Goal: Task Accomplishment & Management: Manage account settings

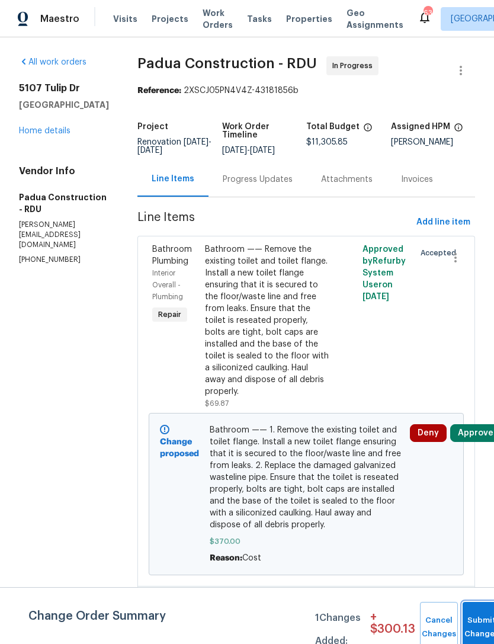
click at [470, 617] on button "Submit Changes" at bounding box center [482, 627] width 38 height 51
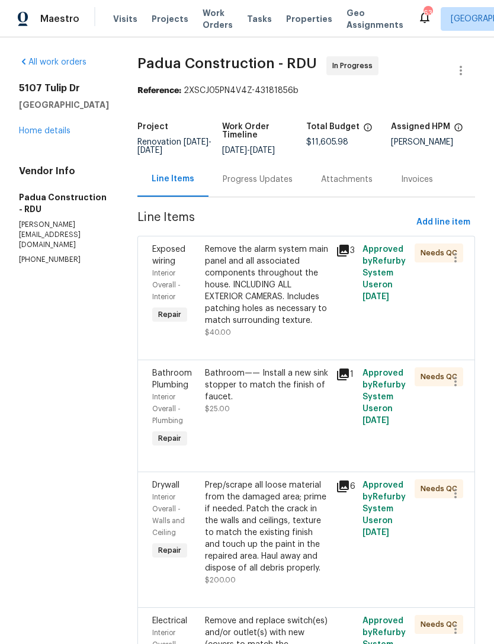
click at [40, 135] on link "Home details" at bounding box center [45, 131] width 52 height 8
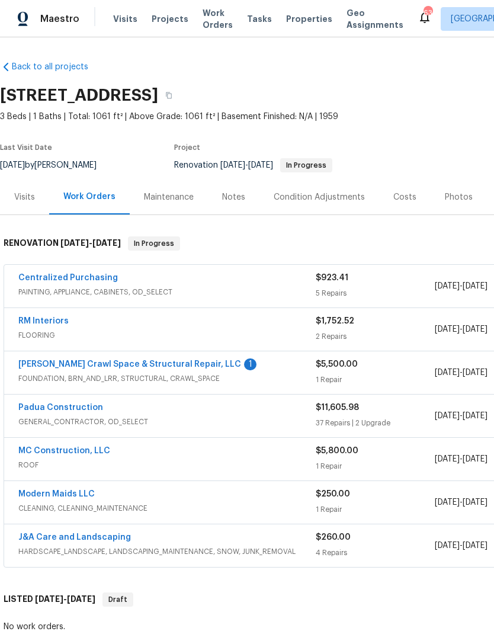
click at [174, 365] on link "[PERSON_NAME] Crawl Space & Structural Repair, LLC" at bounding box center [129, 364] width 223 height 8
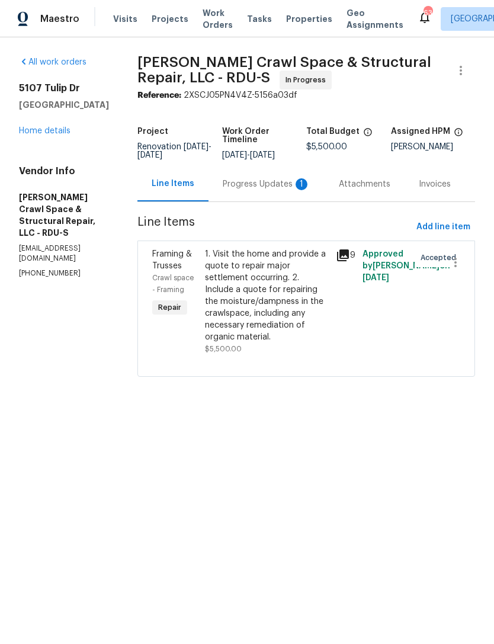
click at [271, 190] on div "Progress Updates 1" at bounding box center [267, 184] width 88 height 12
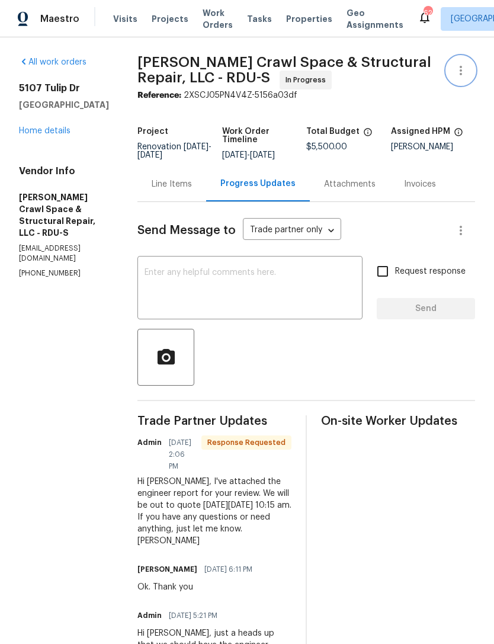
click at [463, 66] on icon "button" at bounding box center [461, 70] width 14 height 14
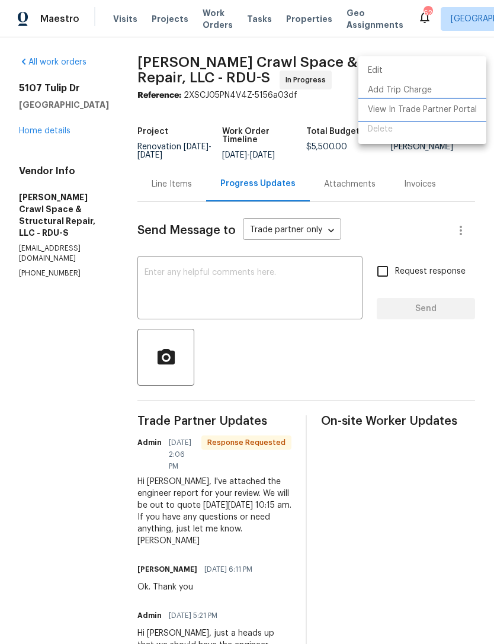
click at [432, 110] on li "View In Trade Partner Portal" at bounding box center [422, 110] width 128 height 20
click at [248, 291] on div at bounding box center [247, 322] width 494 height 644
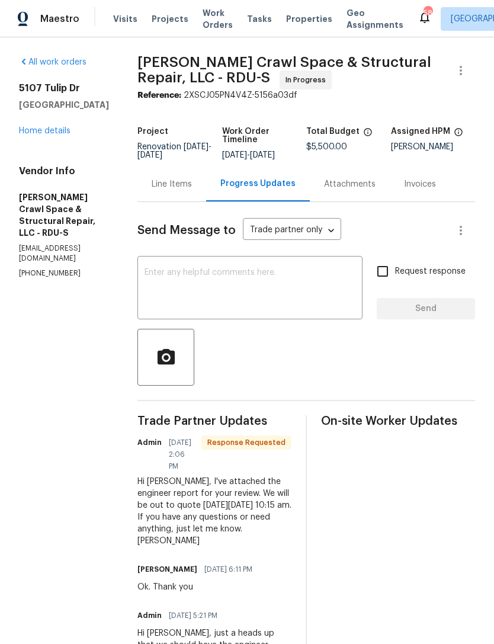
click at [193, 287] on textarea at bounding box center [250, 288] width 211 height 41
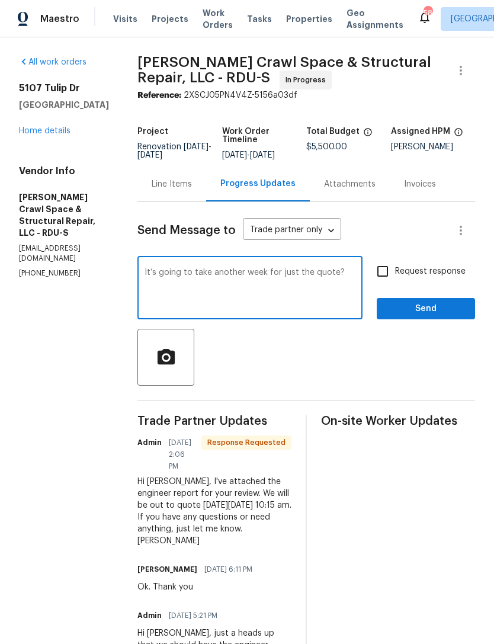
type textarea "It’s going to take another week for just the quote?"
click at [383, 277] on input "Request response" at bounding box center [382, 271] width 25 height 25
checkbox input "true"
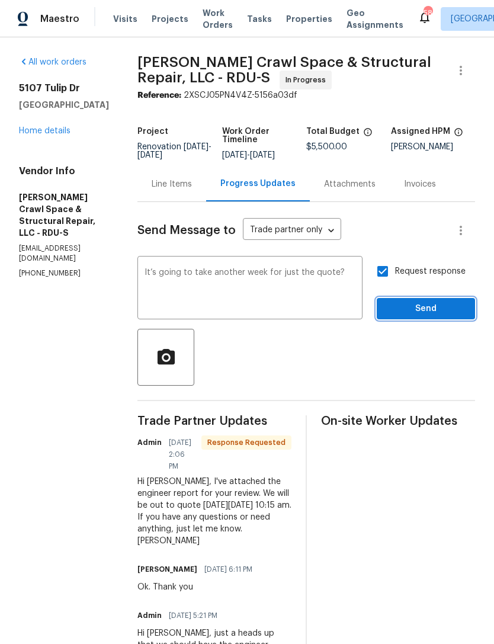
click at [430, 316] on span "Send" at bounding box center [425, 309] width 79 height 15
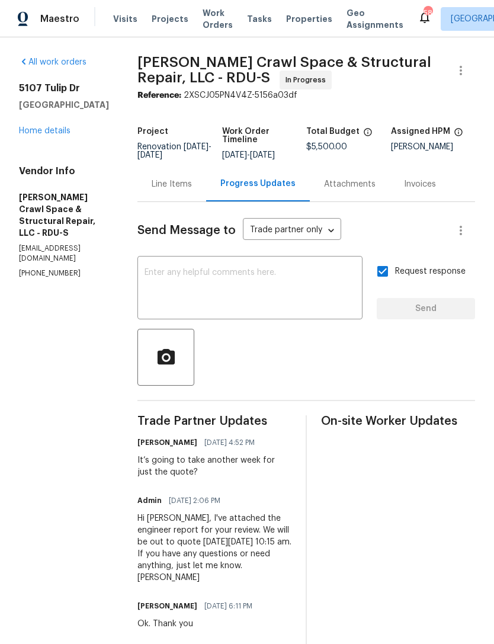
scroll to position [1, 0]
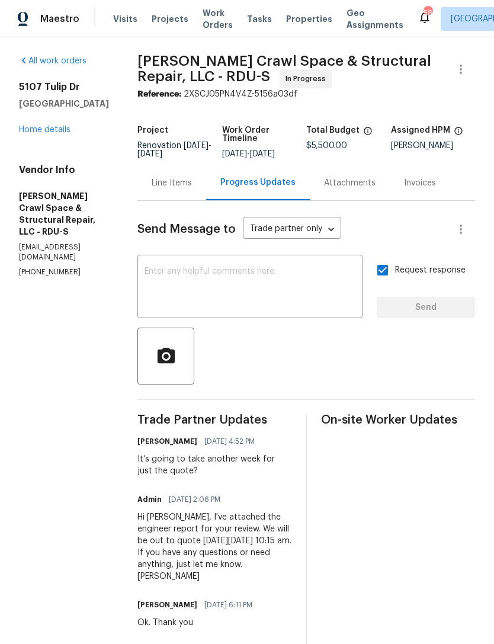
click at [49, 132] on link "Home details" at bounding box center [45, 130] width 52 height 8
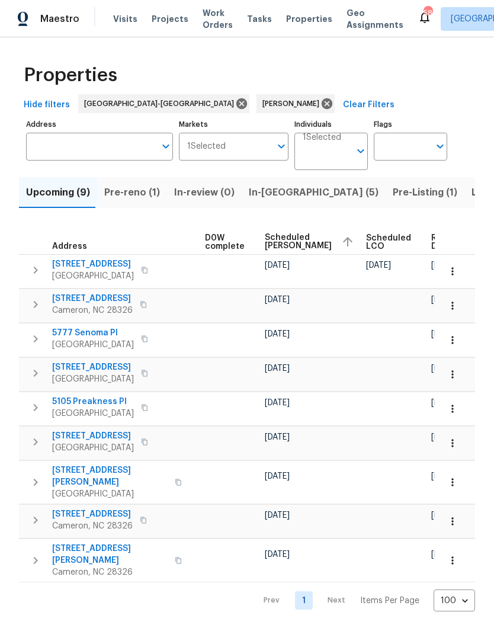
scroll to position [0, 312]
click at [454, 305] on icon "button" at bounding box center [453, 306] width 12 height 12
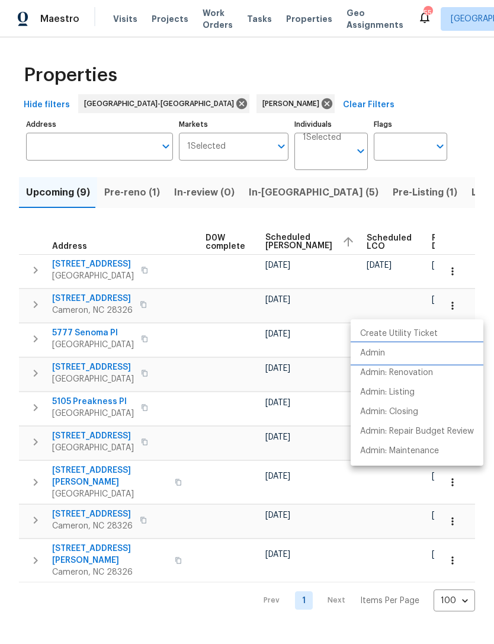
click at [377, 355] on p "Admin" at bounding box center [372, 353] width 25 height 12
click at [182, 517] on div at bounding box center [247, 322] width 494 height 644
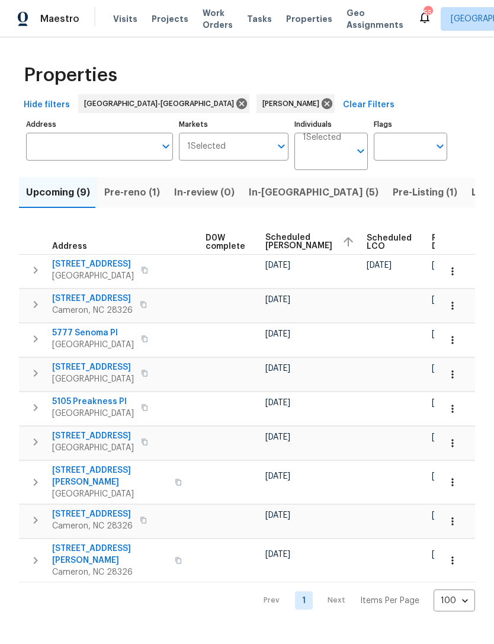
click at [453, 450] on button "button" at bounding box center [453, 443] width 26 height 26
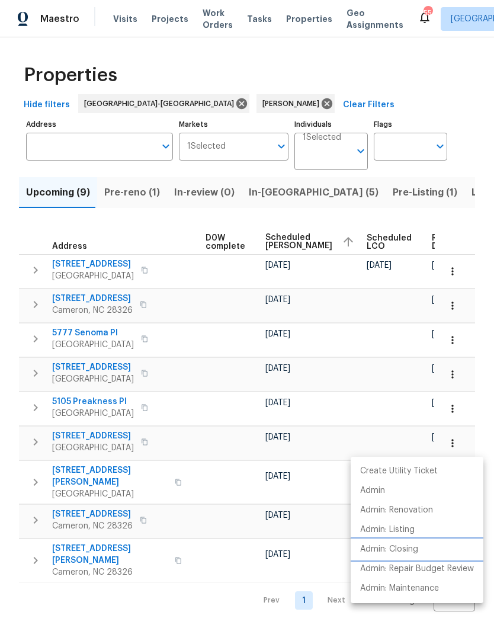
click at [414, 550] on p "Admin: Closing" at bounding box center [389, 549] width 58 height 12
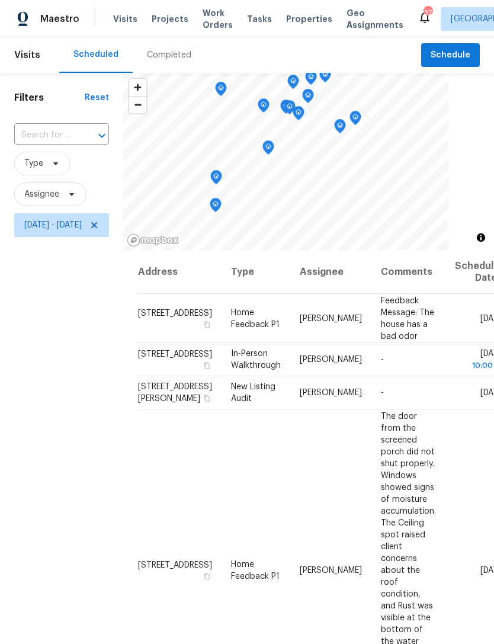
scroll to position [865, 15]
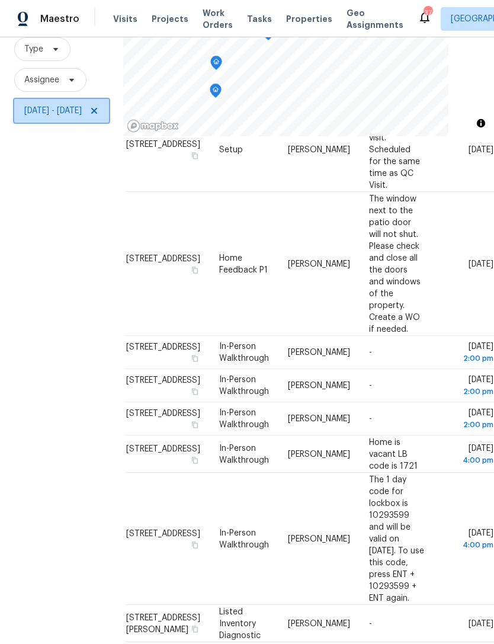
click at [99, 116] on icon at bounding box center [93, 110] width 9 height 9
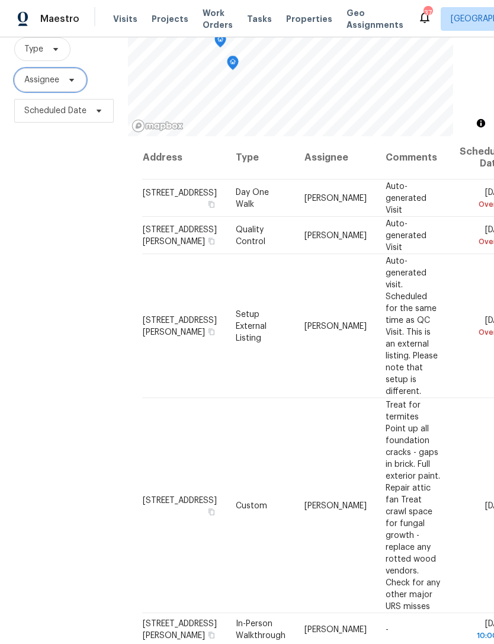
click at [37, 68] on span "Assignee" at bounding box center [50, 80] width 72 height 24
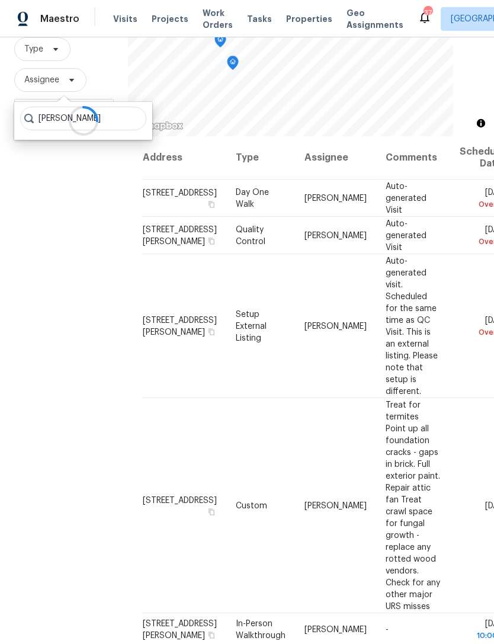
type input "Preston sexton"
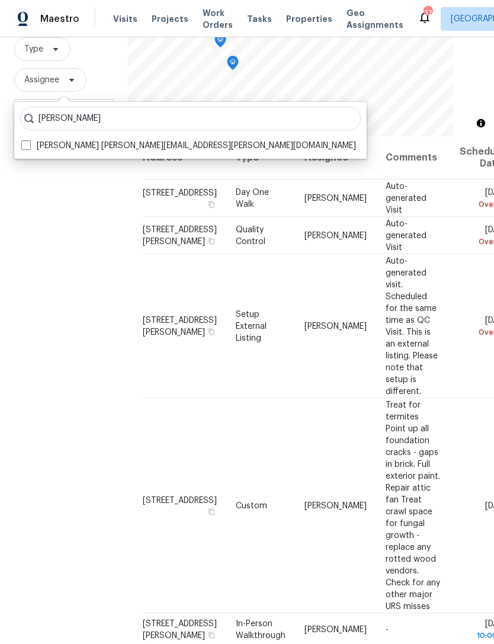
click at [132, 102] on div "Preston sexton Preston Sexton preston.sexton@opendoor.com" at bounding box center [190, 130] width 352 height 57
click at [137, 140] on label "Preston Sexton preston.sexton@opendoor.com" at bounding box center [188, 146] width 335 height 12
click at [29, 140] on input "Preston Sexton preston.sexton@opendoor.com" at bounding box center [25, 144] width 8 height 8
checkbox input "true"
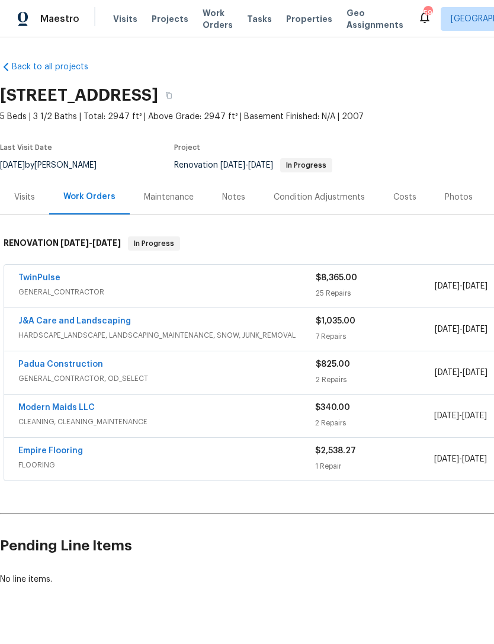
click at [46, 278] on link "TwinPulse" at bounding box center [39, 278] width 42 height 8
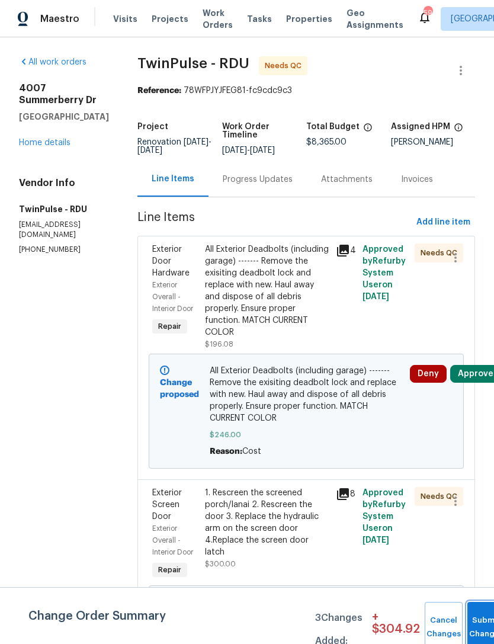
click at [479, 617] on button "Submit Changes" at bounding box center [486, 627] width 38 height 51
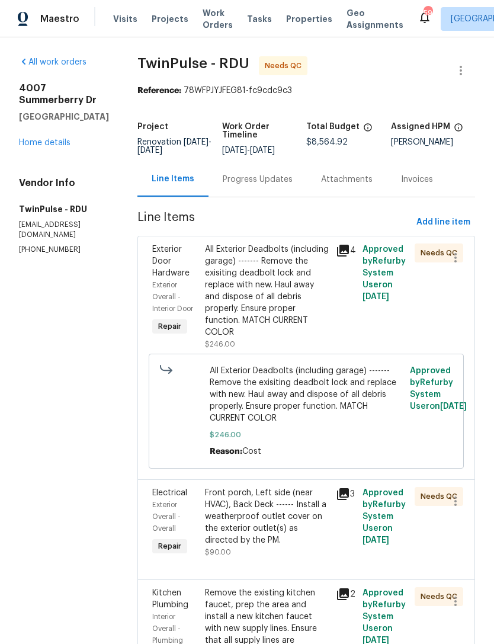
click at [36, 147] on link "Home details" at bounding box center [45, 143] width 52 height 8
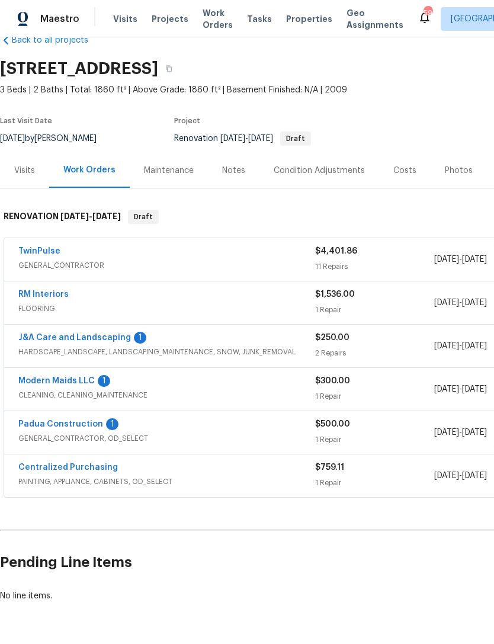
scroll to position [27, 0]
click at [78, 422] on link "Padua Construction" at bounding box center [60, 424] width 85 height 8
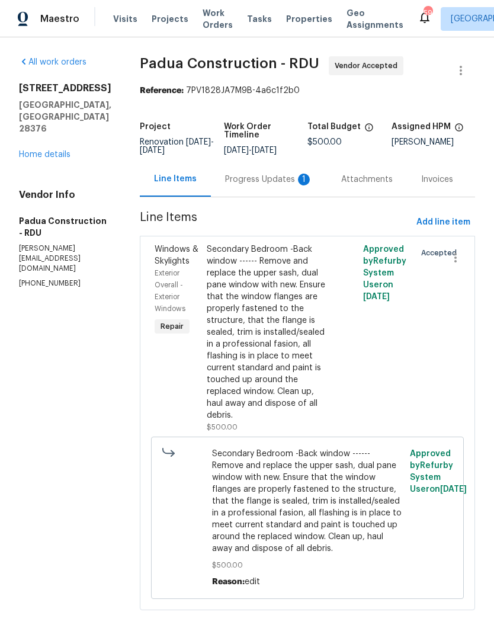
click at [251, 179] on div "Progress Updates 1" at bounding box center [269, 180] width 88 height 12
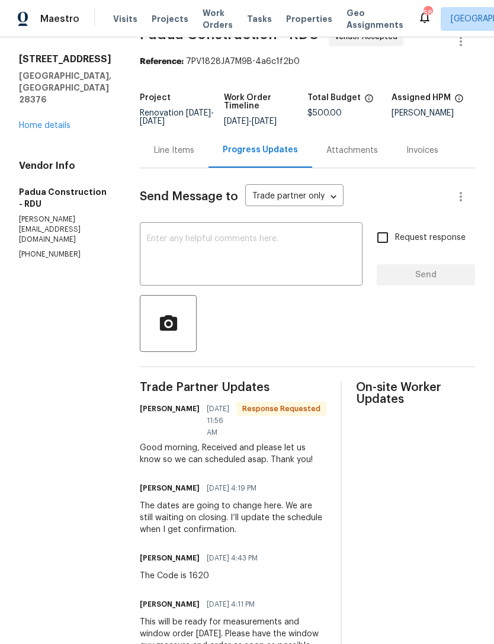
scroll to position [26, 0]
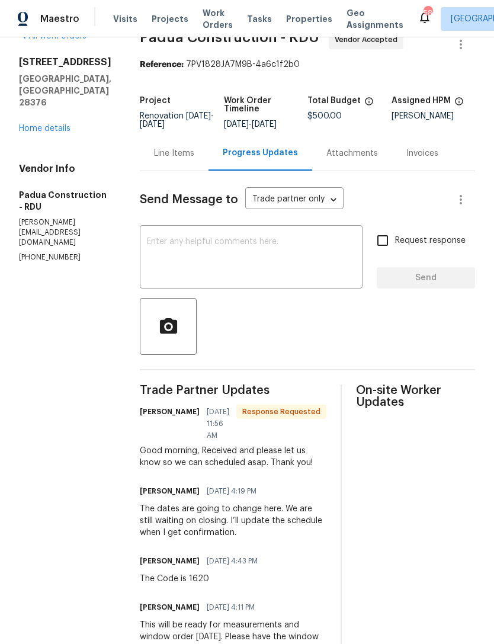
click at [179, 159] on div "Line Items" at bounding box center [174, 153] width 40 height 12
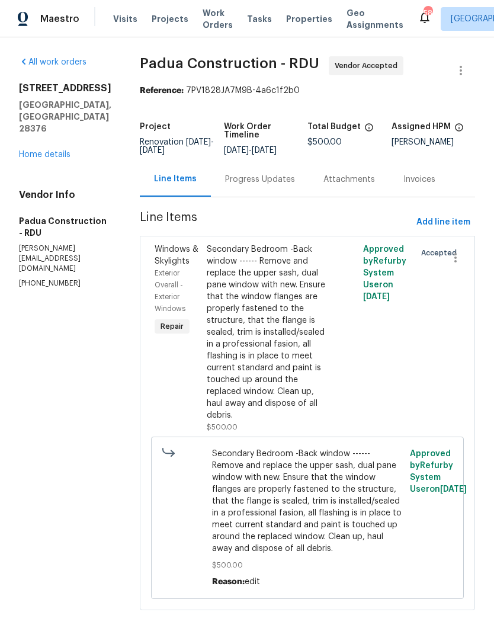
click at [234, 182] on div "Progress Updates" at bounding box center [260, 180] width 70 height 12
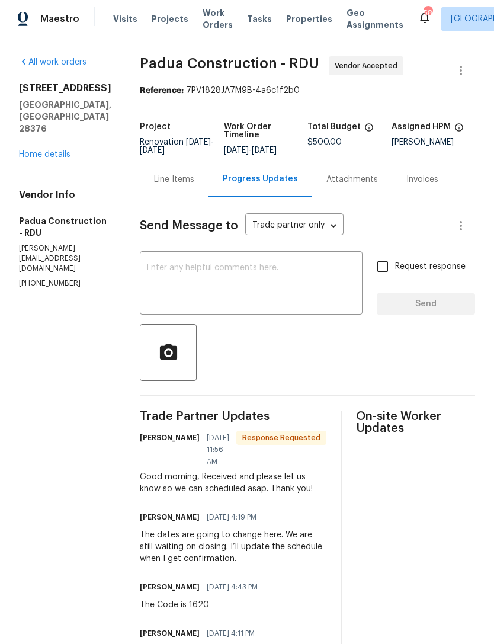
click at [235, 288] on textarea at bounding box center [251, 284] width 209 height 41
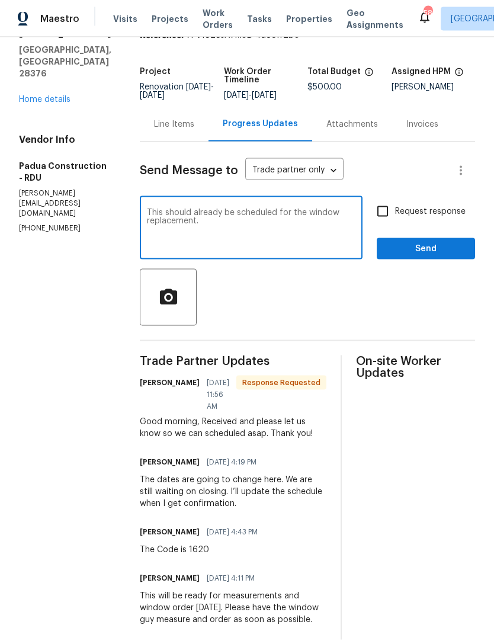
scroll to position [38, 0]
type textarea "This should already be scheduled for the window replacement."
click at [387, 199] on input "Request response" at bounding box center [382, 211] width 25 height 25
checkbox input "true"
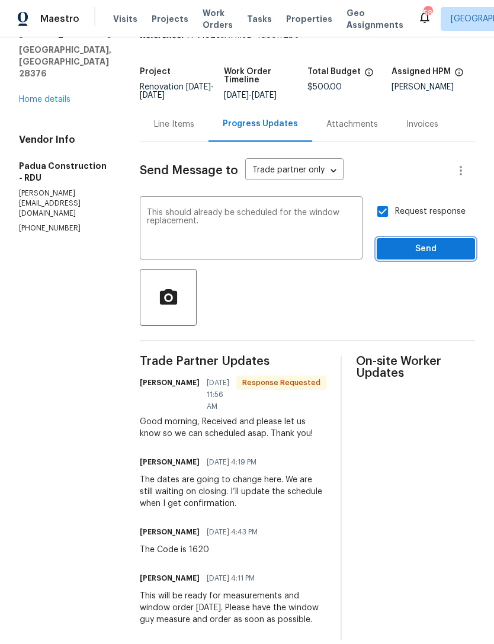
click at [424, 242] on span "Send" at bounding box center [425, 249] width 79 height 15
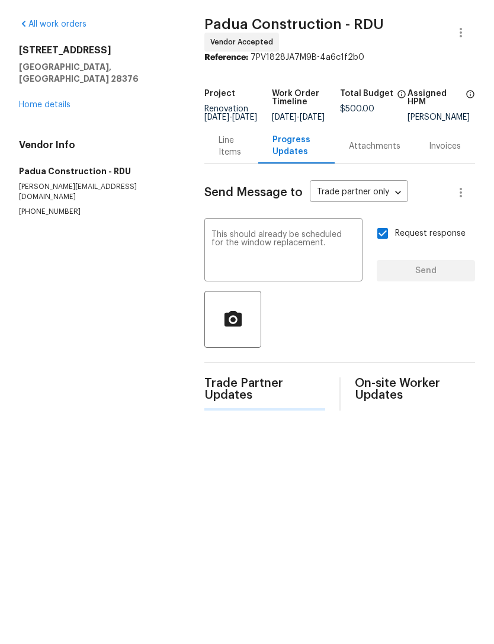
scroll to position [0, 0]
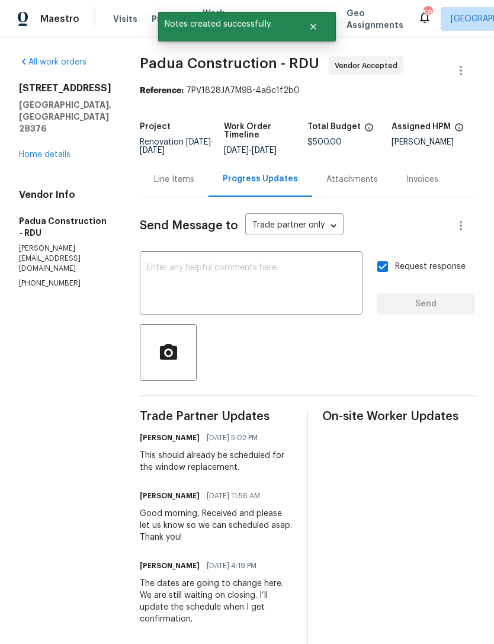
click at [23, 150] on link "Home details" at bounding box center [45, 154] width 52 height 8
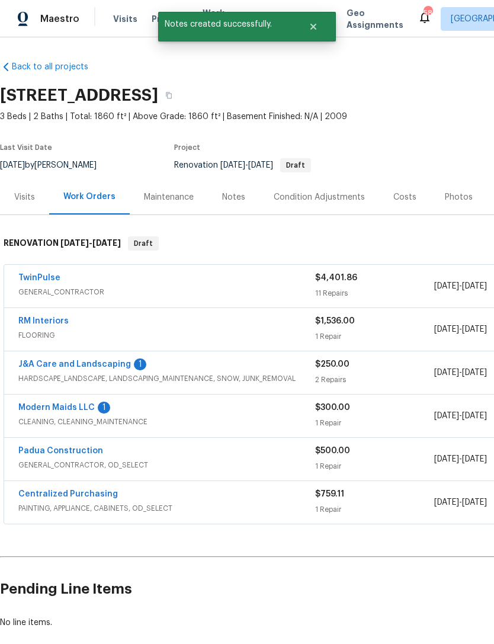
click at [60, 405] on link "Modern Maids LLC" at bounding box center [56, 407] width 76 height 8
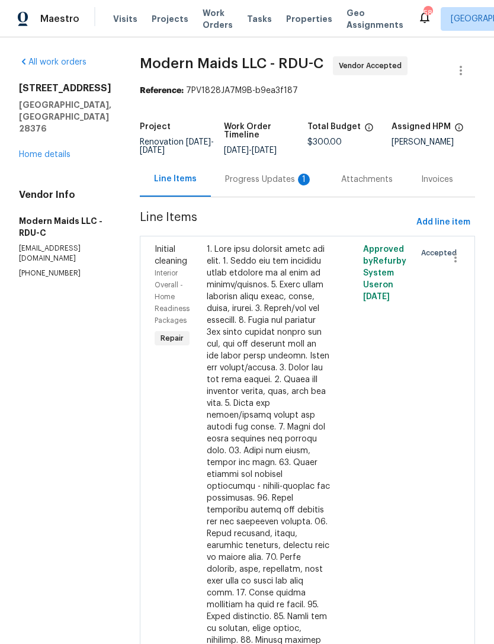
click at [264, 184] on div "Progress Updates 1" at bounding box center [269, 180] width 88 height 12
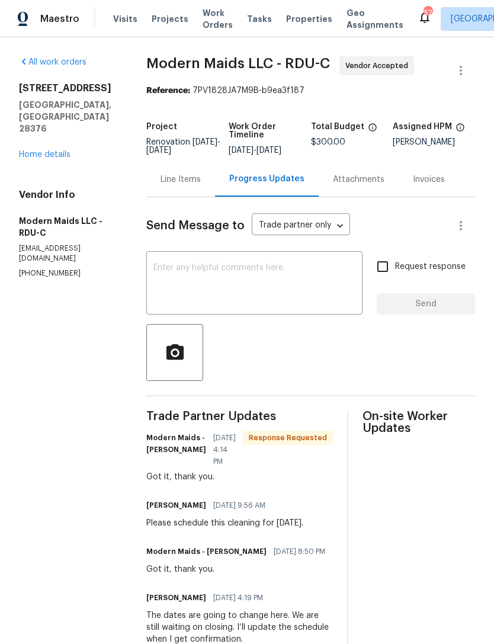
click at [44, 150] on link "Home details" at bounding box center [45, 154] width 52 height 8
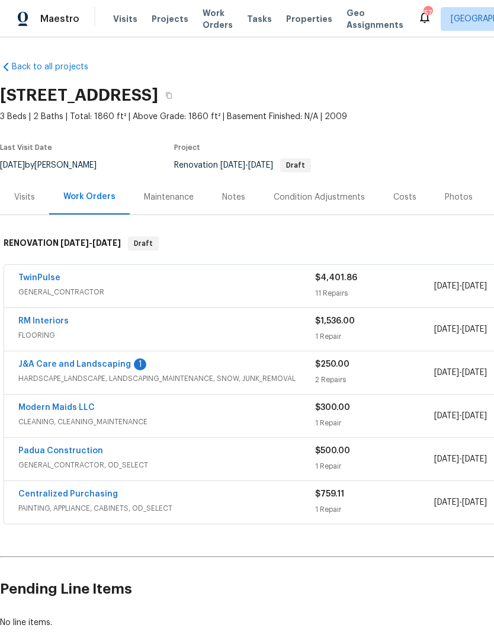
click at [115, 365] on link "J&A Care and Landscaping" at bounding box center [74, 364] width 113 height 8
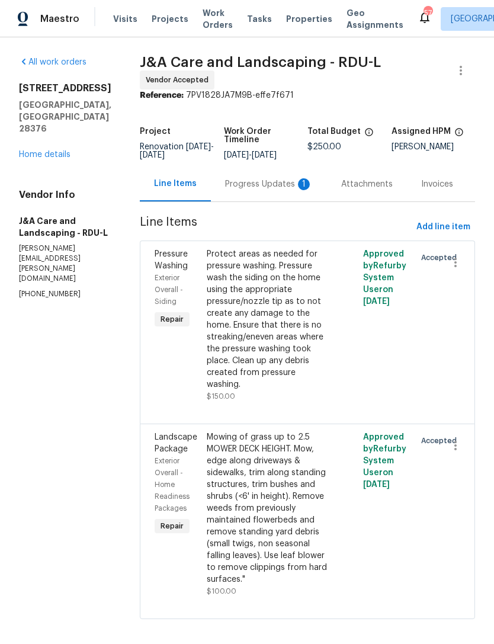
click at [266, 190] on div "Progress Updates 1" at bounding box center [269, 184] width 88 height 12
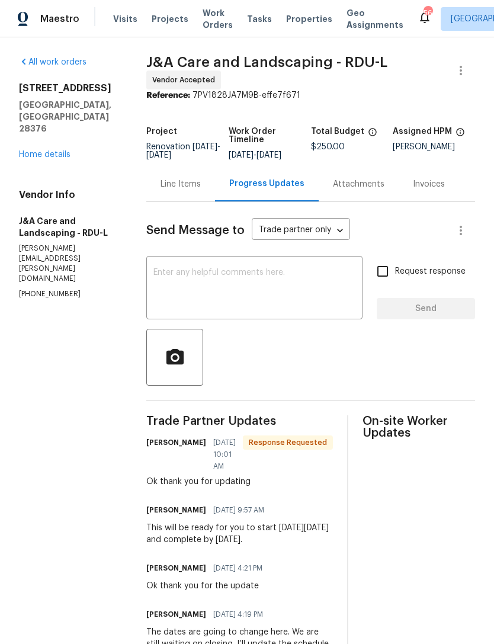
click at [52, 150] on link "Home details" at bounding box center [45, 154] width 52 height 8
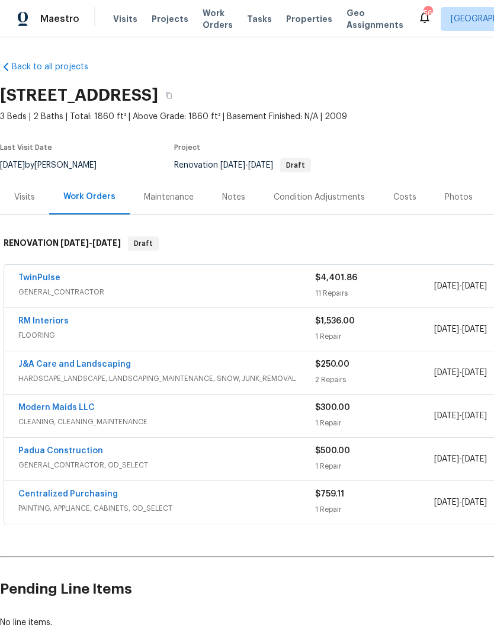
click at [44, 274] on link "TwinPulse" at bounding box center [39, 278] width 42 height 8
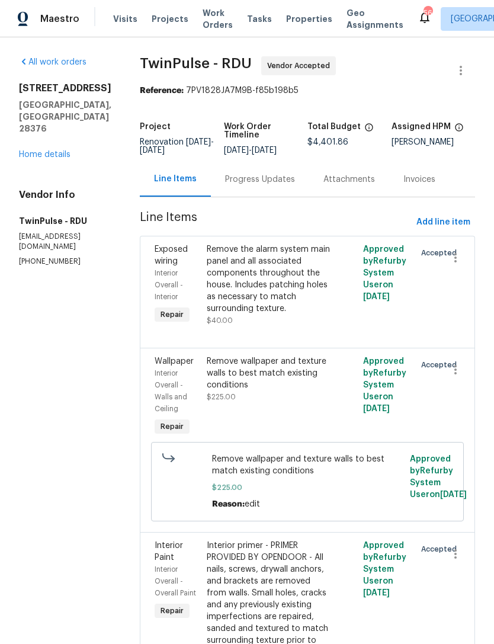
click at [272, 178] on div "Progress Updates" at bounding box center [260, 180] width 70 height 12
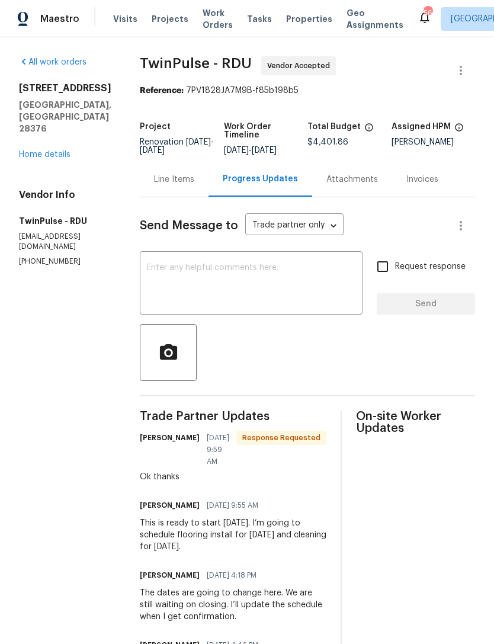
click at [239, 288] on textarea at bounding box center [251, 284] width 209 height 41
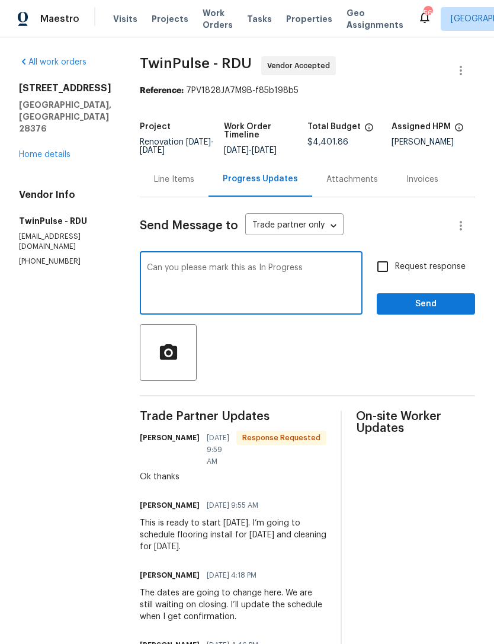
type textarea "Can you please mark this as In Progress"
click at [383, 271] on input "Request response" at bounding box center [382, 266] width 25 height 25
checkbox input "true"
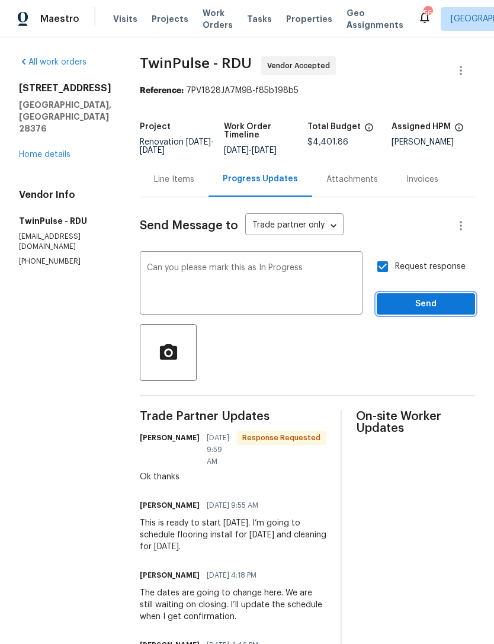
click at [416, 308] on span "Send" at bounding box center [425, 304] width 79 height 15
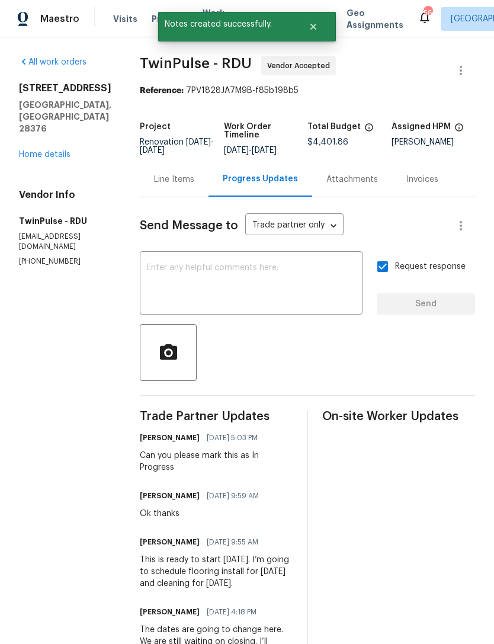
click at [31, 150] on link "Home details" at bounding box center [45, 154] width 52 height 8
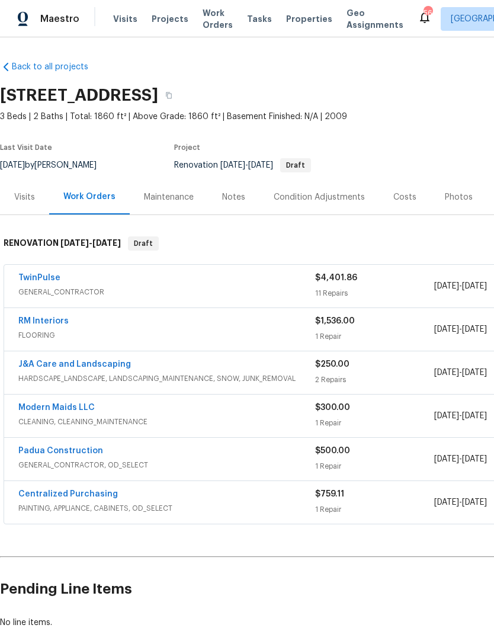
click at [46, 321] on link "RM Interiors" at bounding box center [43, 321] width 50 height 8
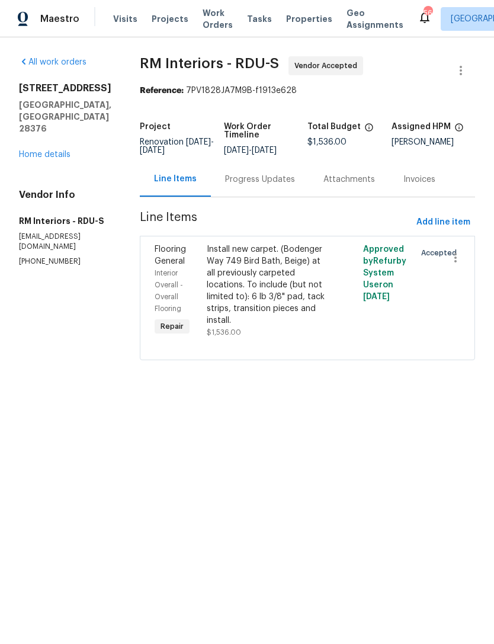
click at [245, 182] on div "Progress Updates" at bounding box center [260, 180] width 70 height 12
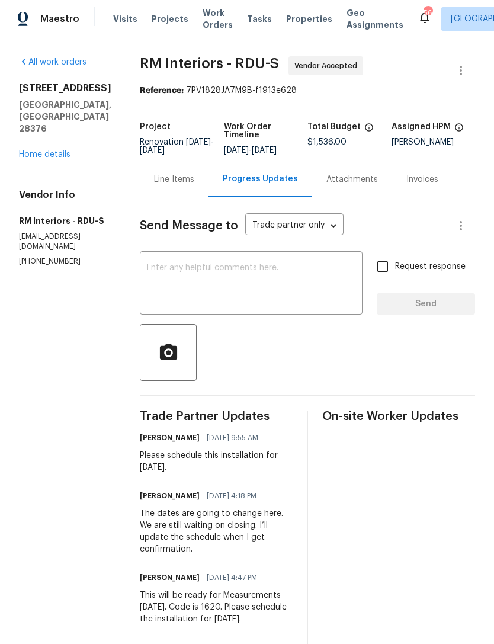
click at [45, 150] on link "Home details" at bounding box center [45, 154] width 52 height 8
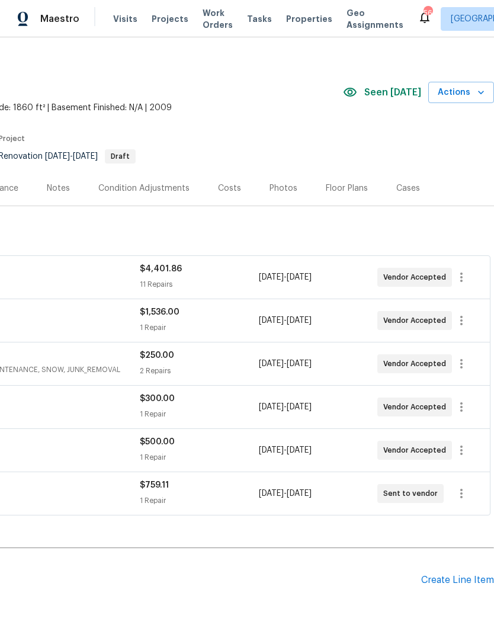
scroll to position [9, 175]
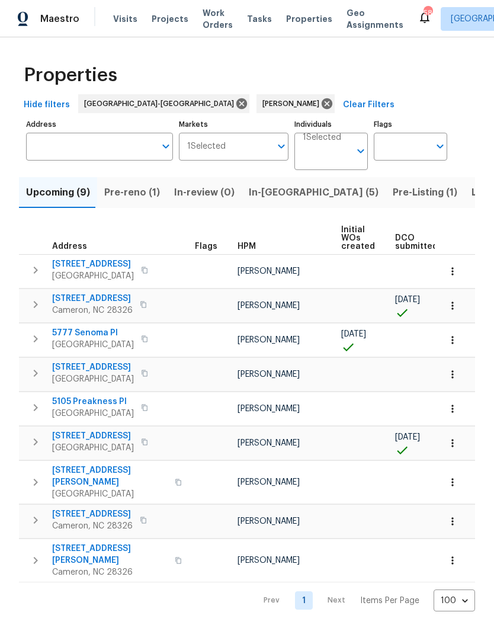
click at [127, 190] on span "Pre-reno (1)" at bounding box center [132, 192] width 56 height 17
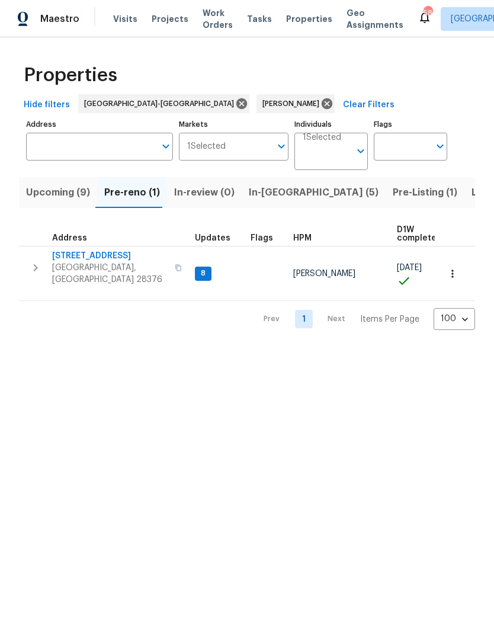
click at [59, 194] on span "Upcoming (9)" at bounding box center [58, 192] width 64 height 17
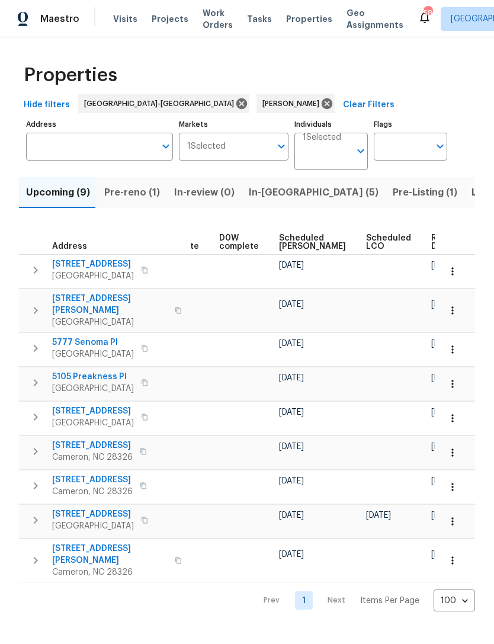
scroll to position [0, 298]
click at [293, 248] on span "Scheduled COE" at bounding box center [313, 242] width 67 height 17
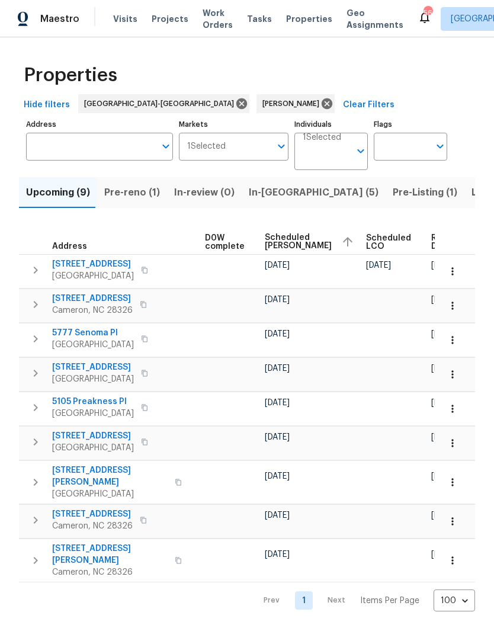
scroll to position [0, 312]
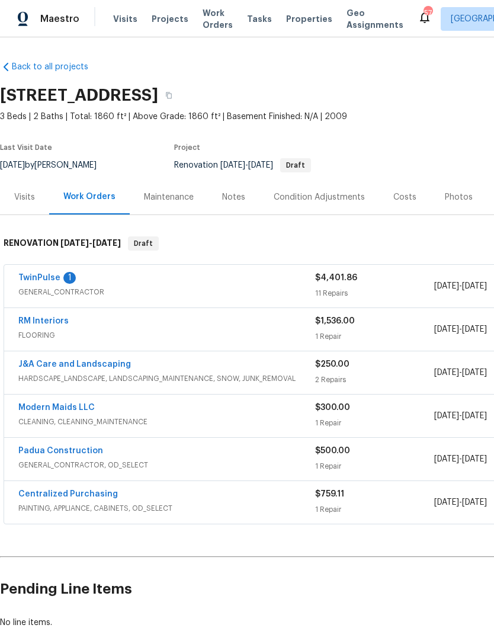
click at [63, 278] on div "1" at bounding box center [69, 278] width 12 height 12
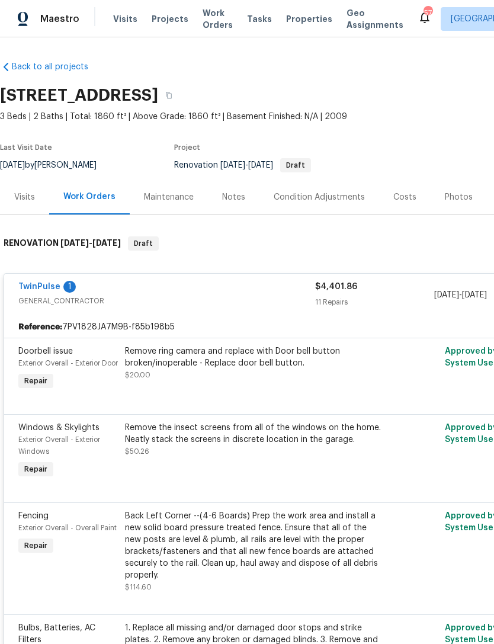
click at [48, 286] on link "TwinPulse" at bounding box center [39, 287] width 42 height 8
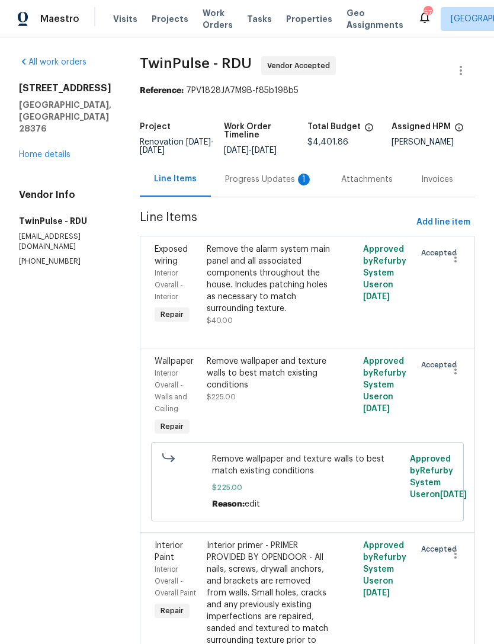
click at [273, 182] on div "Progress Updates 1" at bounding box center [269, 180] width 88 height 12
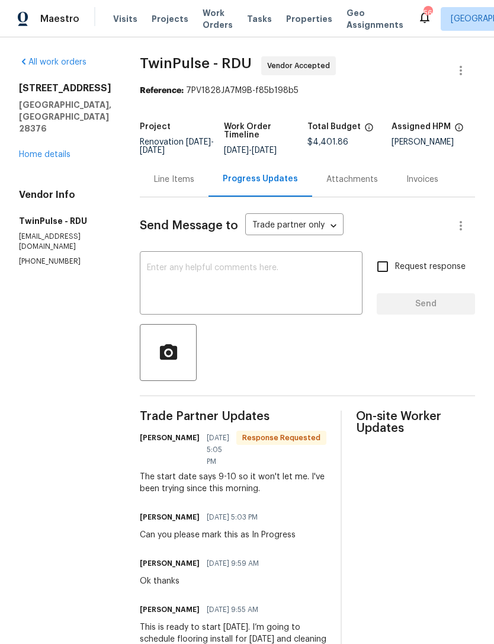
click at [225, 278] on textarea at bounding box center [251, 284] width 209 height 41
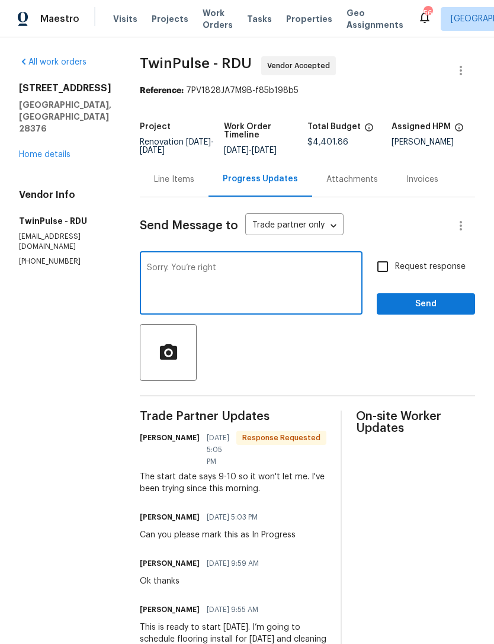
type textarea "Sorry. You’re right"
click at [408, 304] on span "Send" at bounding box center [425, 304] width 79 height 15
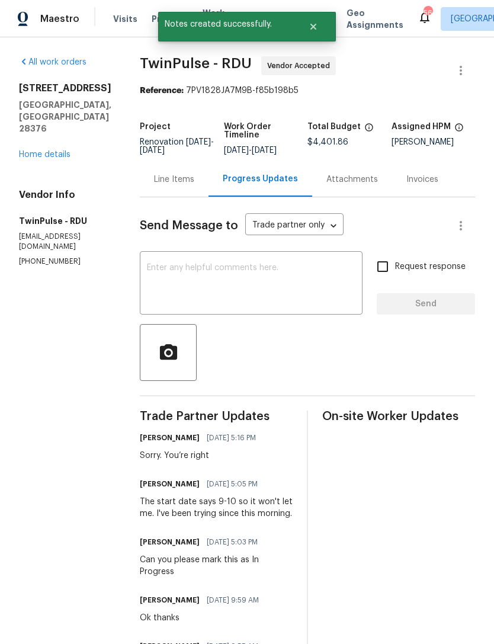
click at [45, 150] on link "Home details" at bounding box center [45, 154] width 52 height 8
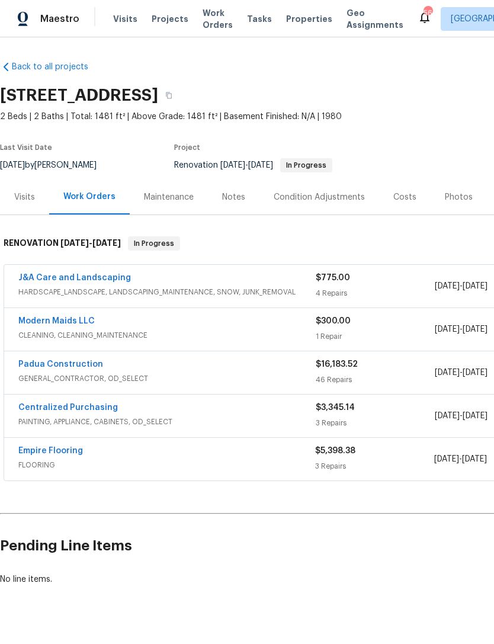
click at [59, 450] on link "Empire Flooring" at bounding box center [50, 451] width 65 height 8
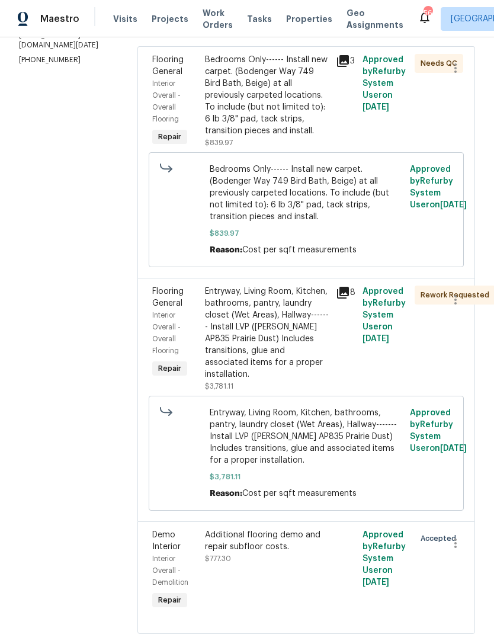
scroll to position [189, 0]
click at [293, 338] on div "Entryway, Living Room, Kitchen, bathrooms, pantry, laundry closet (Wet Areas), …" at bounding box center [267, 333] width 124 height 95
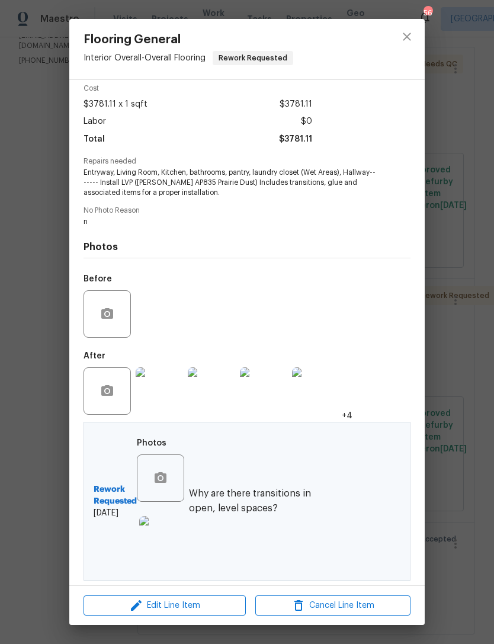
scroll to position [53, 0]
click at [165, 536] on img at bounding box center [162, 539] width 47 height 47
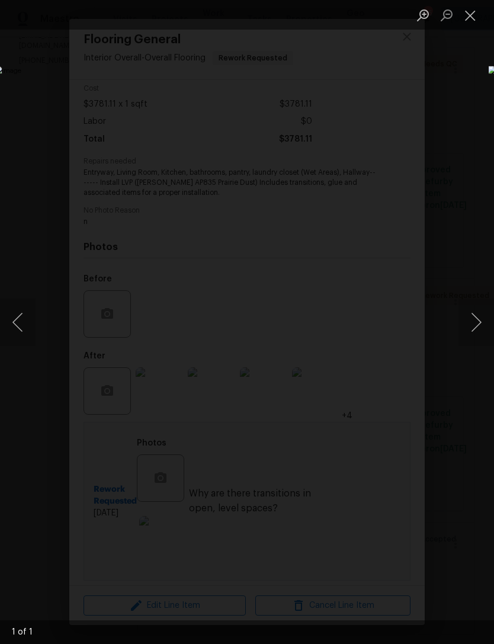
click at [470, 11] on button "Close lightbox" at bounding box center [470, 15] width 24 height 21
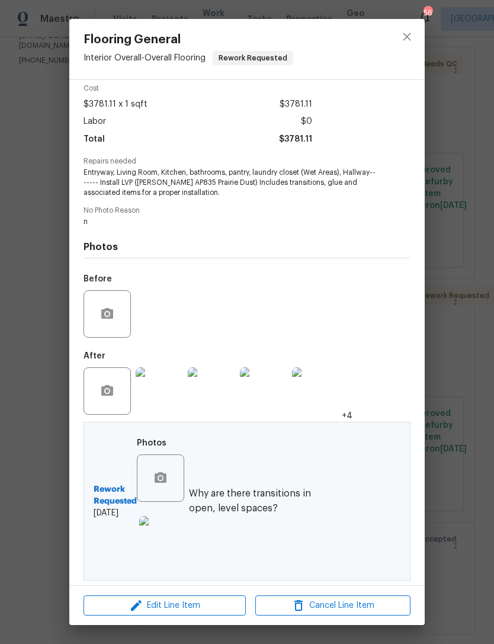
click at [159, 393] on img at bounding box center [159, 390] width 47 height 47
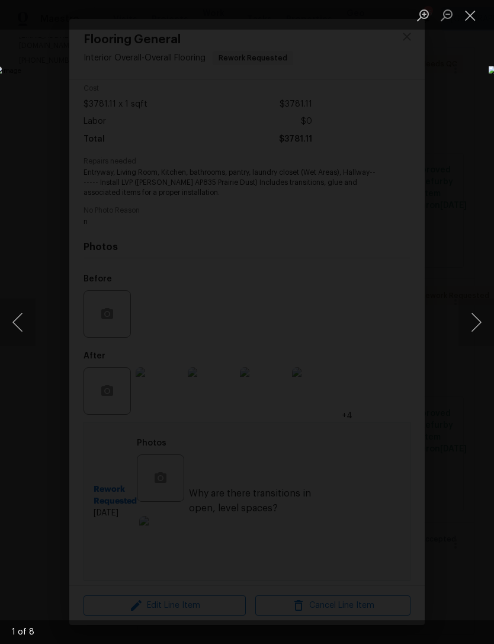
click button "Next image"
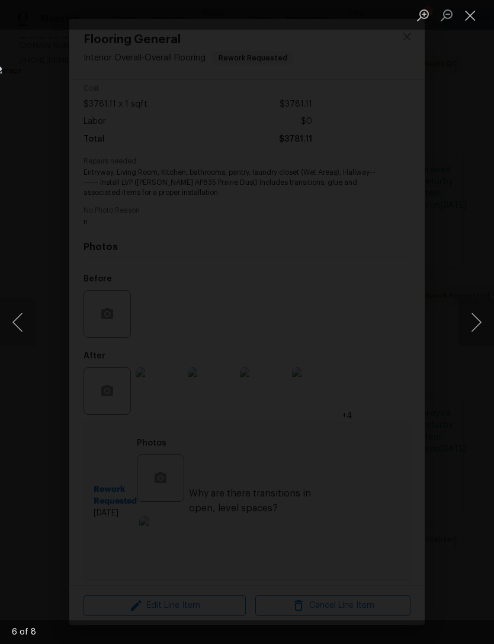
click button "Next image"
click button "Close lightbox"
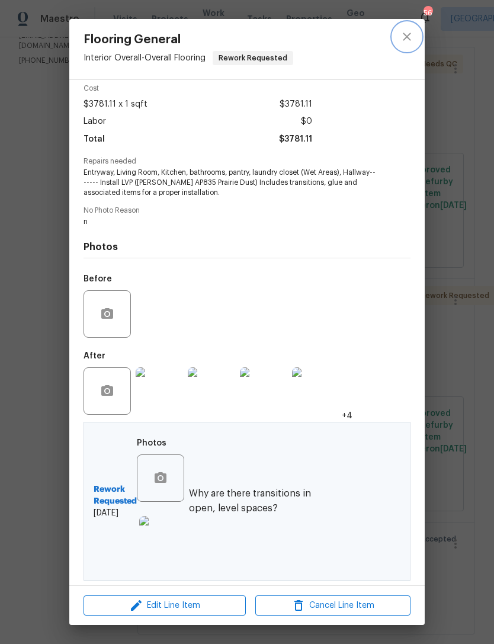
click icon "close"
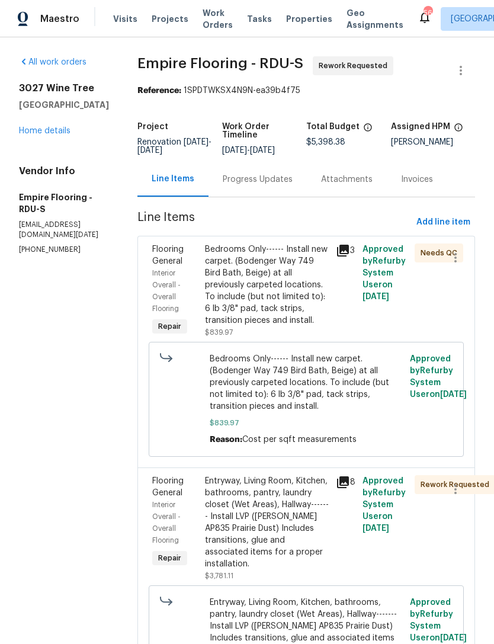
scroll to position [0, 0]
click link "Home details"
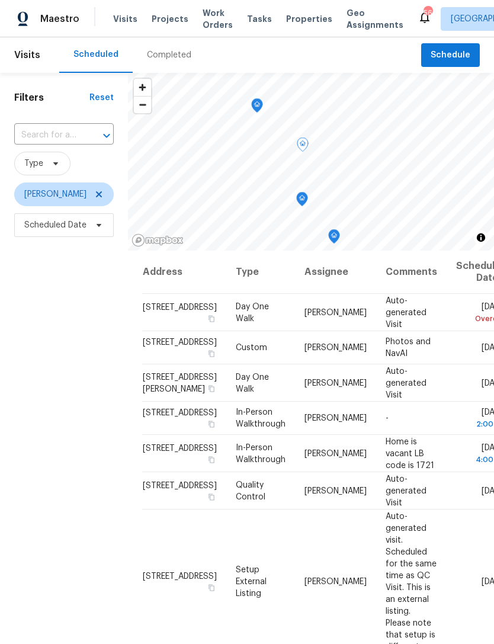
click at [0, 0] on icon at bounding box center [0, 0] width 0 height 0
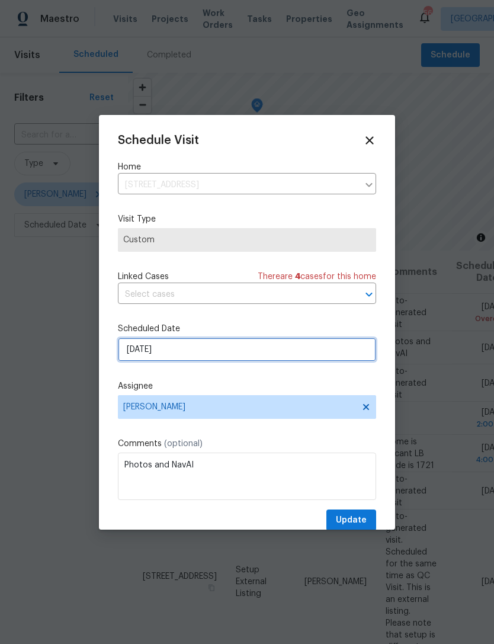
click at [181, 349] on input "9/10/2025" at bounding box center [247, 350] width 258 height 24
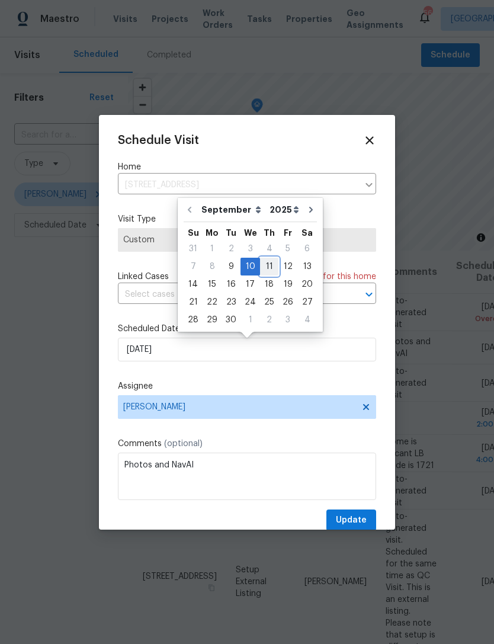
click at [264, 269] on div "11" at bounding box center [269, 266] width 18 height 17
type input "[DATE]"
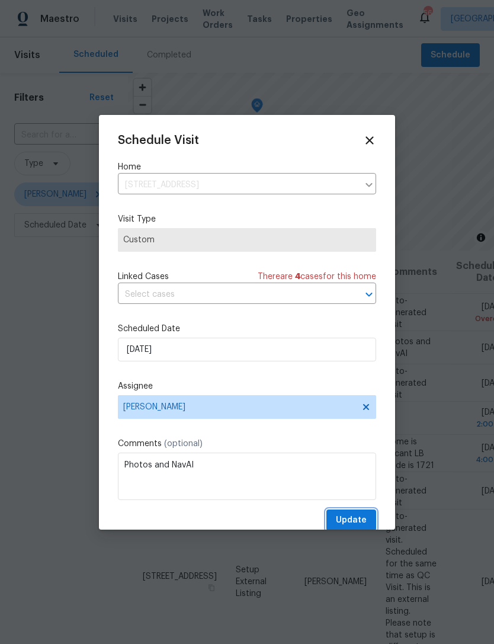
click at [352, 528] on span "Update" at bounding box center [351, 520] width 31 height 15
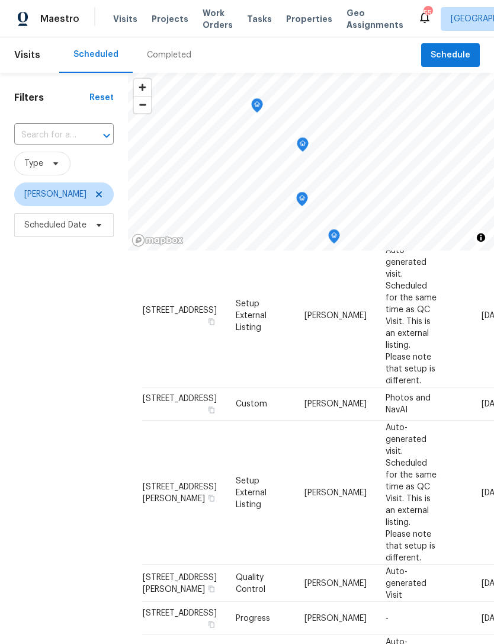
scroll to position [246, 0]
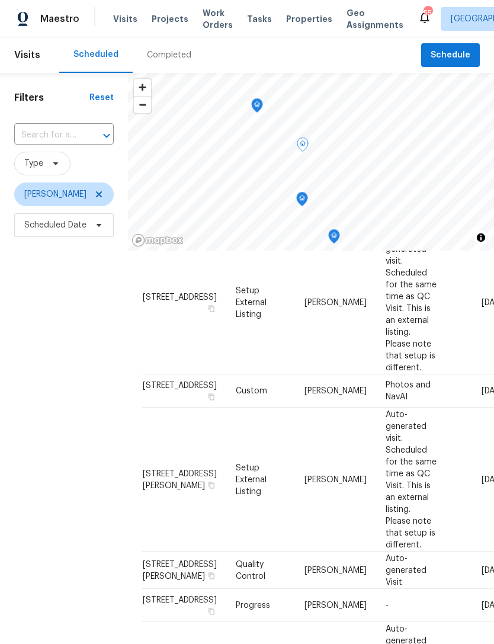
click at [0, 0] on icon at bounding box center [0, 0] width 0 height 0
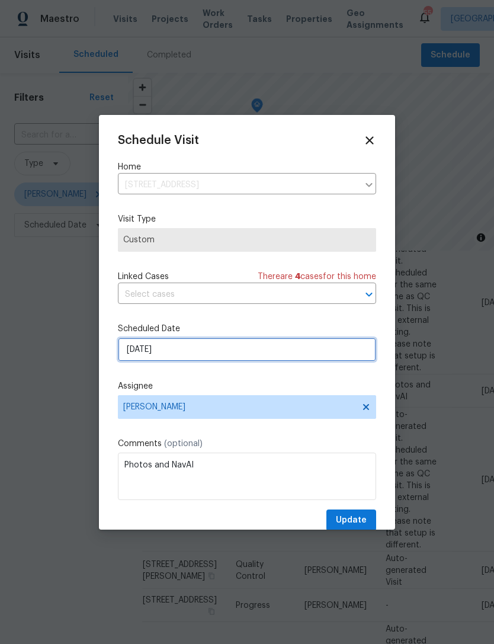
click at [179, 352] on input "[DATE]" at bounding box center [247, 350] width 258 height 24
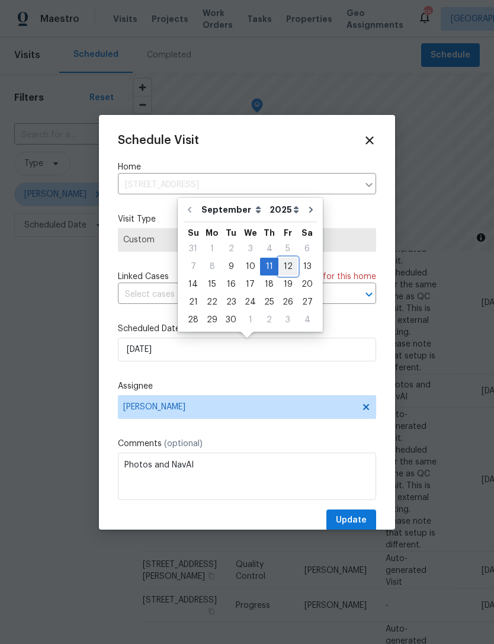
click at [280, 264] on div "12" at bounding box center [287, 266] width 19 height 17
type input "9/12/2025"
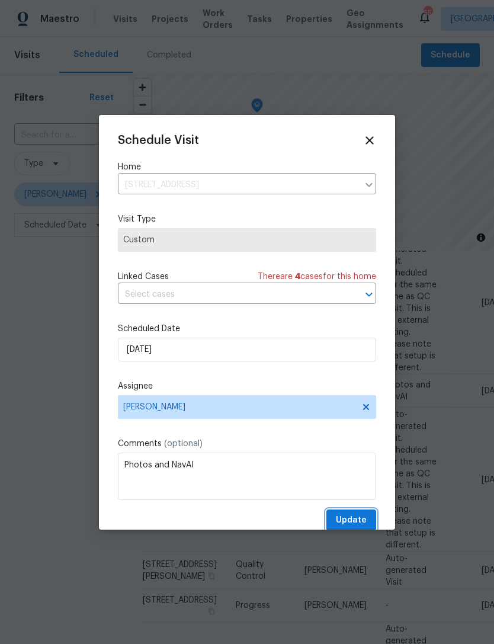
click at [360, 522] on span "Update" at bounding box center [351, 520] width 31 height 15
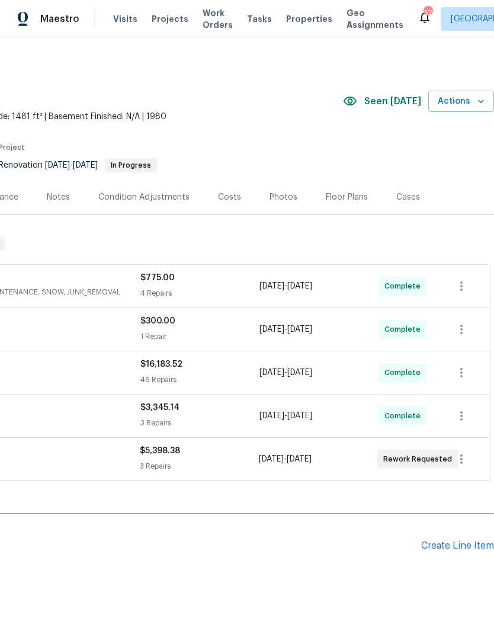
scroll to position [0, 175]
click at [232, 200] on div "Costs" at bounding box center [229, 197] width 23 height 12
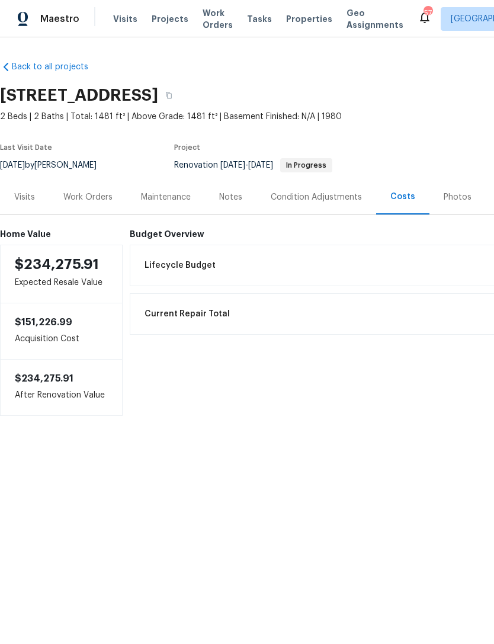
click at [96, 199] on div "Work Orders" at bounding box center [87, 197] width 49 height 12
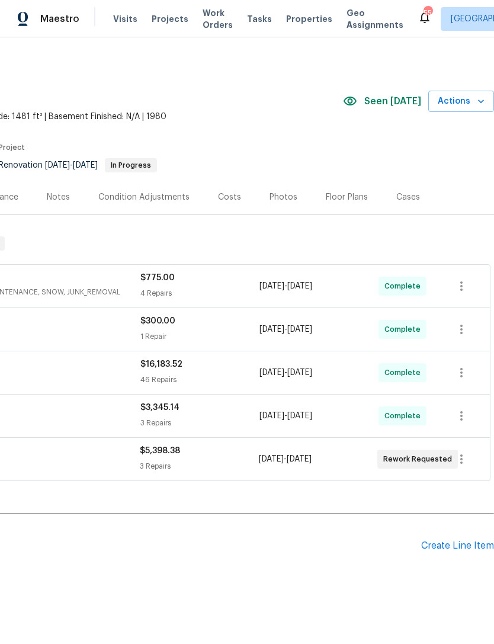
scroll to position [0, 175]
click at [481, 102] on icon "button" at bounding box center [481, 102] width 6 height 4
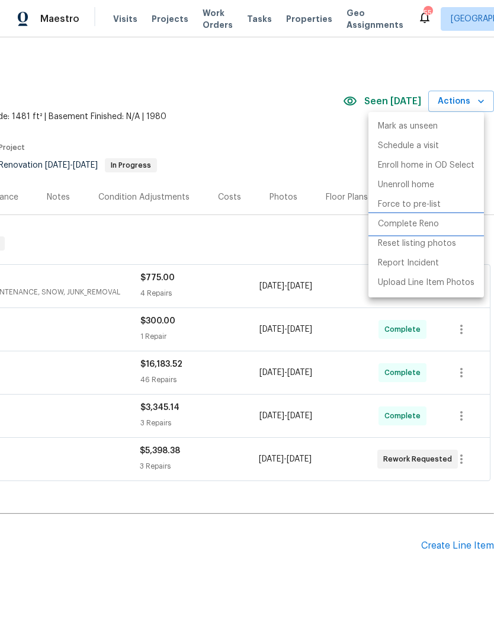
click at [413, 224] on p "Complete Reno" at bounding box center [408, 224] width 61 height 12
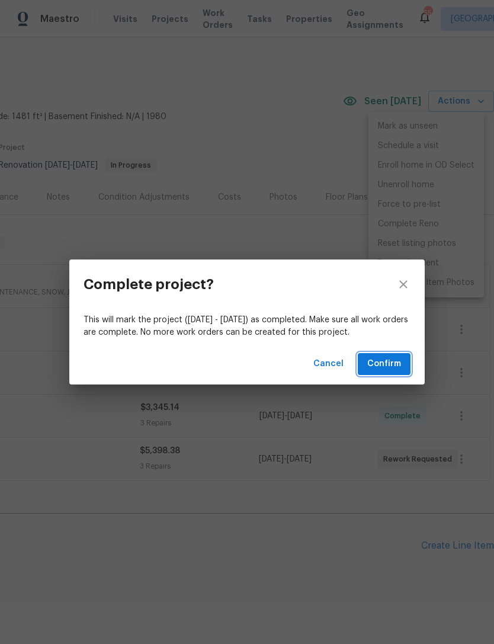
click at [390, 361] on span "Confirm" at bounding box center [384, 364] width 34 height 15
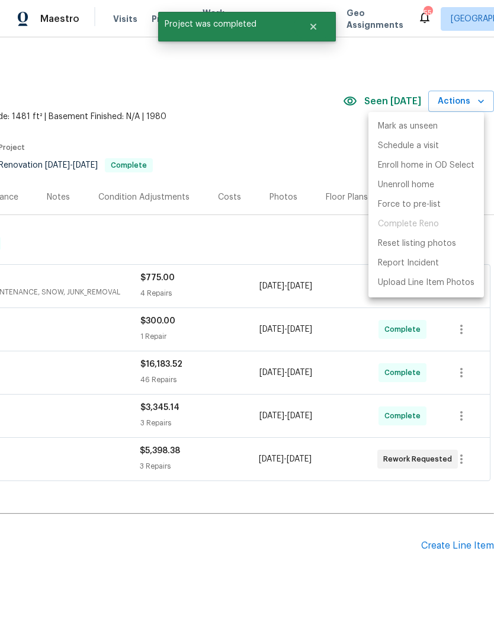
click at [248, 129] on div at bounding box center [247, 322] width 494 height 644
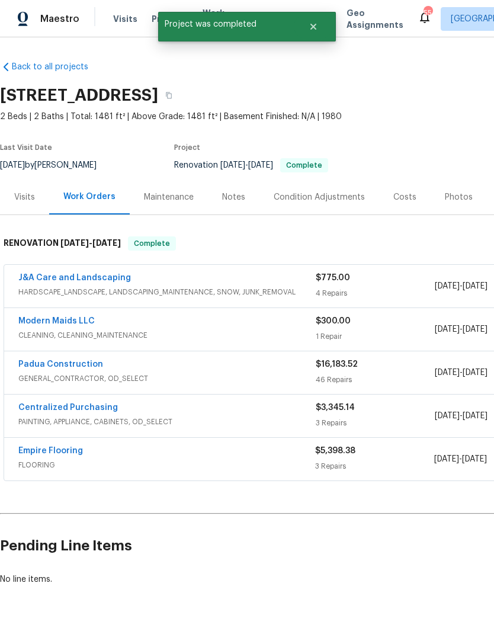
scroll to position [0, 0]
click at [45, 450] on link "Empire Flooring" at bounding box center [50, 451] width 65 height 8
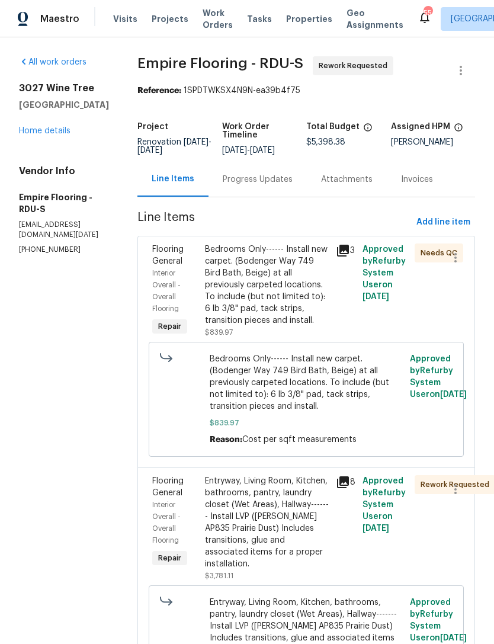
click at [281, 528] on div "Entryway, Living Room, Kitchen, bathrooms, pantry, laundry closet (Wet Areas), …" at bounding box center [267, 522] width 124 height 95
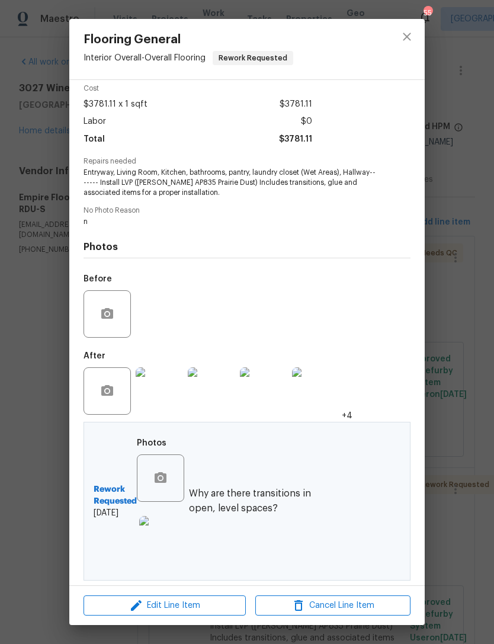
scroll to position [53, 0]
click at [406, 40] on icon "close" at bounding box center [407, 37] width 14 height 14
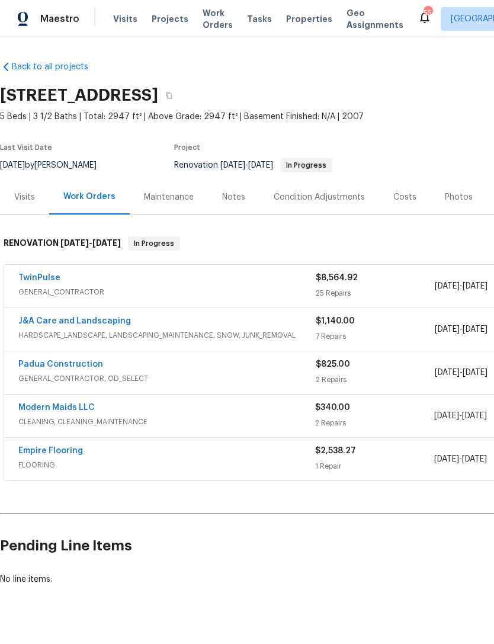
click at [66, 363] on link "Padua Construction" at bounding box center [60, 364] width 85 height 8
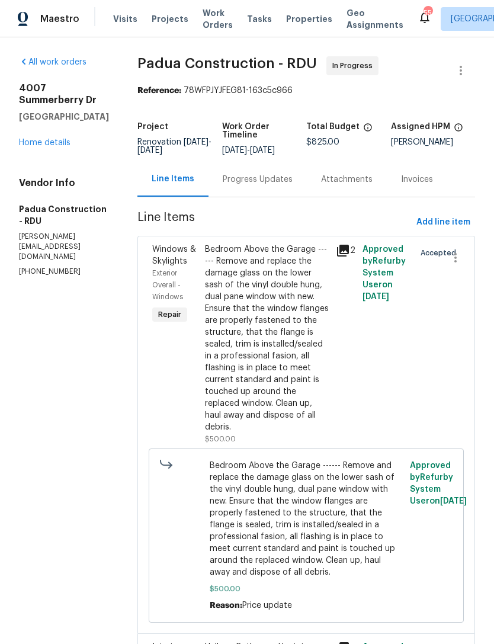
click at [243, 187] on div "Progress Updates" at bounding box center [258, 179] width 98 height 35
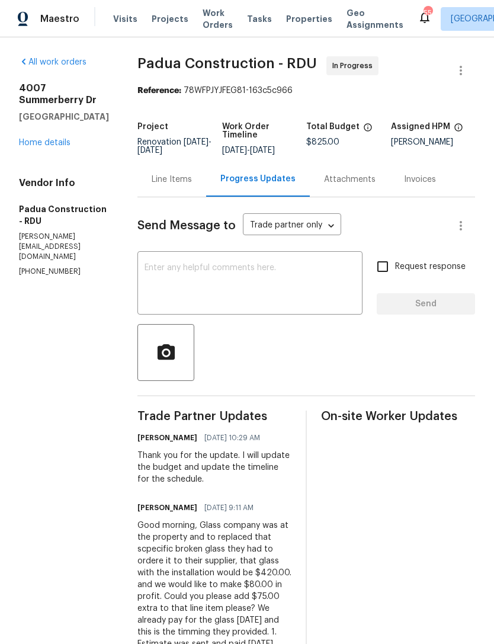
click at [52, 147] on link "Home details" at bounding box center [45, 143] width 52 height 8
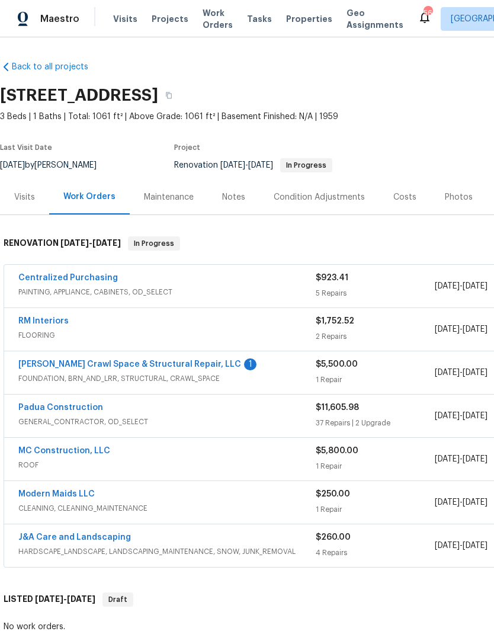
click at [195, 358] on span "[PERSON_NAME] Crawl Space & Structural Repair, LLC" at bounding box center [129, 364] width 223 height 12
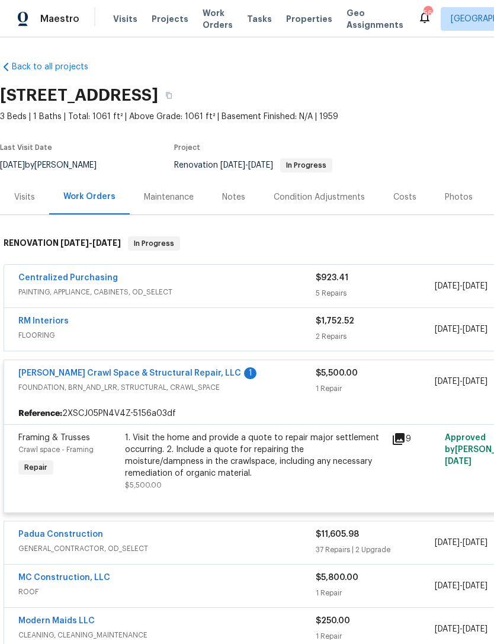
click at [188, 371] on link "[PERSON_NAME] Crawl Space & Structural Repair, LLC" at bounding box center [129, 373] width 223 height 8
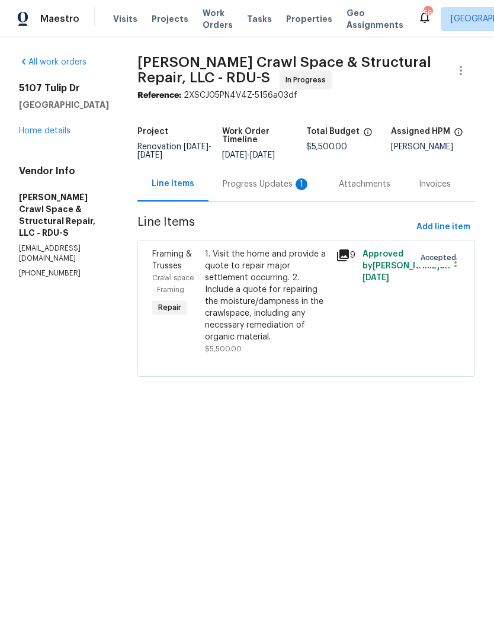
click at [266, 190] on div "Progress Updates 1" at bounding box center [267, 184] width 88 height 12
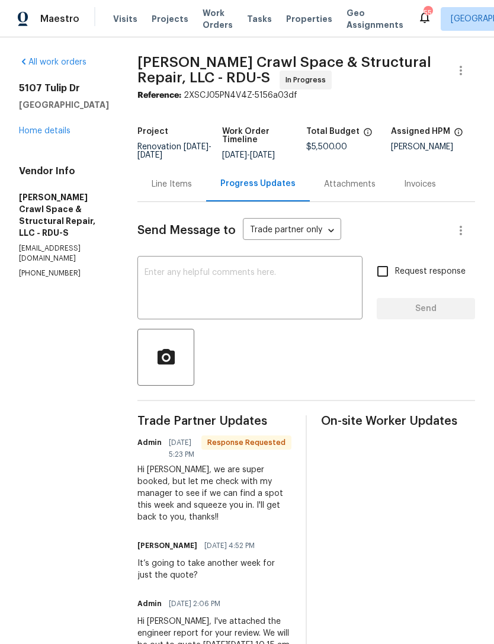
click at [261, 296] on textarea at bounding box center [250, 288] width 211 height 41
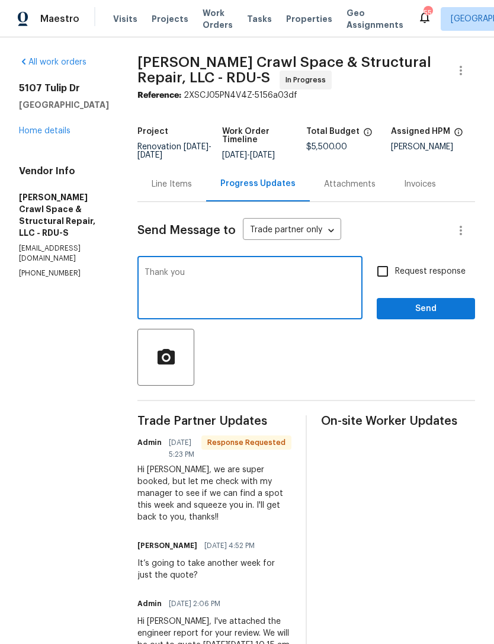
type textarea "Thank you"
click at [439, 312] on span "Send" at bounding box center [425, 309] width 79 height 15
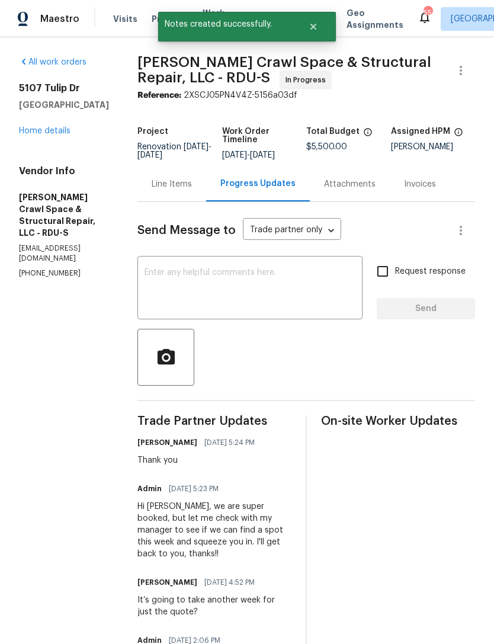
click at [50, 131] on link "Home details" at bounding box center [45, 131] width 52 height 8
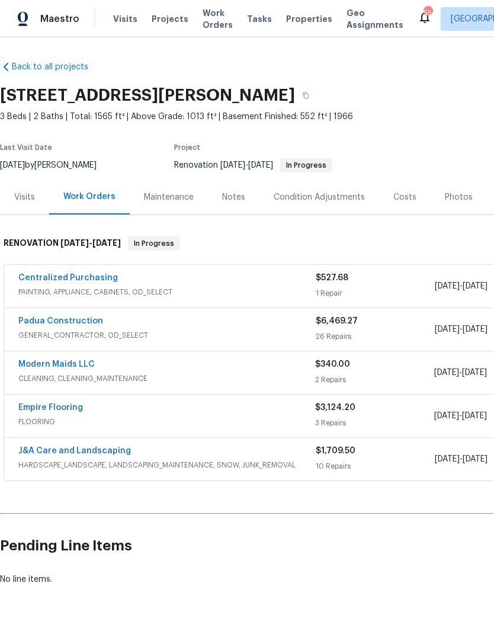
click at [68, 319] on link "Padua Construction" at bounding box center [60, 321] width 85 height 8
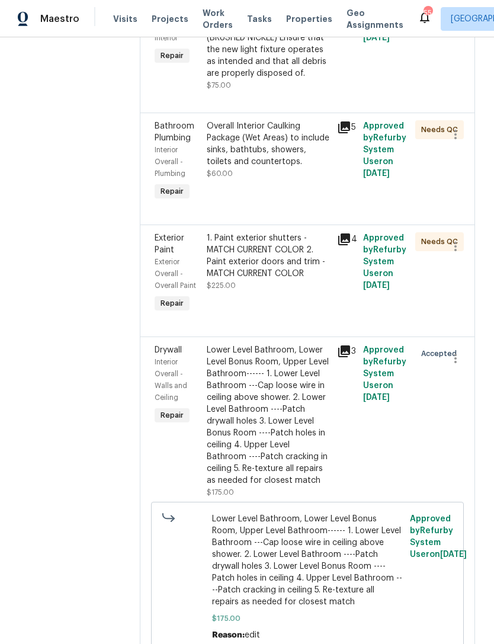
scroll to position [3690, 0]
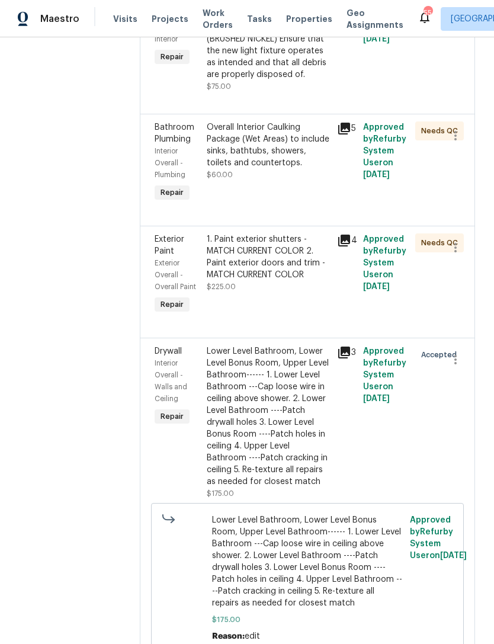
click at [338, 347] on icon at bounding box center [344, 353] width 12 height 12
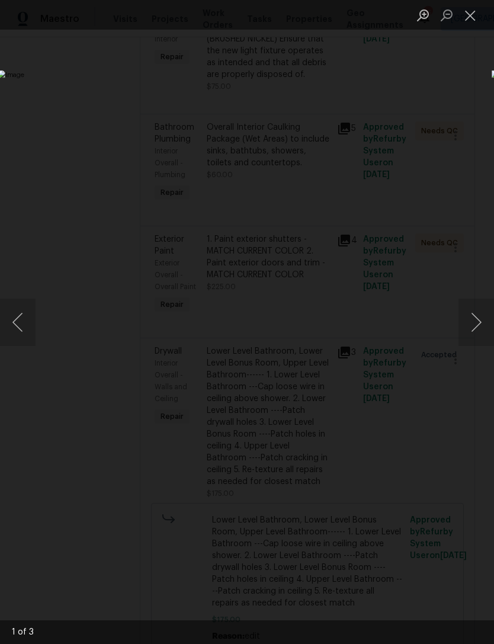
click at [473, 14] on button "Close lightbox" at bounding box center [470, 15] width 24 height 21
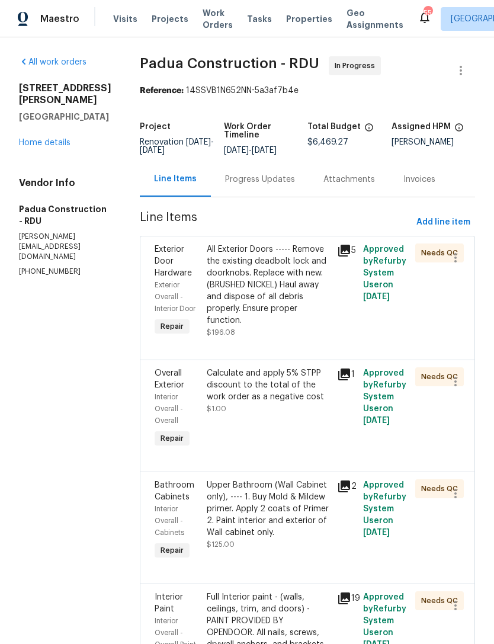
scroll to position [0, 0]
click at [44, 139] on link "Home details" at bounding box center [45, 143] width 52 height 8
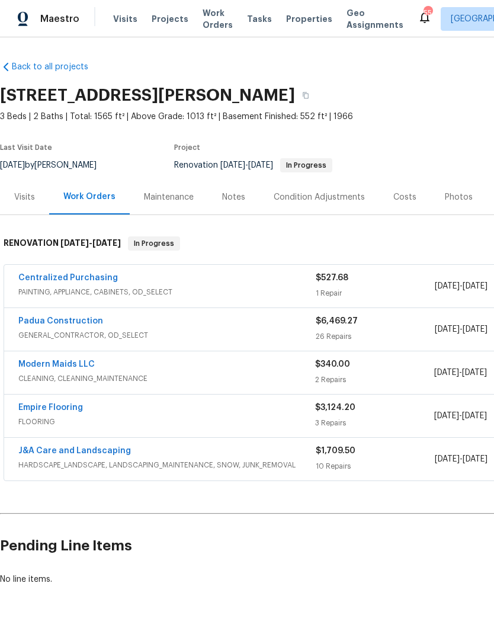
click at [60, 403] on link "Empire Flooring" at bounding box center [50, 407] width 65 height 8
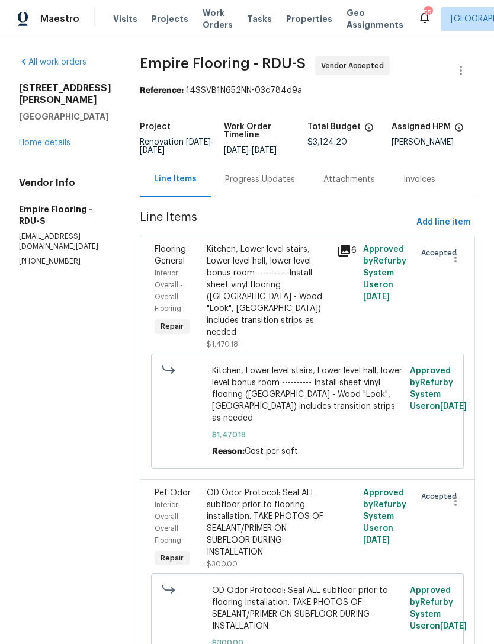
click at [267, 178] on div "Progress Updates" at bounding box center [260, 180] width 70 height 12
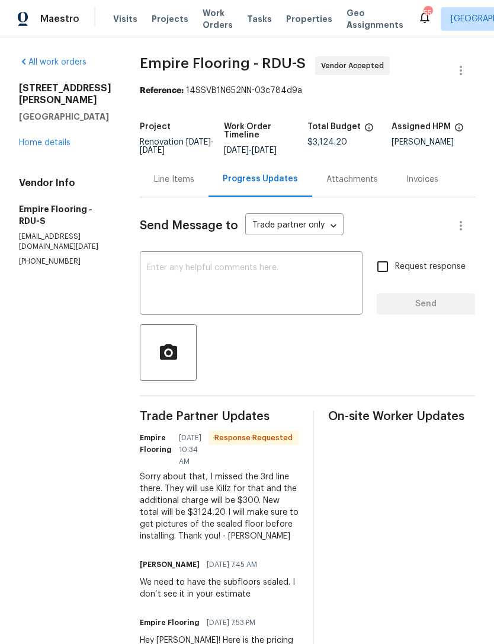
click at [50, 139] on link "Home details" at bounding box center [45, 143] width 52 height 8
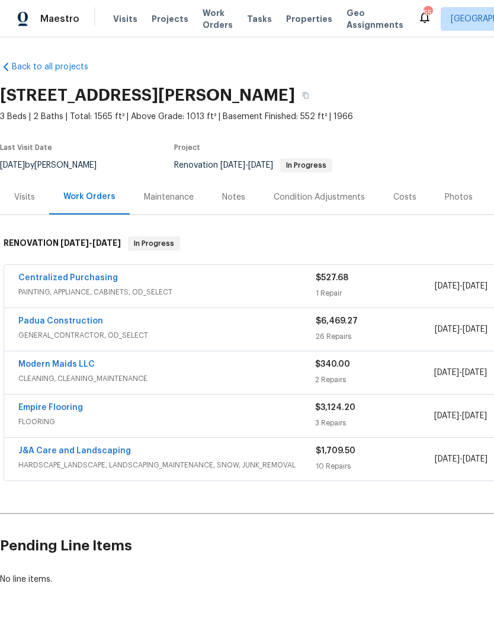
click at [78, 404] on link "Empire Flooring" at bounding box center [50, 407] width 65 height 8
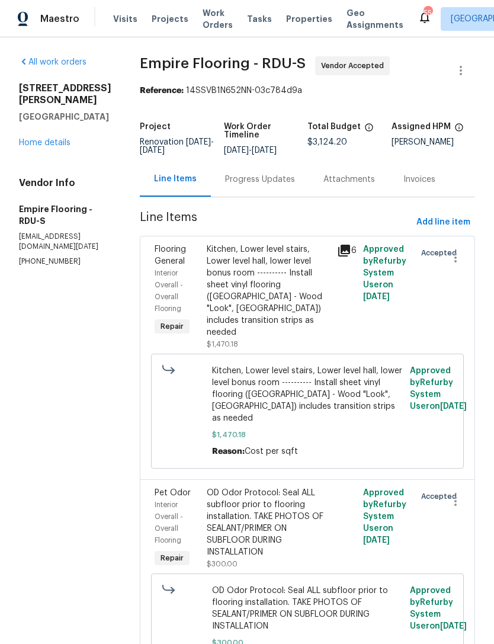
click at [54, 139] on link "Home details" at bounding box center [45, 143] width 52 height 8
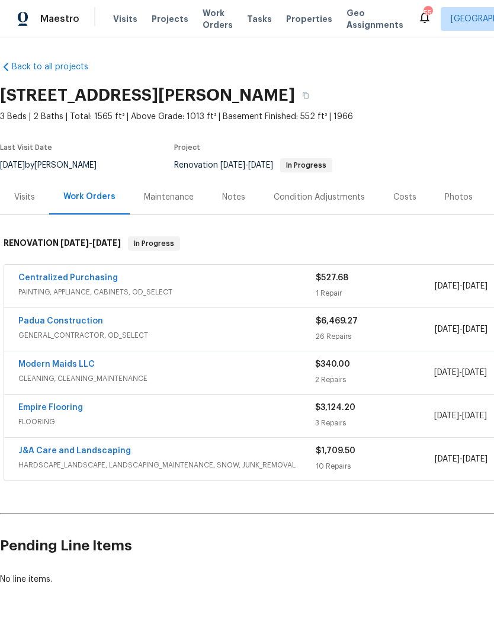
click at [68, 408] on link "Empire Flooring" at bounding box center [50, 407] width 65 height 8
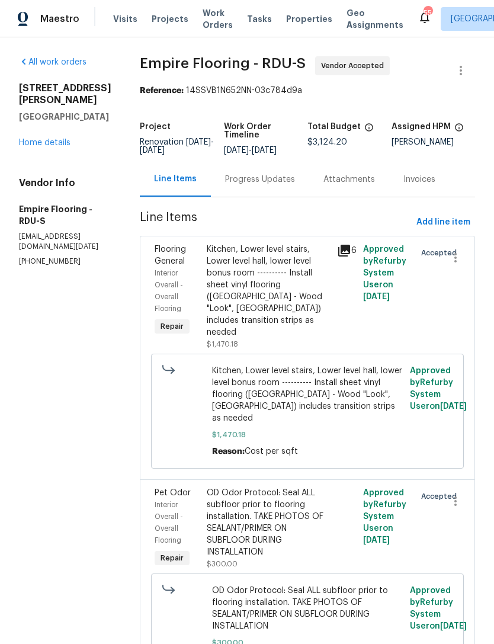
click at [288, 185] on div "Progress Updates" at bounding box center [260, 180] width 70 height 12
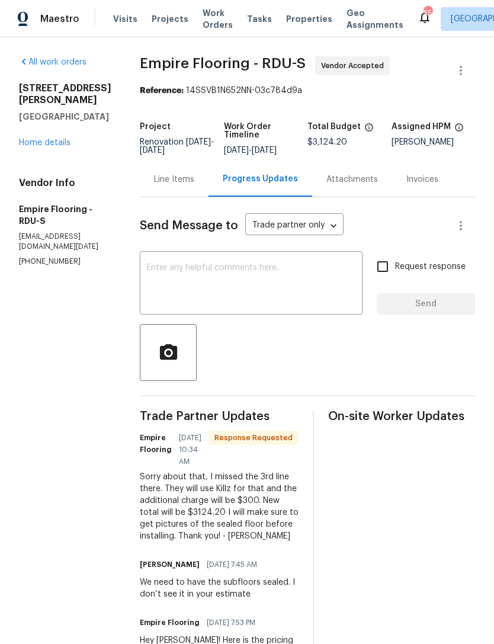
click at [48, 139] on link "Home details" at bounding box center [45, 143] width 52 height 8
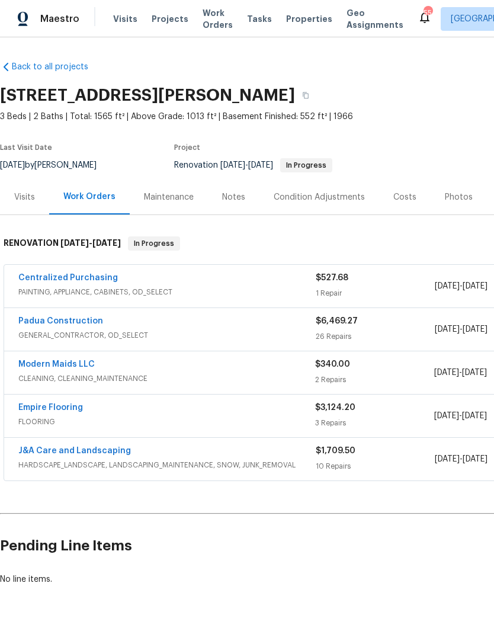
click at [72, 364] on link "Modern Maids LLC" at bounding box center [56, 364] width 76 height 8
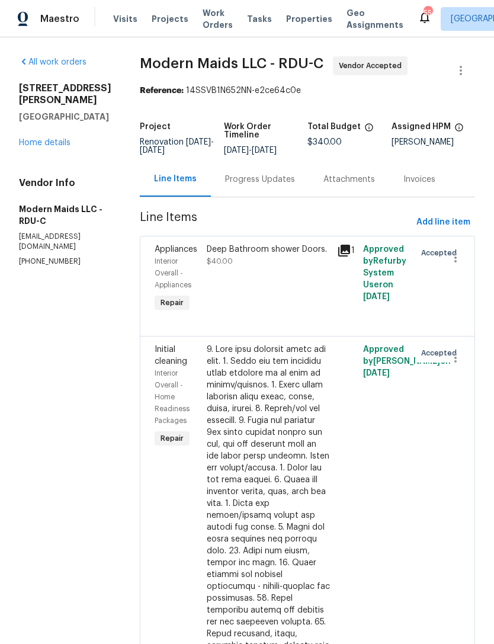
click at [270, 195] on div "Progress Updates" at bounding box center [260, 179] width 98 height 35
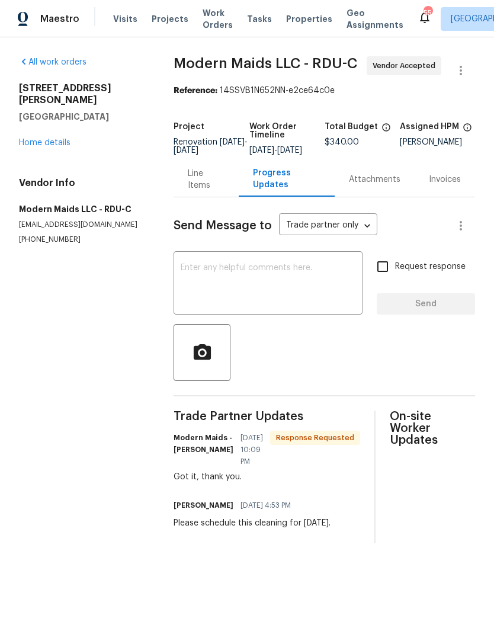
click at [52, 139] on link "Home details" at bounding box center [45, 143] width 52 height 8
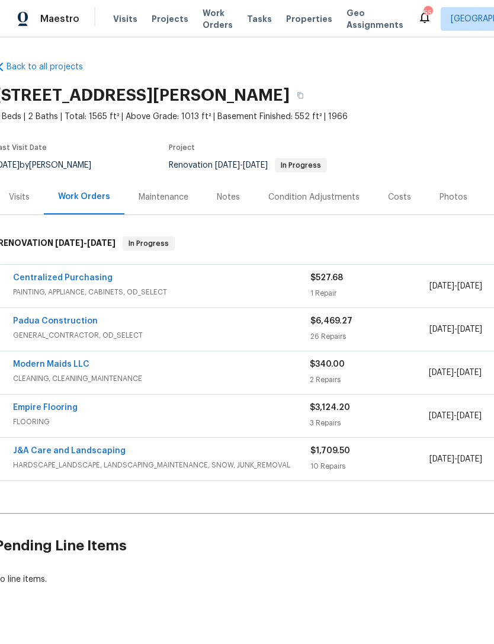
scroll to position [0, 5]
click at [198, 1] on div "Maestro Visits Projects Work Orders Tasks Properties Geo Assignments 55 [GEOGRA…" at bounding box center [247, 18] width 494 height 37
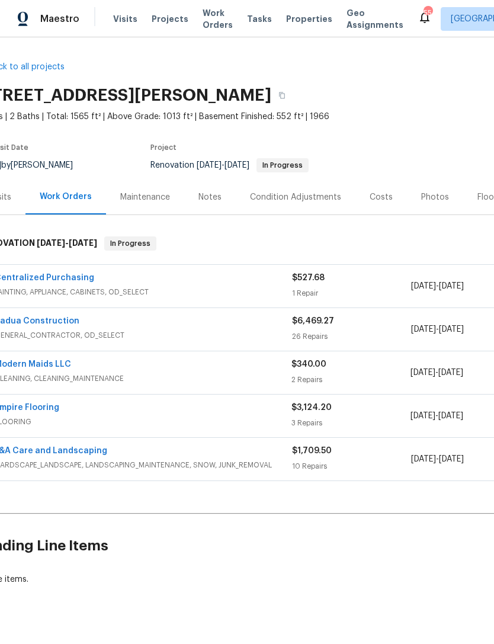
scroll to position [0, 8]
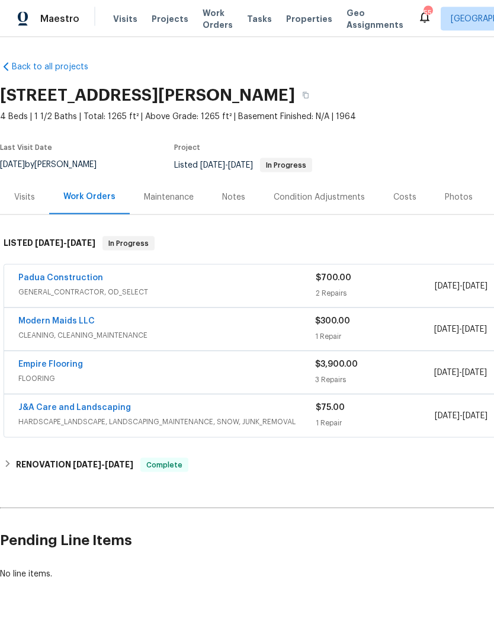
scroll to position [1, 0]
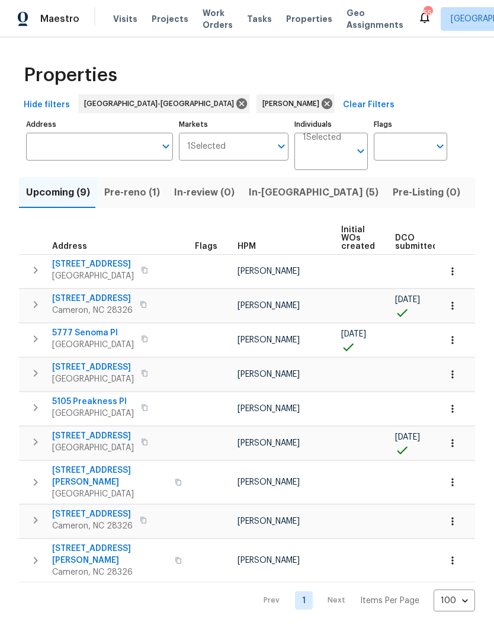
click at [474, 198] on span "Listed (10)" at bounding box center [499, 192] width 50 height 17
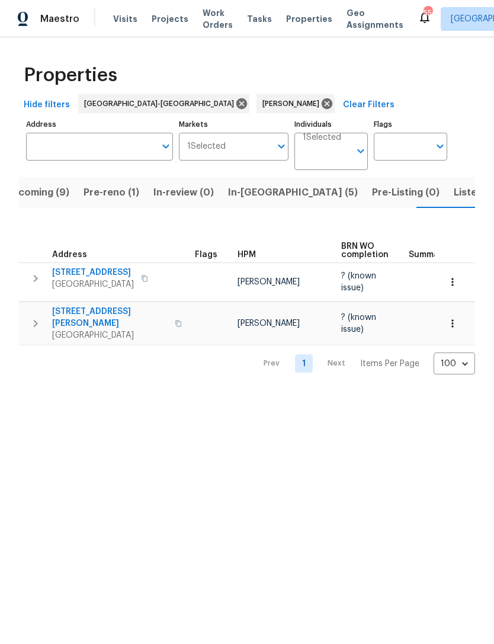
click at [454, 196] on span "Listed (10)" at bounding box center [479, 192] width 50 height 17
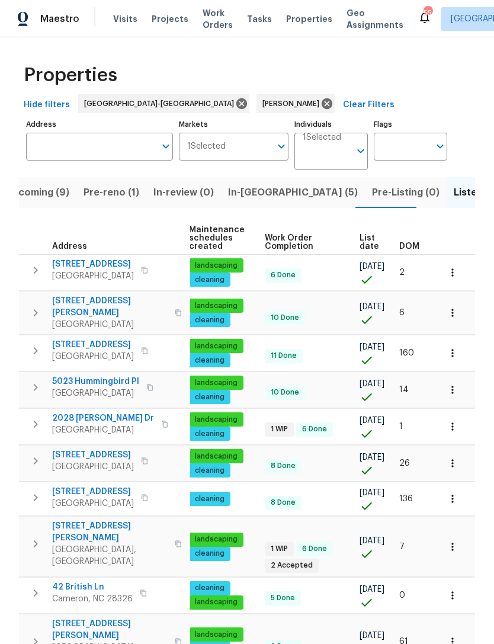
scroll to position [0, 152]
click at [461, 305] on button "button" at bounding box center [453, 313] width 26 height 26
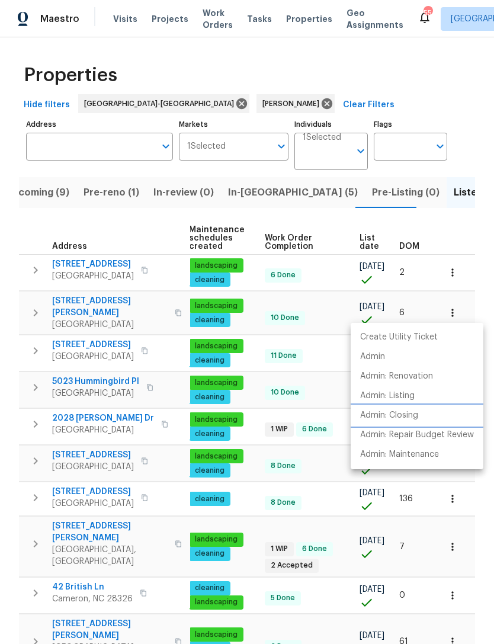
click at [425, 415] on li "Admin: Closing" at bounding box center [417, 416] width 133 height 20
click at [419, 71] on div at bounding box center [247, 322] width 494 height 644
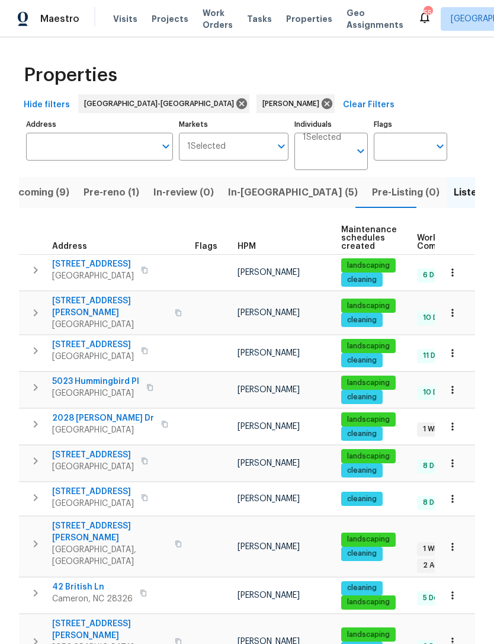
scroll to position [0, 0]
click at [85, 618] on span "8352 Cannon Grove Dr" at bounding box center [110, 630] width 116 height 24
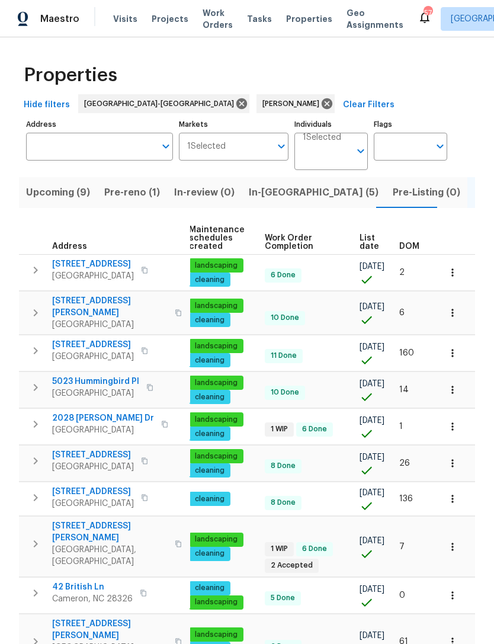
scroll to position [0, 152]
click at [452, 637] on icon "button" at bounding box center [452, 641] width 2 height 8
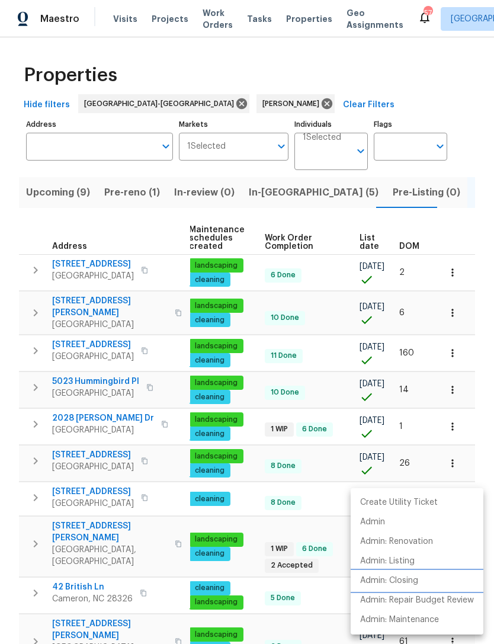
click at [413, 583] on p "Admin: Closing" at bounding box center [389, 581] width 58 height 12
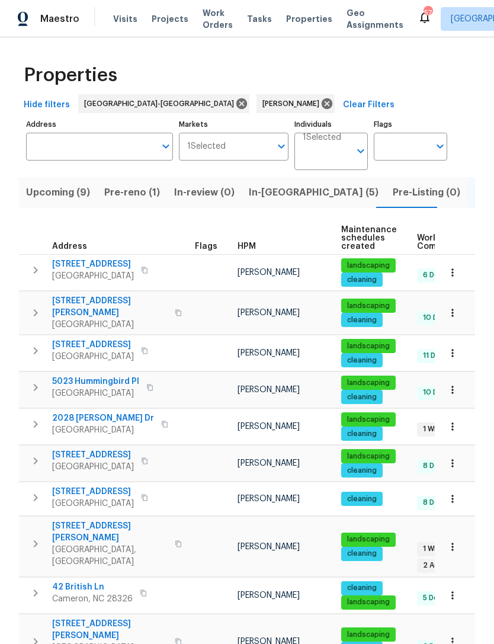
click at [63, 198] on span "Upcoming (9)" at bounding box center [58, 192] width 64 height 17
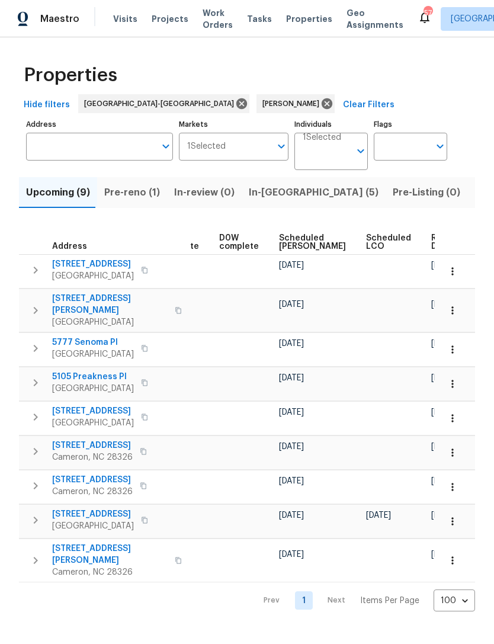
scroll to position [0, 298]
click at [291, 248] on span "Scheduled [PERSON_NAME]" at bounding box center [313, 242] width 67 height 17
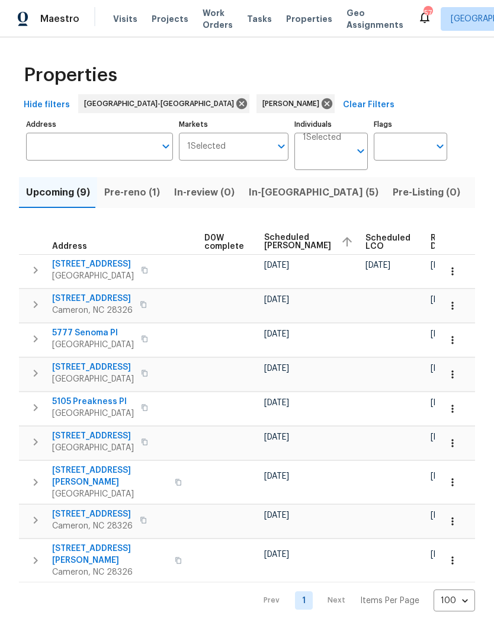
scroll to position [0, 312]
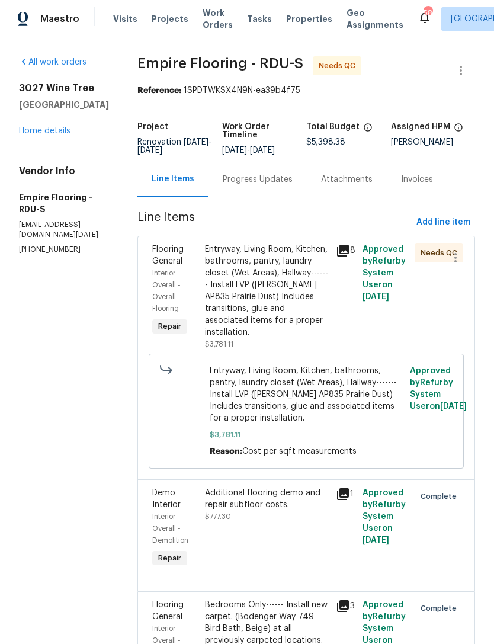
click at [54, 134] on link "Home details" at bounding box center [45, 131] width 52 height 8
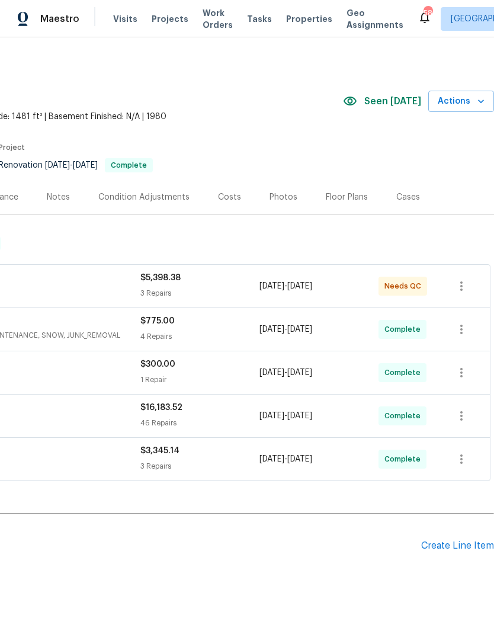
scroll to position [0, 175]
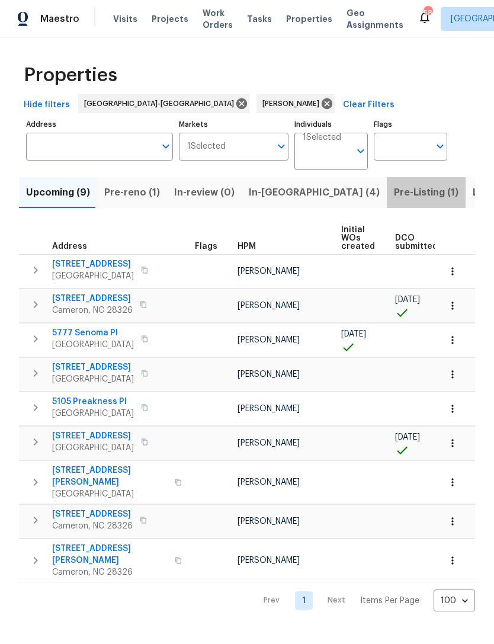
click at [394, 195] on span "Pre-Listing (1)" at bounding box center [426, 192] width 65 height 17
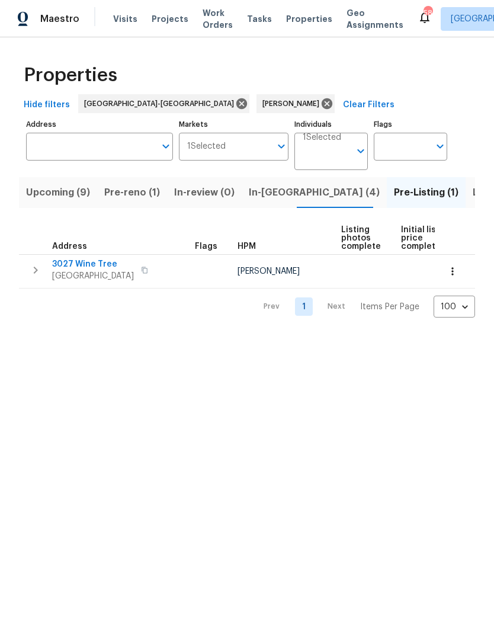
click at [57, 200] on span "Upcoming (9)" at bounding box center [58, 192] width 64 height 17
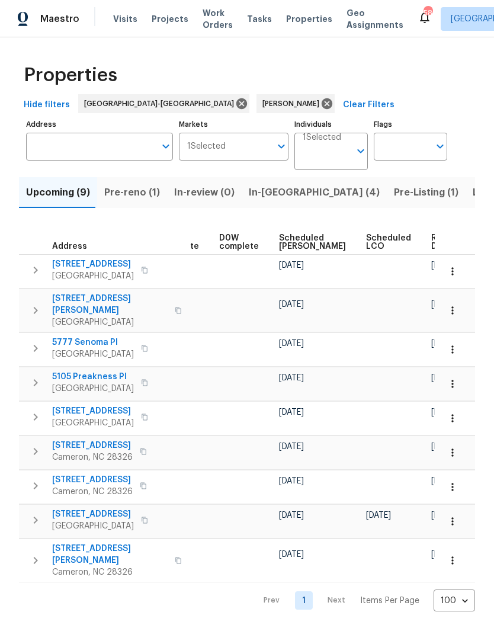
scroll to position [0, 298]
click at [288, 249] on span "Scheduled [PERSON_NAME]" at bounding box center [313, 242] width 67 height 17
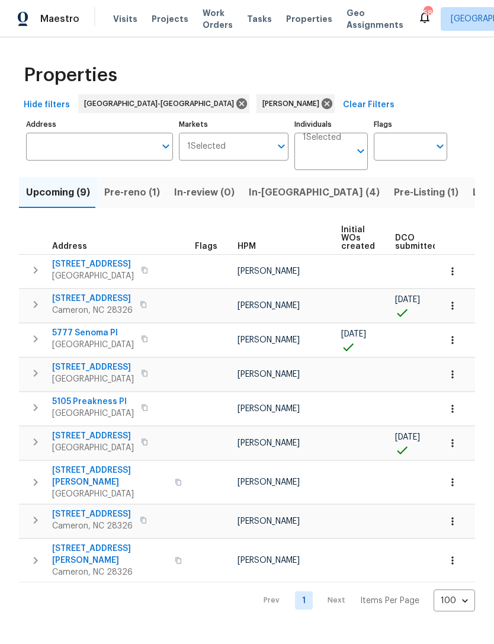
click at [75, 298] on span "[STREET_ADDRESS]" at bounding box center [92, 299] width 81 height 12
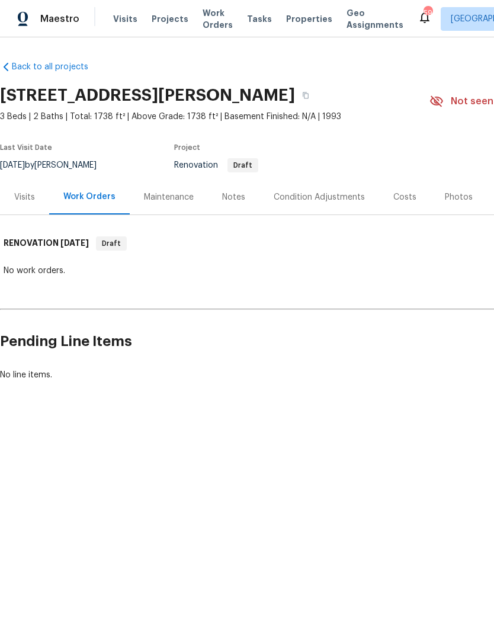
click at [238, 203] on div "Notes" at bounding box center [234, 196] width 52 height 35
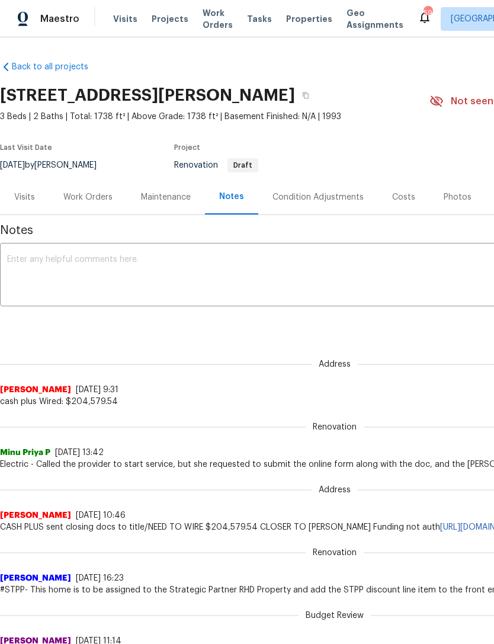
click at [23, 198] on div "Visits" at bounding box center [24, 197] width 21 height 12
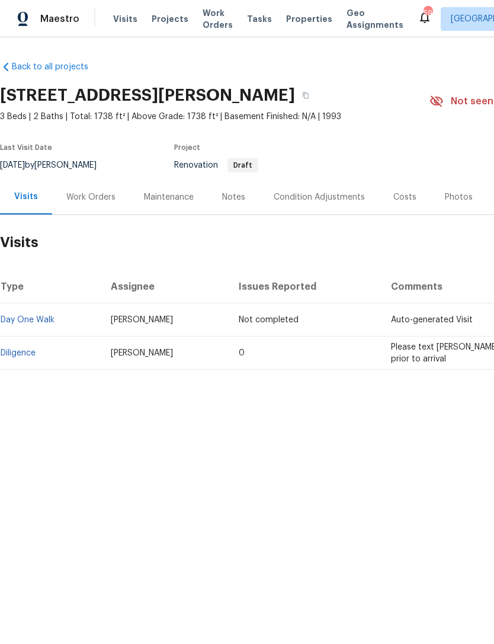
click at [91, 203] on div "Work Orders" at bounding box center [91, 196] width 78 height 35
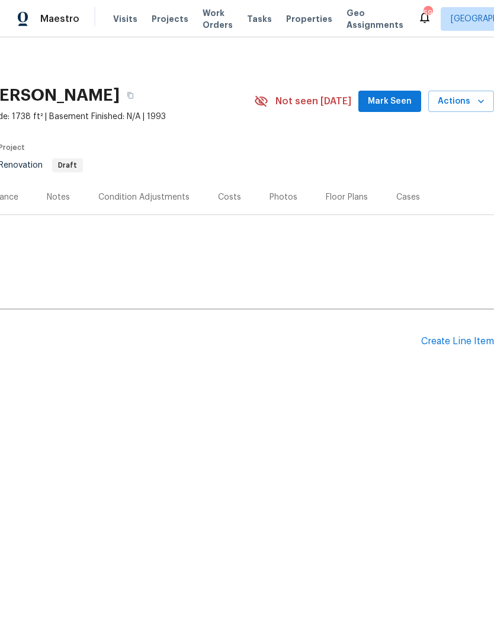
scroll to position [0, 175]
click at [461, 344] on div "Create Line Item" at bounding box center [457, 341] width 73 height 11
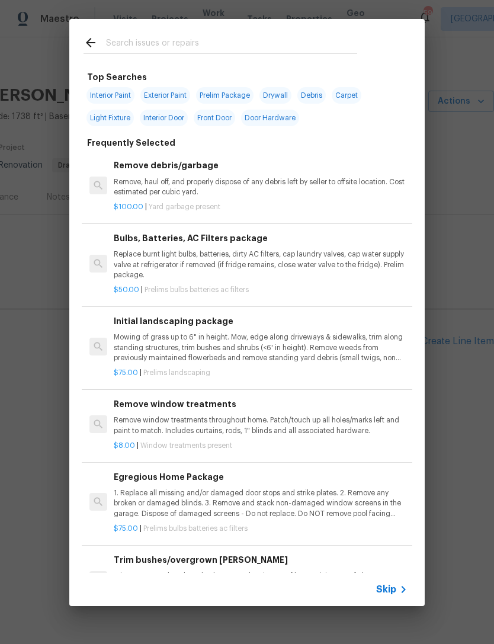
click at [158, 46] on input "text" at bounding box center [231, 45] width 251 height 18
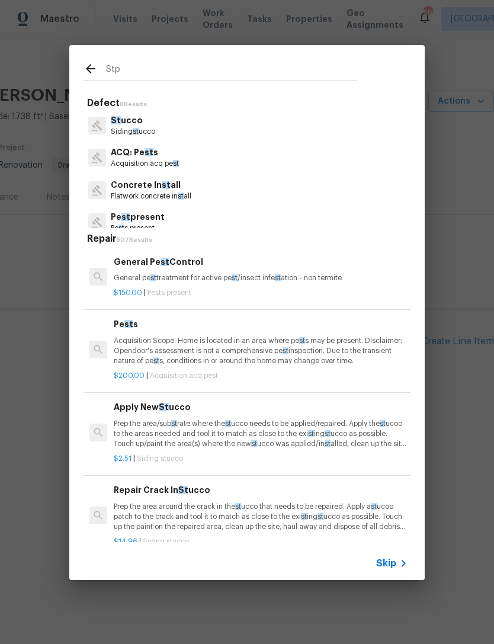
type input "Stpp"
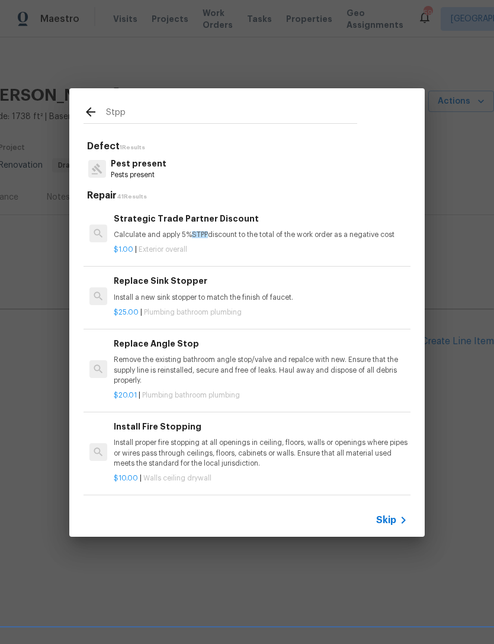
click at [275, 231] on p "Calculate and apply 5% STPP discount to the total of the work order as a negati…" at bounding box center [261, 235] width 294 height 10
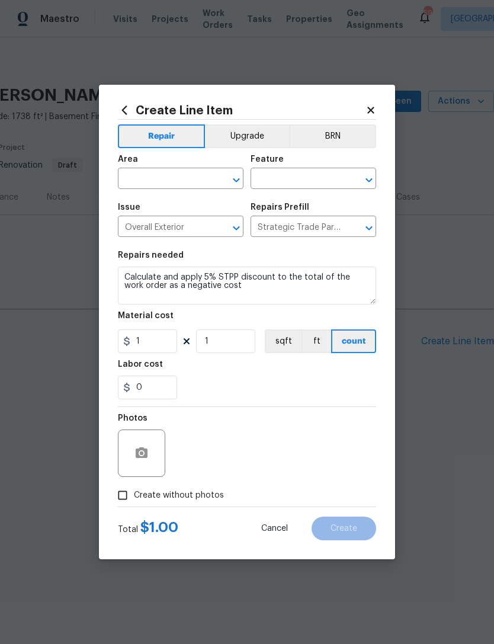
click at [162, 177] on input "text" at bounding box center [164, 180] width 92 height 18
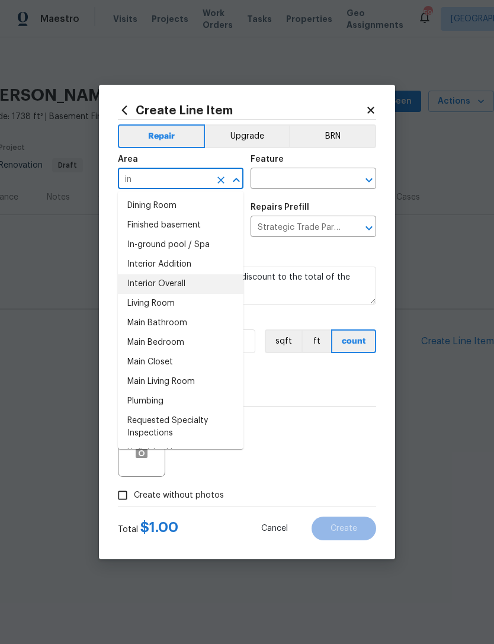
click at [195, 284] on li "Interior Overall" at bounding box center [181, 284] width 126 height 20
type input "Interior Overall"
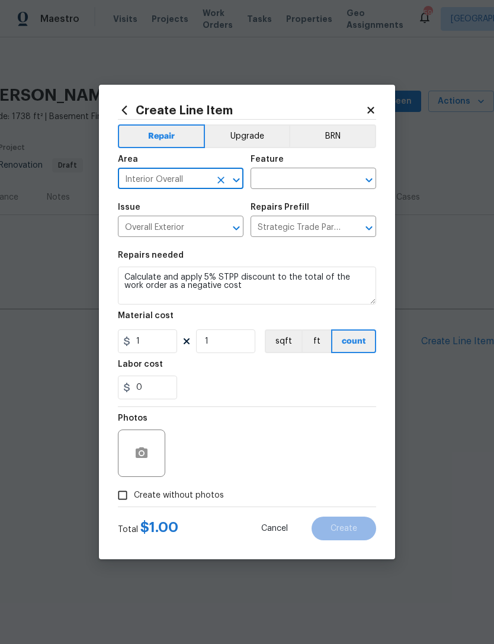
click at [305, 182] on input "text" at bounding box center [297, 180] width 92 height 18
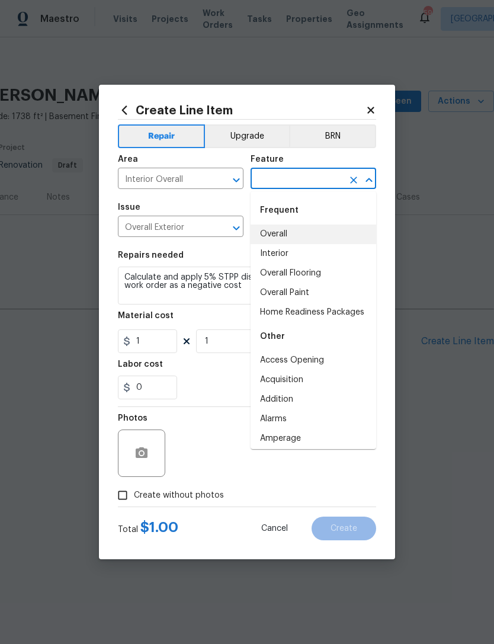
click at [296, 231] on li "Overall" at bounding box center [314, 234] width 126 height 20
type input "Overall"
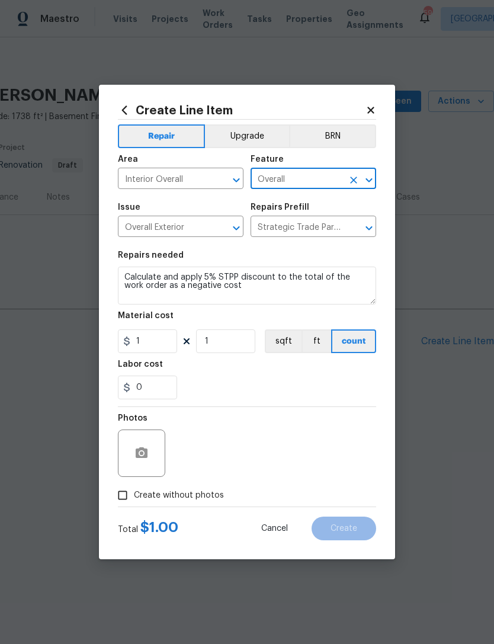
click at [133, 496] on input "Create without photos" at bounding box center [122, 495] width 23 height 23
checkbox input "true"
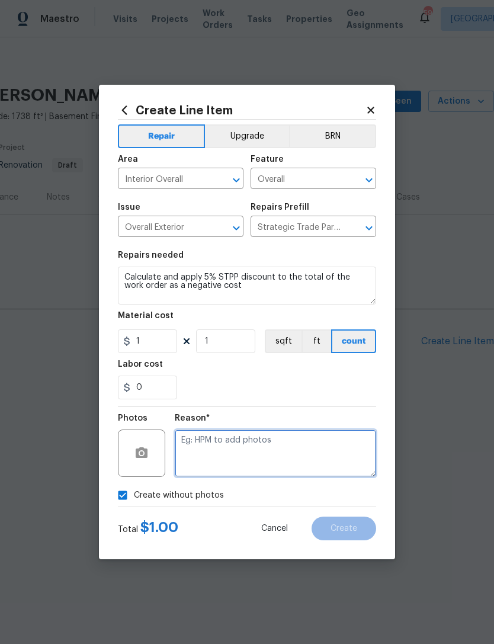
click at [233, 447] on textarea at bounding box center [275, 452] width 201 height 47
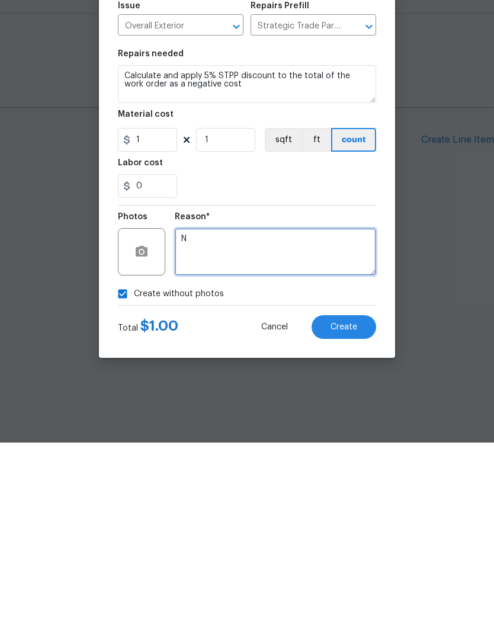
type textarea "N"
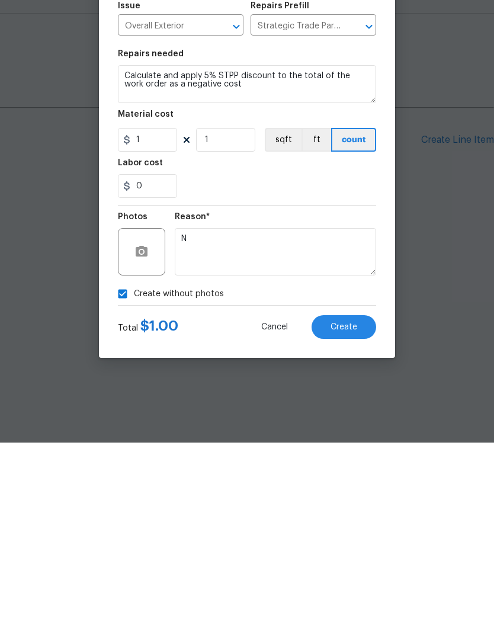
click at [350, 524] on span "Create" at bounding box center [344, 528] width 27 height 9
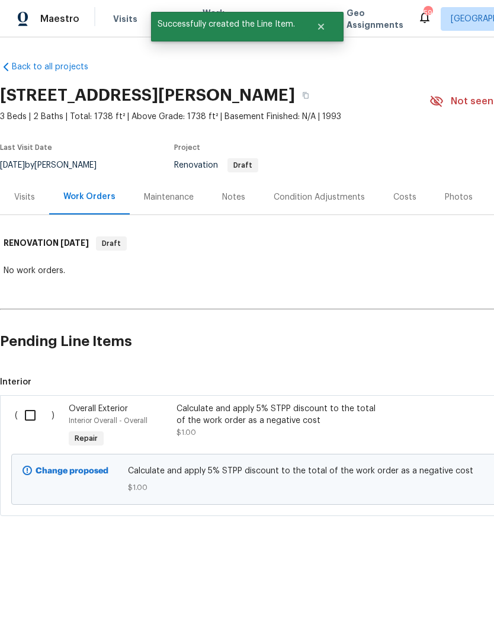
scroll to position [0, 0]
click at [27, 415] on input "checkbox" at bounding box center [35, 415] width 34 height 25
checkbox input "true"
click at [434, 612] on span "Create Work Order" at bounding box center [426, 614] width 79 height 15
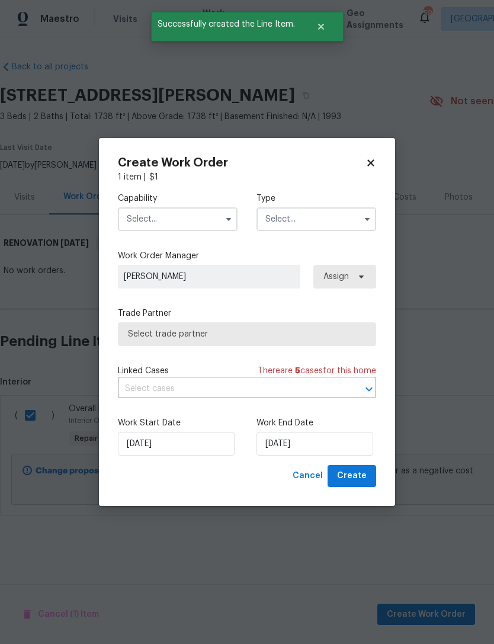
click at [177, 219] on input "text" at bounding box center [178, 219] width 120 height 24
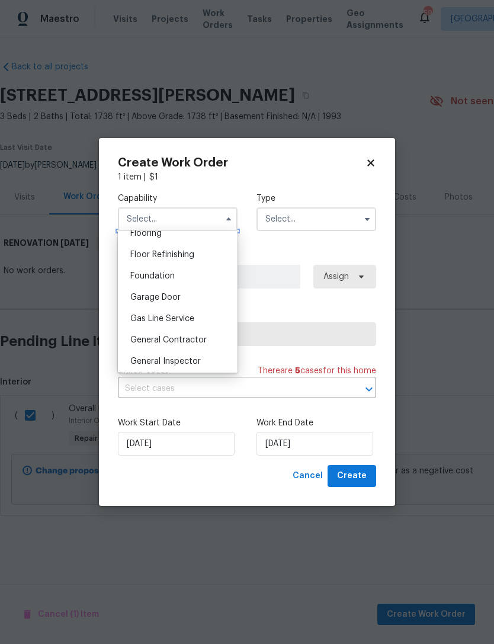
scroll to position [489, 0]
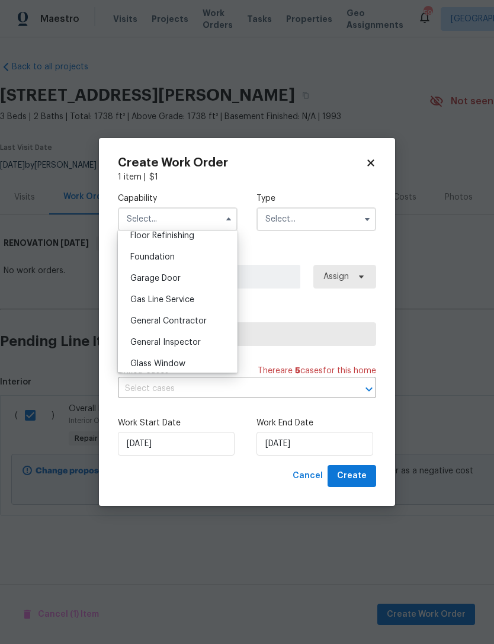
click at [211, 319] on div "General Contractor" at bounding box center [178, 320] width 114 height 21
type input "General Contractor"
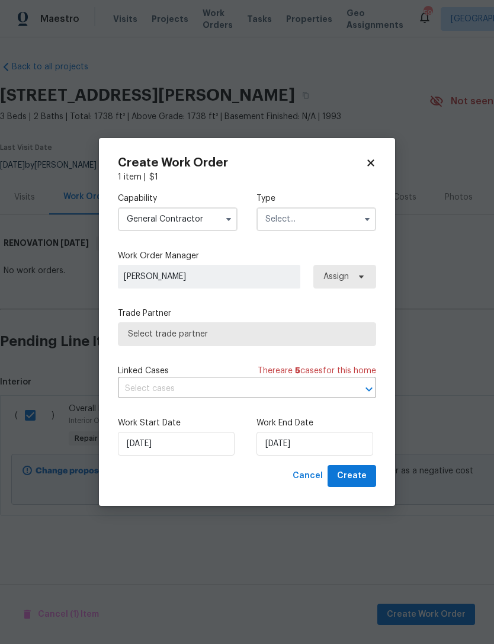
click at [299, 218] on input "text" at bounding box center [316, 219] width 120 height 24
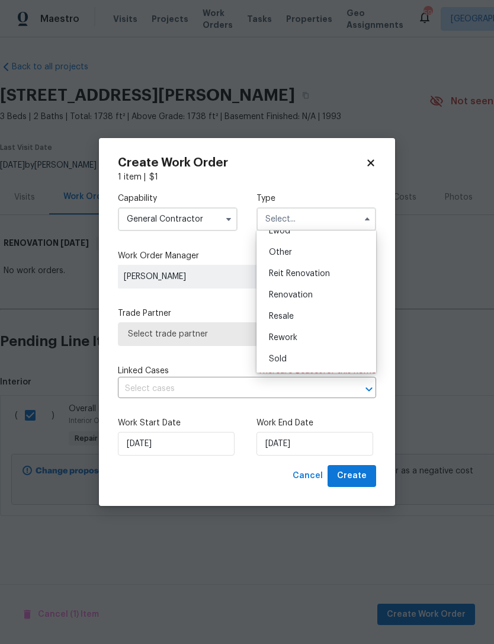
scroll to position [141, 0]
click at [303, 294] on span "Renovation" at bounding box center [291, 295] width 44 height 8
type input "Renovation"
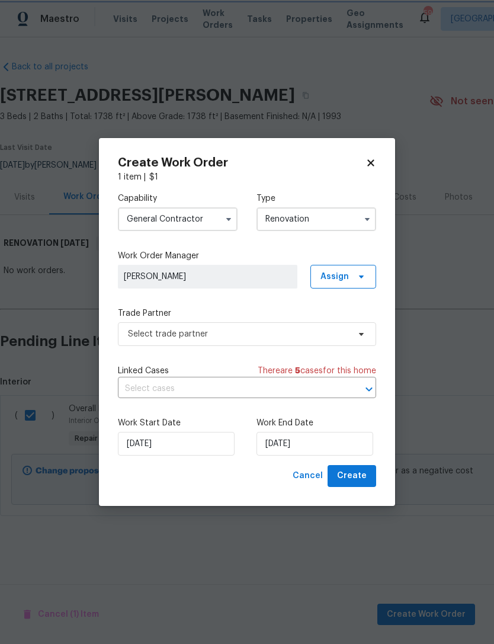
scroll to position [0, 0]
click at [296, 443] on input "9/10/2025" at bounding box center [314, 444] width 117 height 24
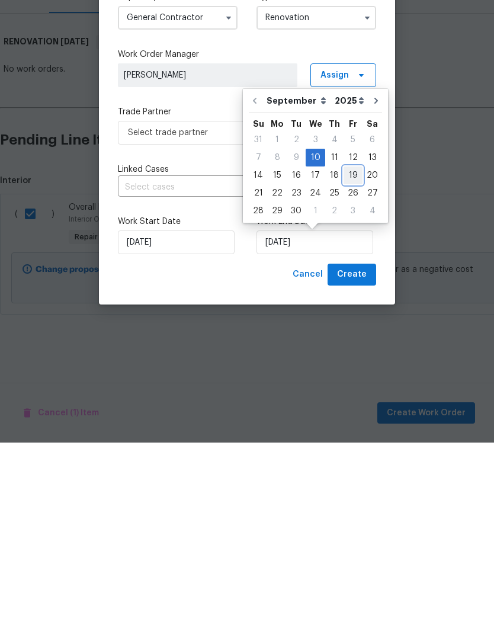
click at [352, 368] on div "19" at bounding box center [353, 376] width 19 height 17
type input "9/19/2025"
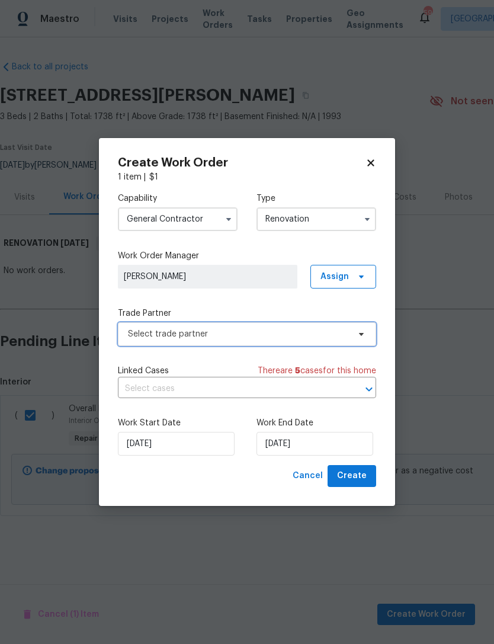
click at [217, 335] on span "Select trade partner" at bounding box center [238, 334] width 221 height 12
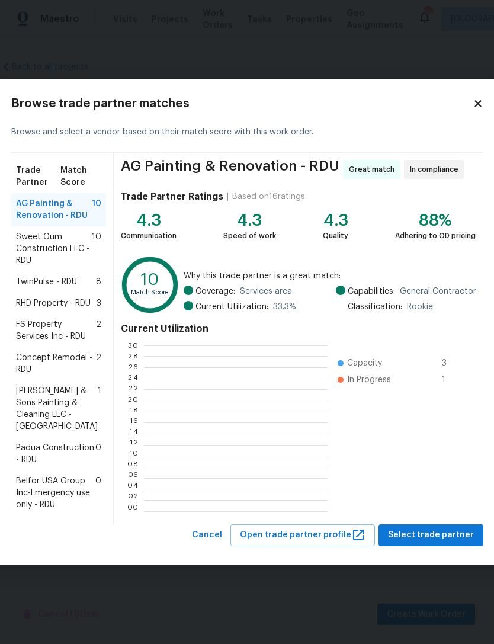
scroll to position [166, 184]
click at [52, 460] on span "Padua Construction - RDU" at bounding box center [55, 454] width 79 height 24
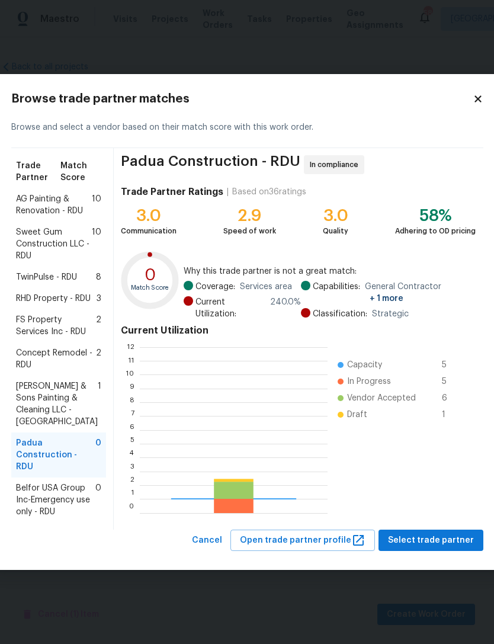
scroll to position [166, 188]
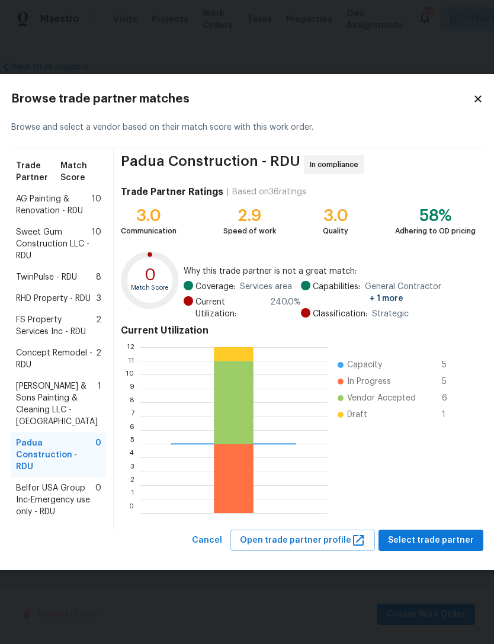
click at [446, 548] on span "Select trade partner" at bounding box center [431, 540] width 86 height 15
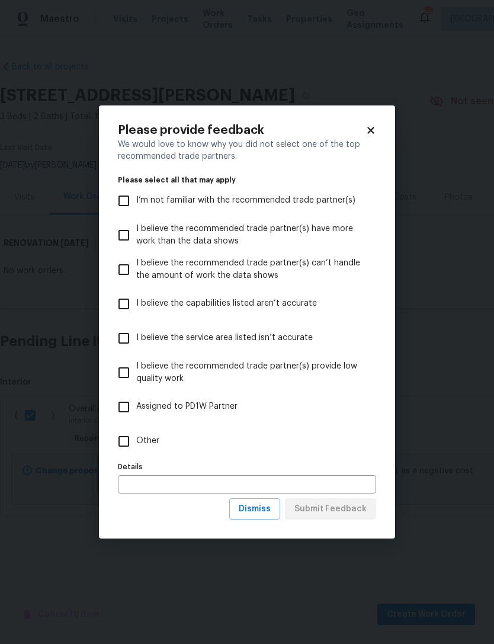
click at [121, 440] on input "Other" at bounding box center [123, 441] width 25 height 25
checkbox input "true"
click at [339, 509] on span "Submit Feedback" at bounding box center [330, 509] width 72 height 15
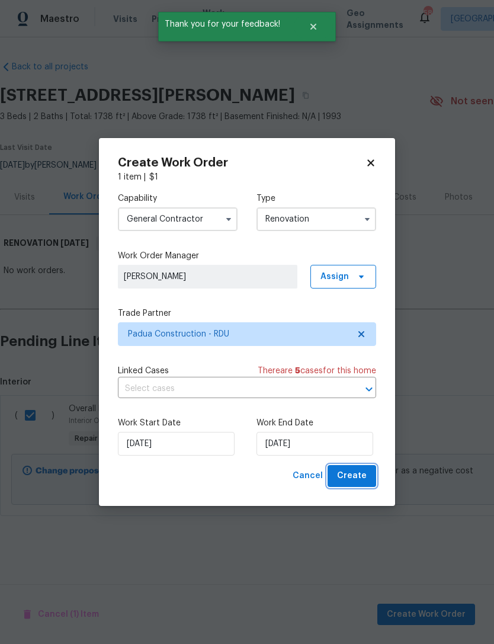
click at [367, 477] on button "Create" at bounding box center [352, 476] width 49 height 22
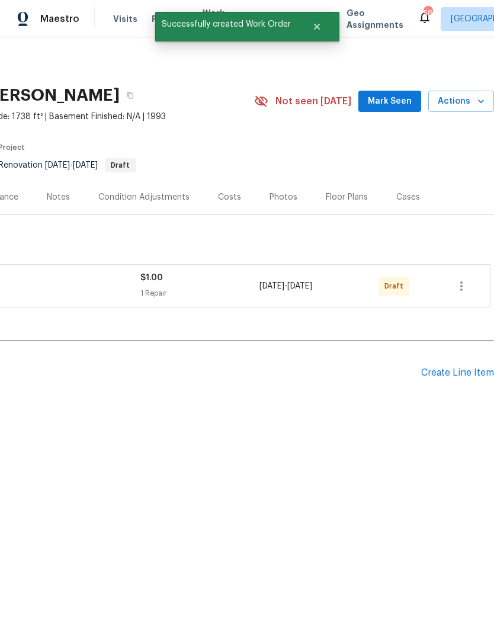
scroll to position [0, 175]
click at [397, 101] on span "Mark Seen" at bounding box center [390, 101] width 44 height 15
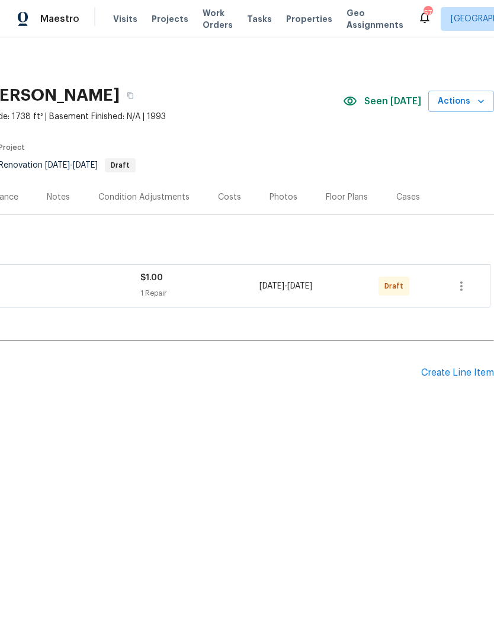
click at [463, 371] on div "Create Line Item" at bounding box center [457, 372] width 73 height 11
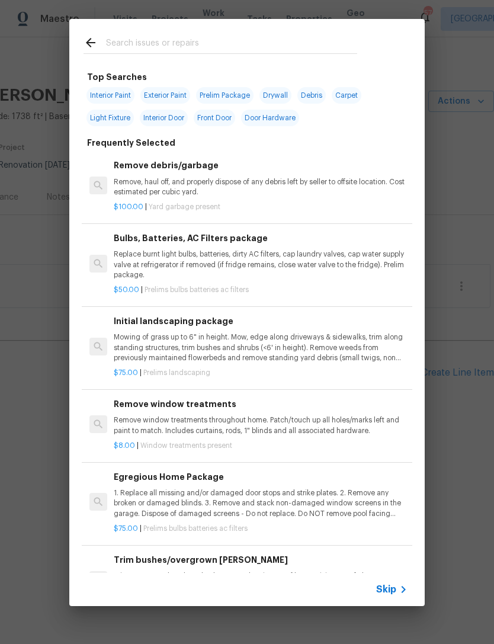
click at [164, 42] on input "text" at bounding box center [231, 45] width 251 height 18
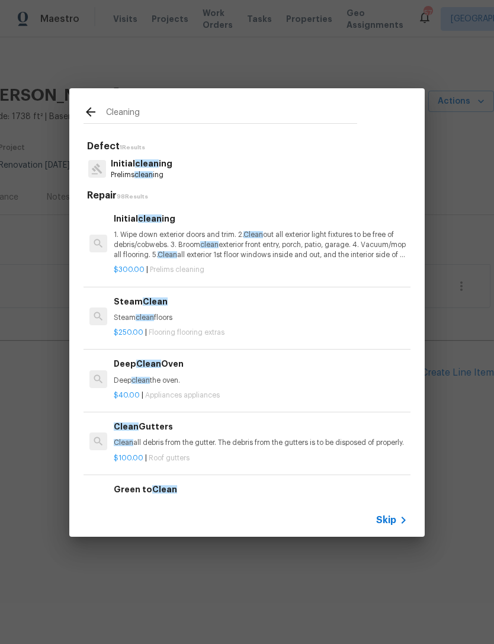
type input "Cleaning"
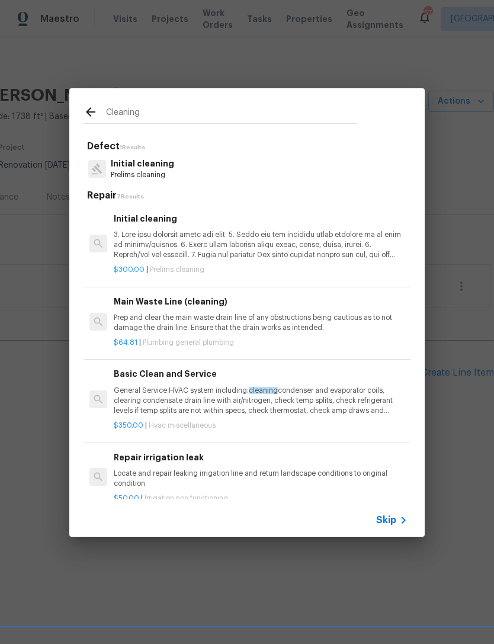
click at [159, 243] on p at bounding box center [261, 245] width 294 height 30
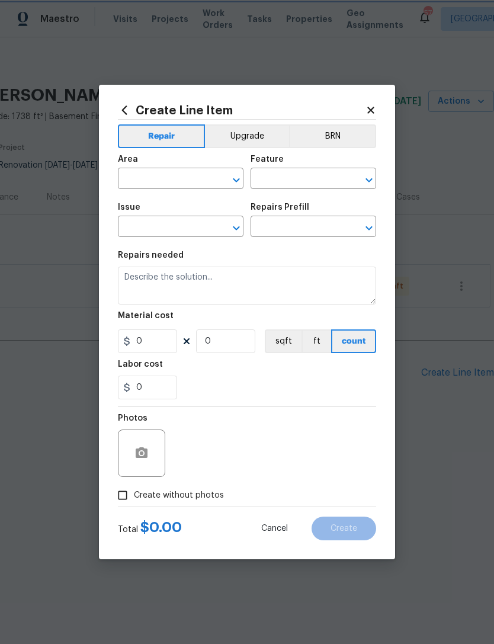
type input "Home Readiness Packages"
type input "Initial cleaning"
type input "Initial cleaning $300.00"
type textarea "1. Wipe down exterior doors and trim. 2. Clean out all exterior light fixtures …"
type input "300"
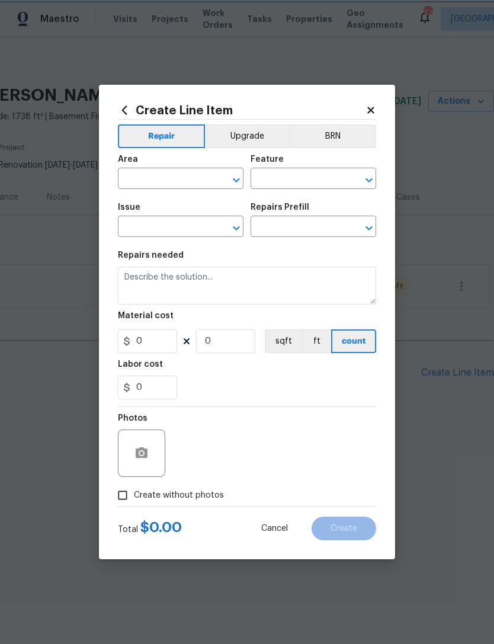
type input "1"
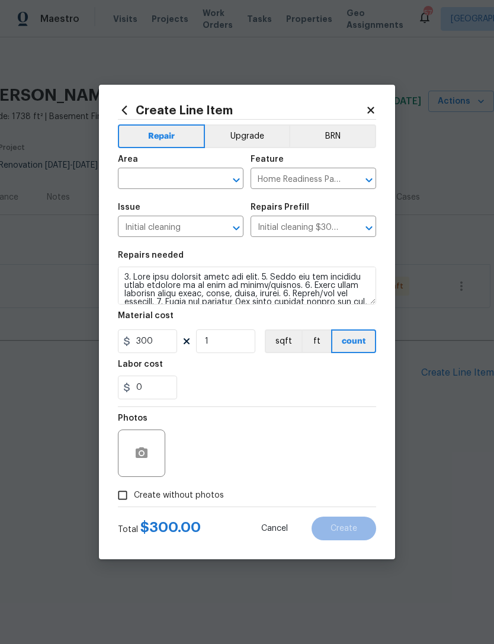
click at [168, 177] on input "text" at bounding box center [164, 180] width 92 height 18
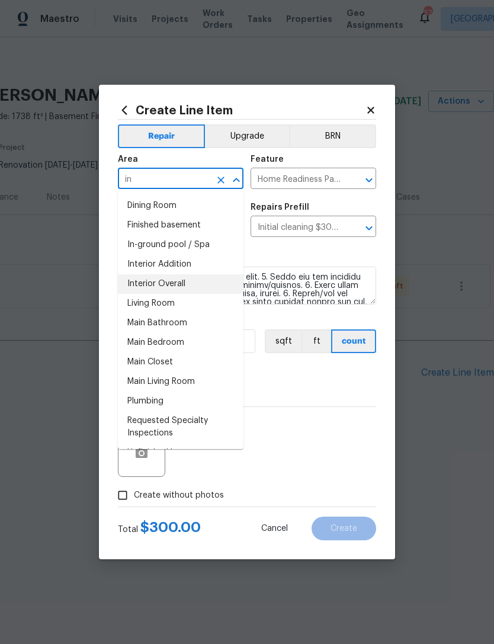
click at [197, 281] on li "Interior Overall" at bounding box center [181, 284] width 126 height 20
type input "Interior Overall"
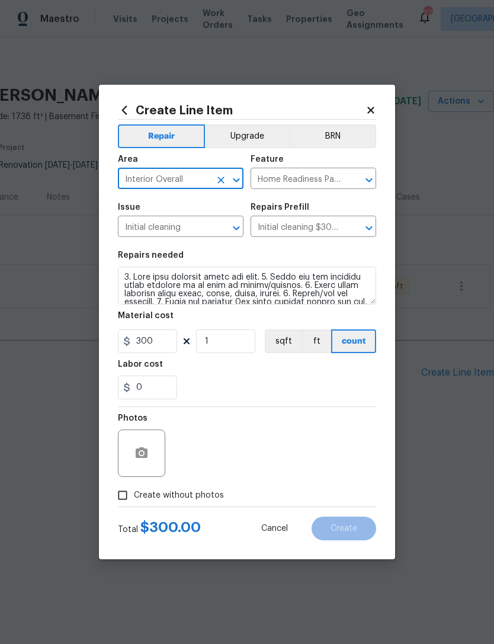
click at [139, 487] on label "Create without photos" at bounding box center [167, 495] width 113 height 23
click at [134, 487] on input "Create without photos" at bounding box center [122, 495] width 23 height 23
checkbox input "true"
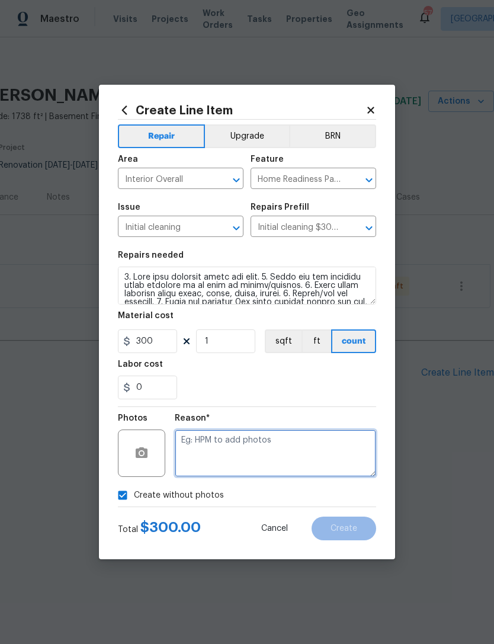
click at [224, 443] on textarea at bounding box center [275, 452] width 201 height 47
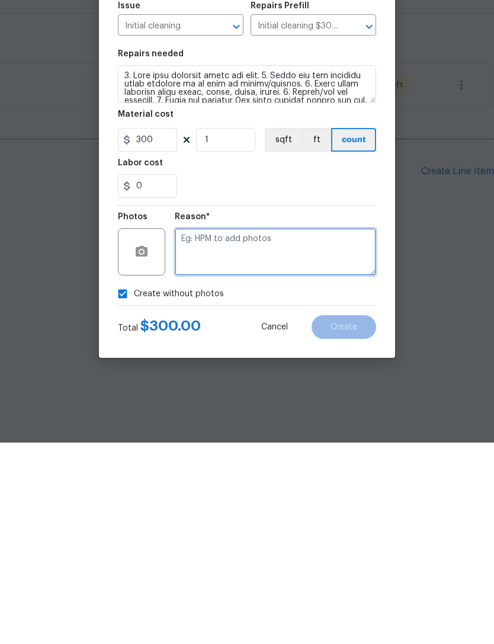
type textarea "M"
type textarea "N"
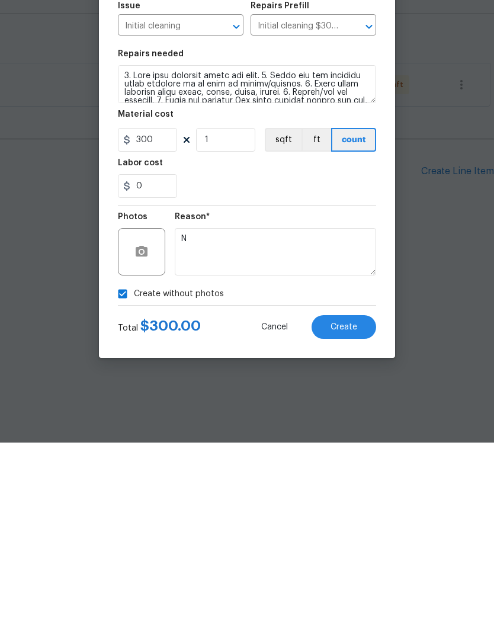
click at [345, 524] on span "Create" at bounding box center [344, 528] width 27 height 9
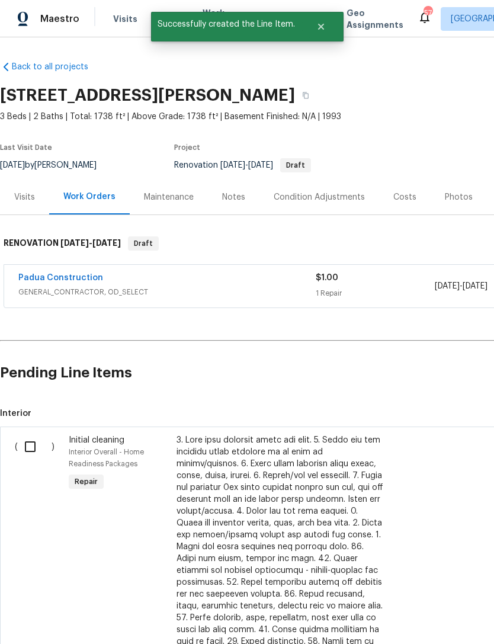
scroll to position [0, 0]
click at [27, 442] on input "checkbox" at bounding box center [35, 446] width 34 height 25
checkbox input "true"
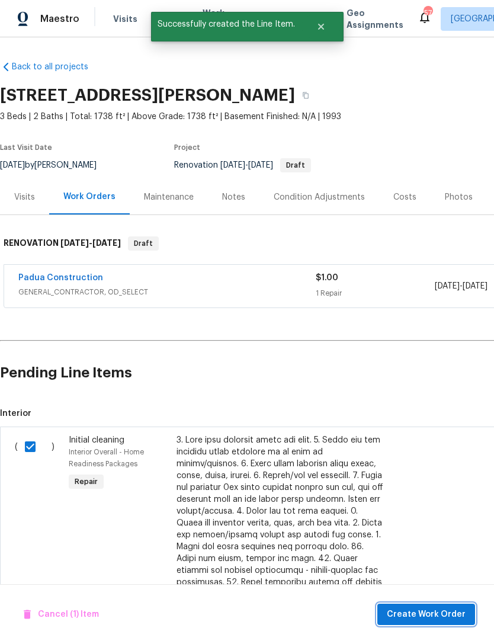
click at [436, 610] on span "Create Work Order" at bounding box center [426, 614] width 79 height 15
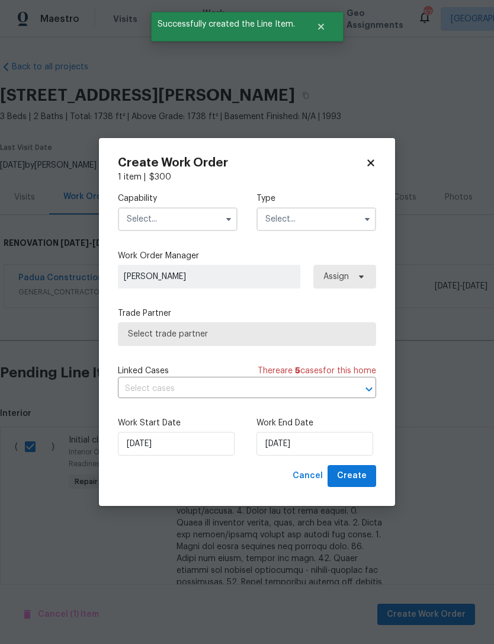
click at [165, 217] on input "text" at bounding box center [178, 219] width 120 height 24
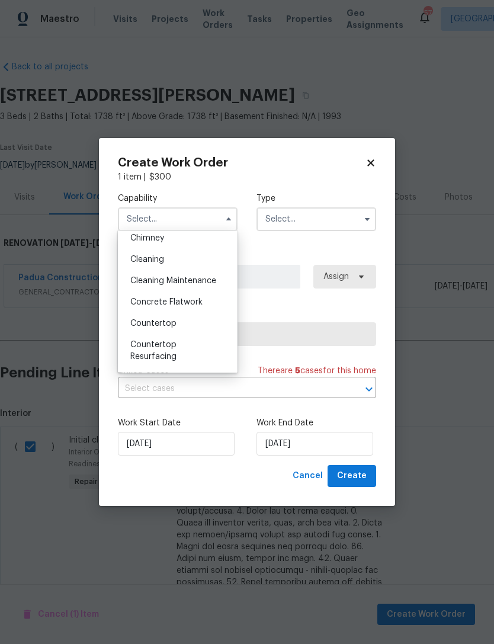
scroll to position [146, 0]
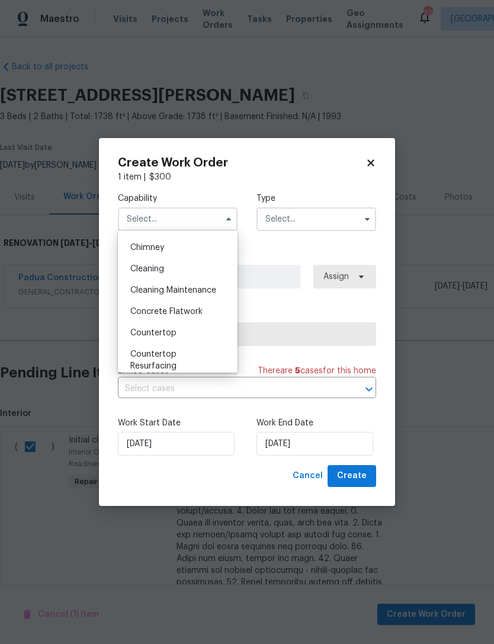
click at [181, 271] on div "Cleaning" at bounding box center [178, 268] width 114 height 21
type input "Cleaning"
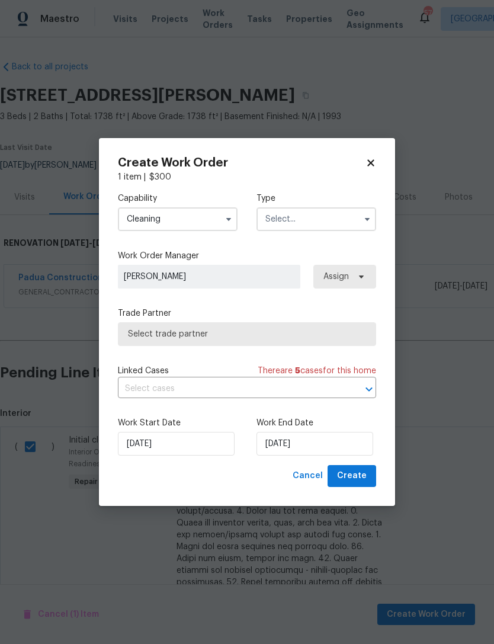
click at [293, 221] on input "text" at bounding box center [316, 219] width 120 height 24
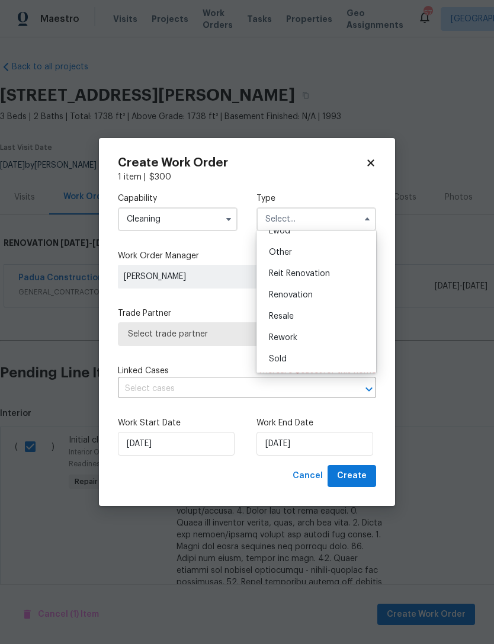
scroll to position [141, 0]
click at [302, 291] on span "Renovation" at bounding box center [291, 295] width 44 height 8
type input "Renovation"
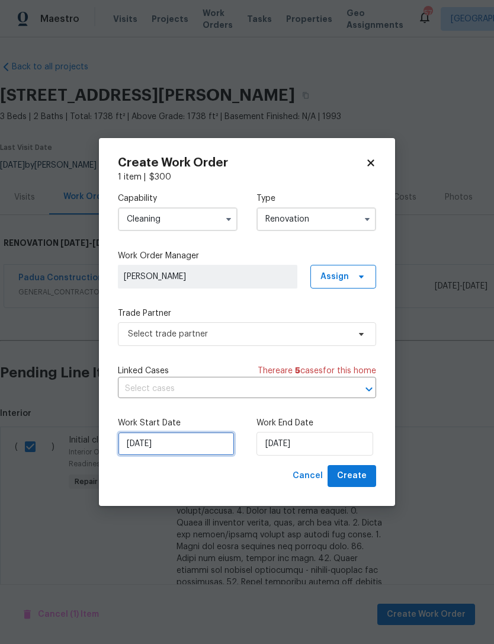
click at [174, 438] on input "9/10/2025" at bounding box center [176, 444] width 117 height 24
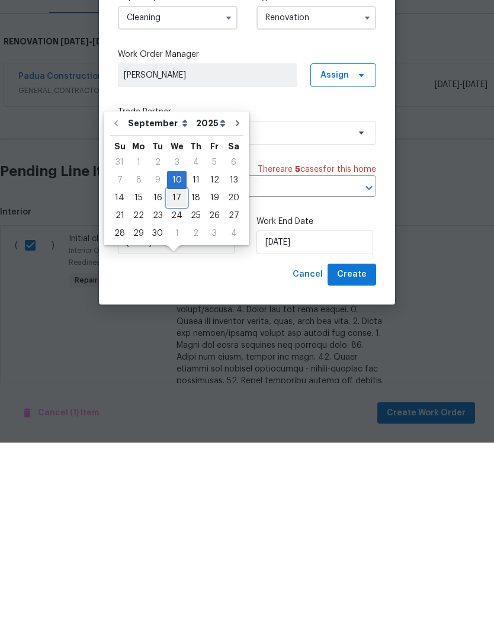
click at [177, 391] on div "17" at bounding box center [177, 399] width 20 height 17
type input "9/17/2025"
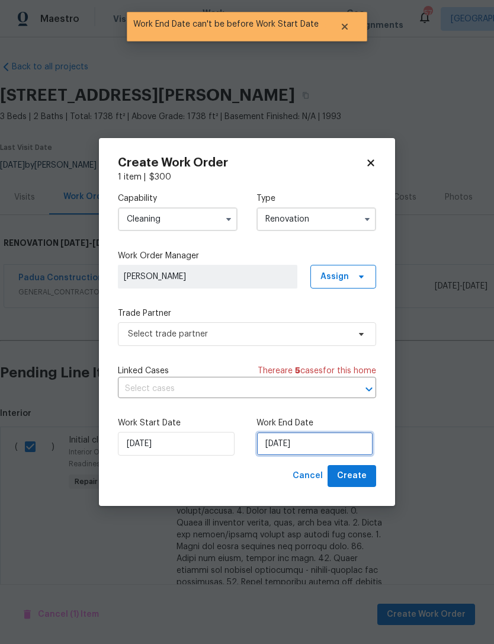
click at [315, 448] on input "9/17/2025" at bounding box center [314, 444] width 117 height 24
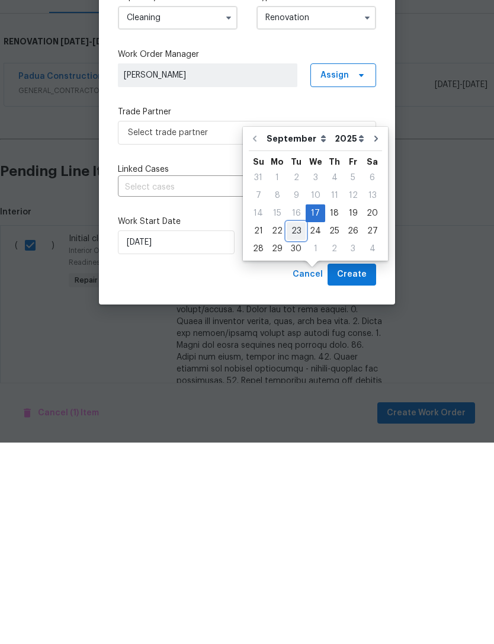
click at [292, 424] on div "23" at bounding box center [296, 432] width 19 height 17
type input "9/23/2025"
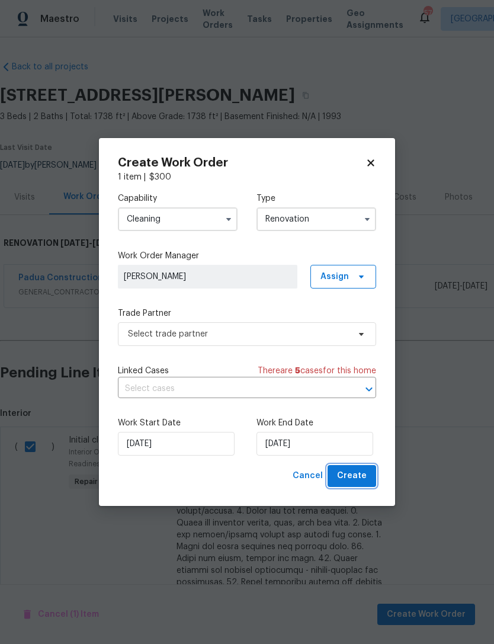
click at [364, 474] on span "Create" at bounding box center [352, 476] width 30 height 15
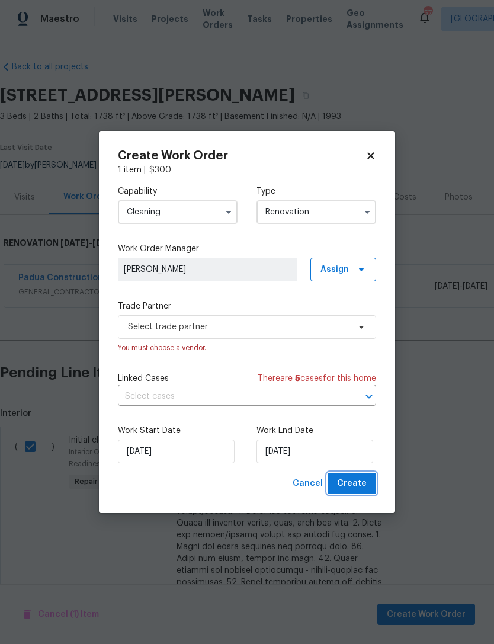
click at [363, 479] on span "Create" at bounding box center [352, 483] width 30 height 15
click at [355, 483] on span "Create" at bounding box center [352, 483] width 30 height 15
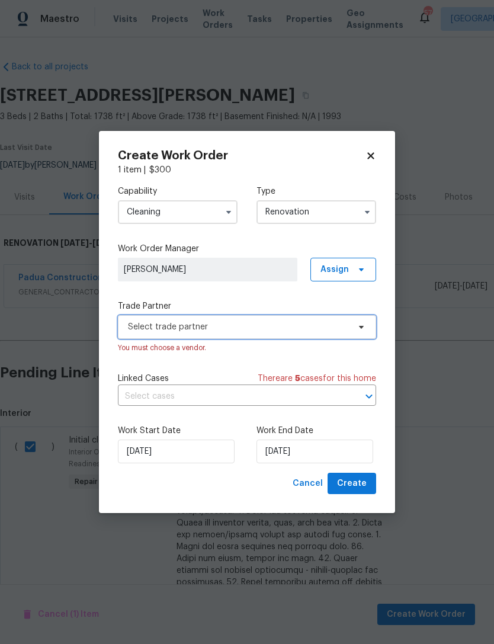
click at [234, 319] on span "Select trade partner" at bounding box center [247, 327] width 258 height 24
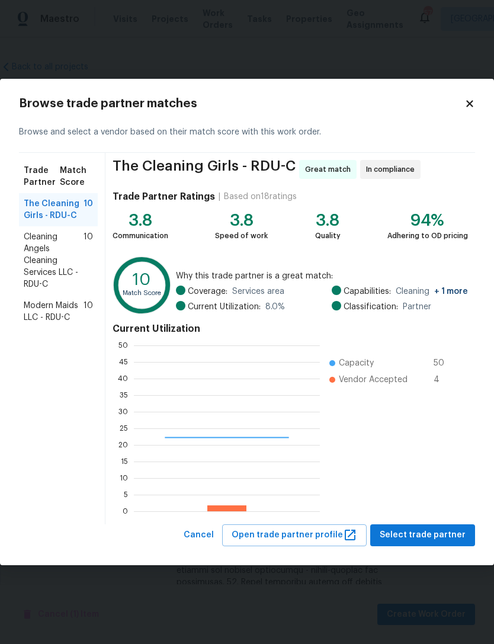
scroll to position [166, 186]
click at [60, 305] on span "Modern Maids LLC - RDU-C" at bounding box center [54, 312] width 60 height 24
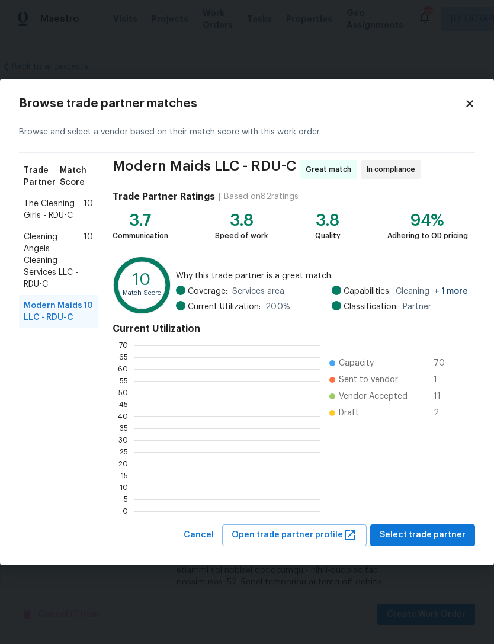
scroll to position [1, 1]
click at [62, 251] on span "Cleaning Angels Cleaning Services LLC - RDU-C" at bounding box center [54, 260] width 60 height 59
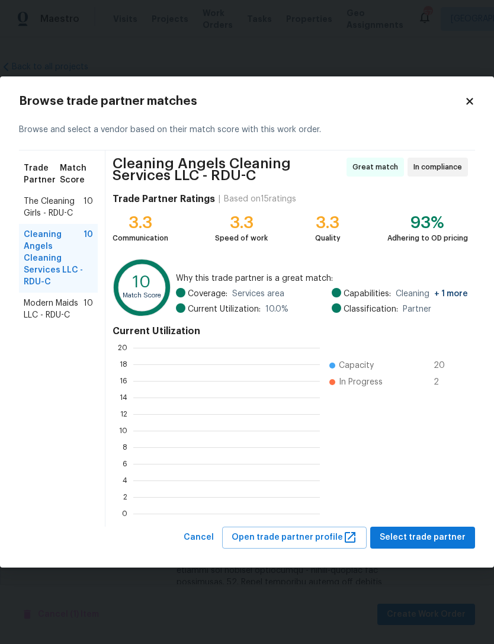
scroll to position [166, 187]
click at [46, 201] on span "The Cleaning Girls - RDU-C" at bounding box center [54, 207] width 60 height 24
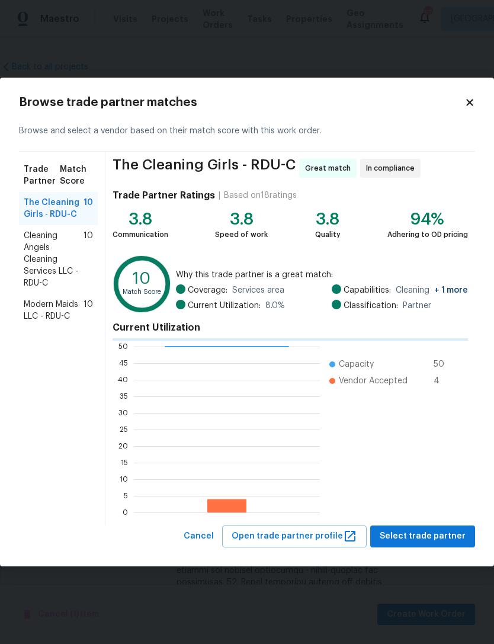
scroll to position [166, 186]
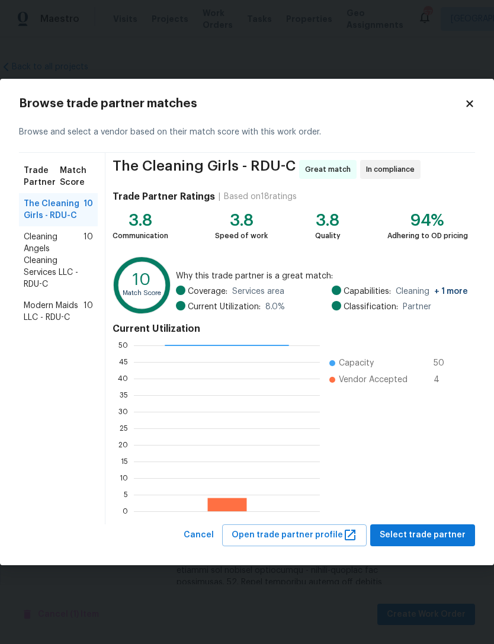
click at [45, 310] on span "Modern Maids LLC - RDU-C" at bounding box center [54, 312] width 60 height 24
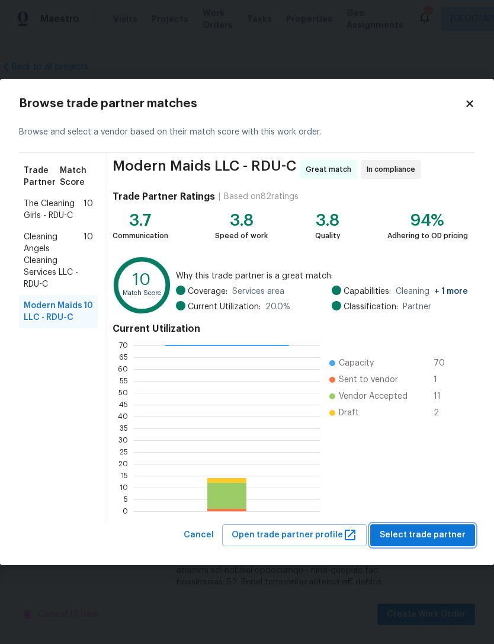
click at [444, 525] on button "Select trade partner" at bounding box center [422, 535] width 105 height 22
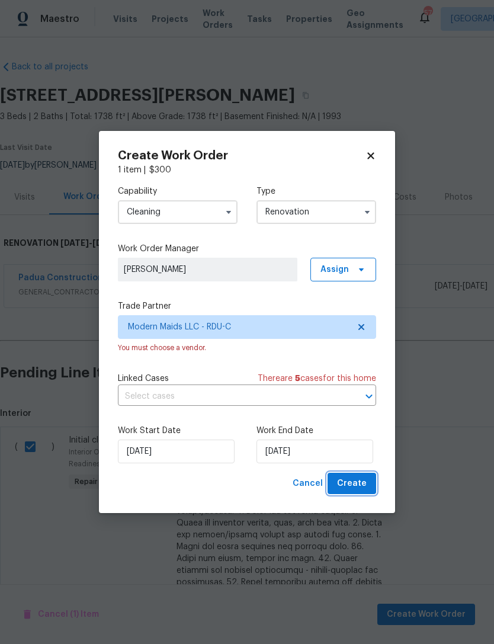
click at [362, 483] on span "Create" at bounding box center [352, 483] width 30 height 15
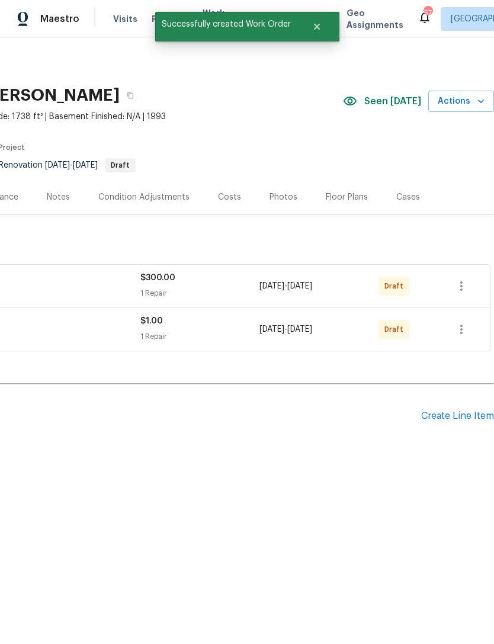
scroll to position [0, 175]
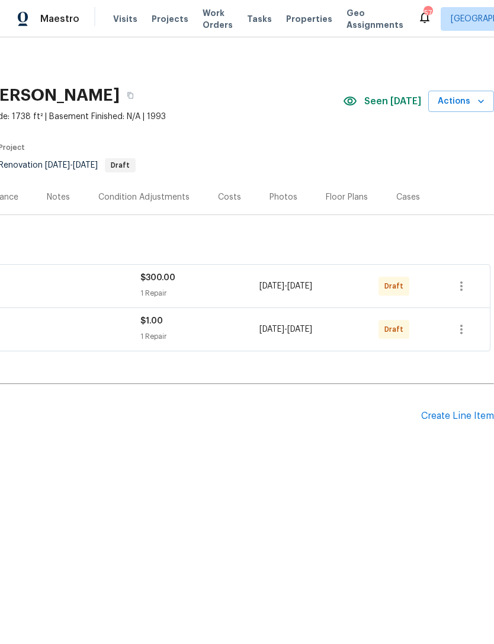
click at [228, 192] on div "Costs" at bounding box center [229, 197] width 23 height 12
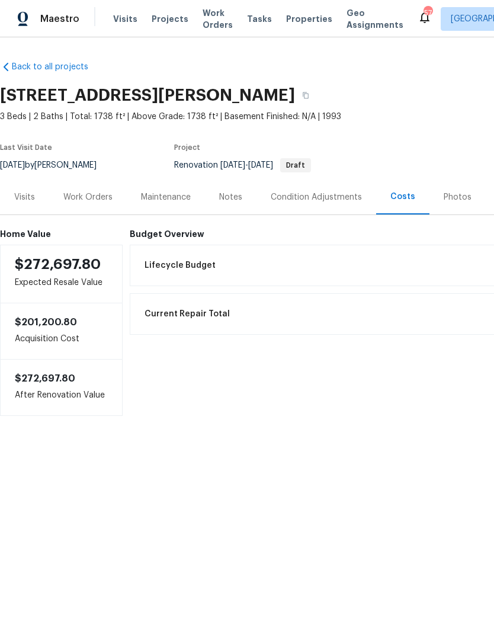
click at [224, 194] on div "Notes" at bounding box center [230, 197] width 23 height 12
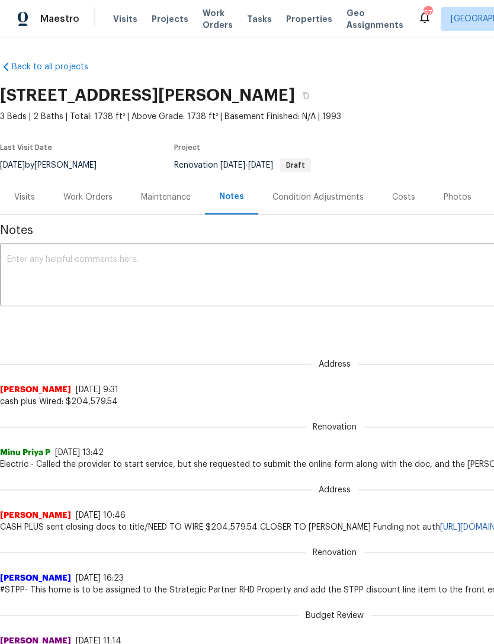
click at [81, 193] on div "Work Orders" at bounding box center [87, 197] width 49 height 12
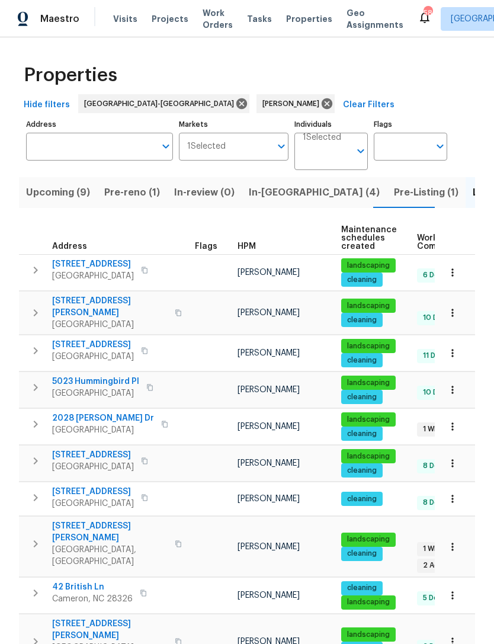
click at [65, 190] on span "Upcoming (9)" at bounding box center [58, 192] width 64 height 17
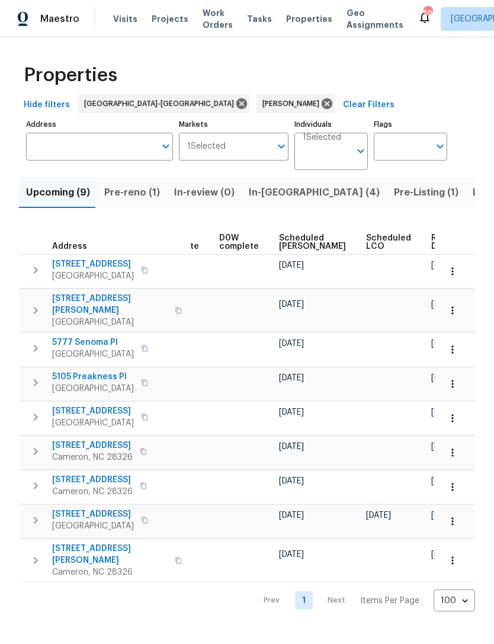
scroll to position [0, 298]
click at [290, 238] on span "Scheduled [PERSON_NAME]" at bounding box center [313, 242] width 67 height 17
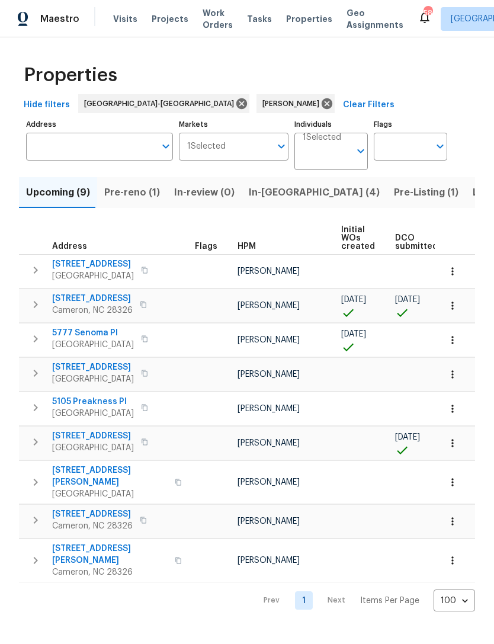
click at [394, 196] on span "Pre-Listing (1)" at bounding box center [426, 192] width 65 height 17
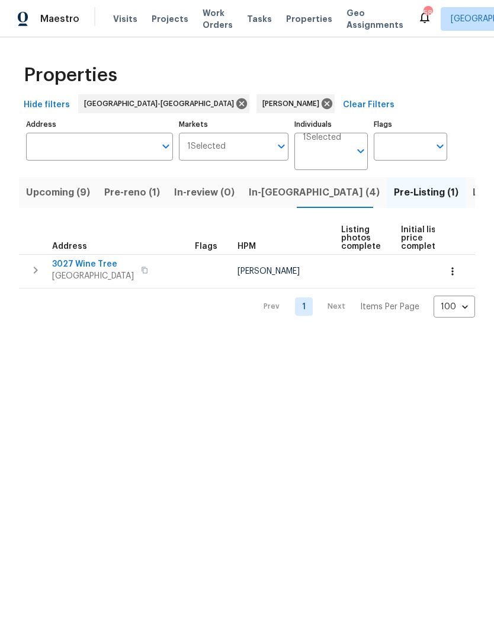
click at [44, 193] on span "Upcoming (9)" at bounding box center [58, 192] width 64 height 17
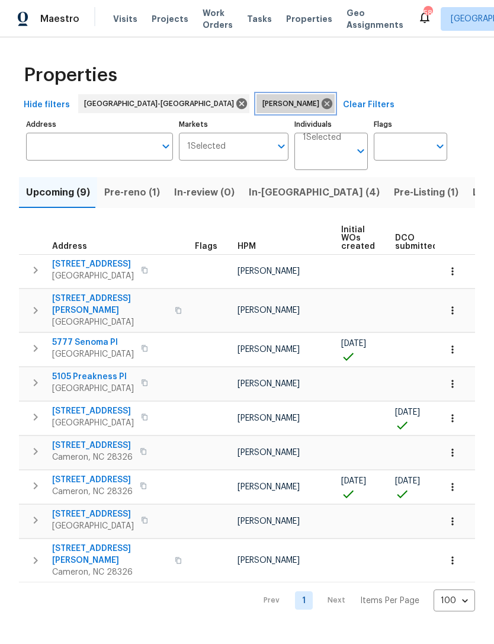
click at [322, 102] on icon at bounding box center [327, 103] width 11 height 11
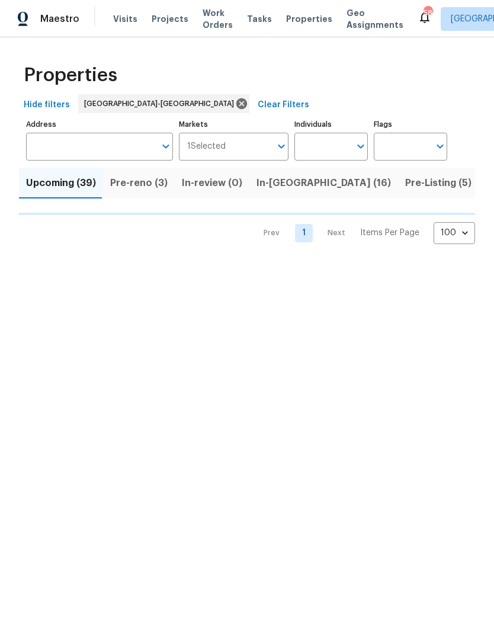
click at [100, 143] on input "Address" at bounding box center [90, 147] width 129 height 28
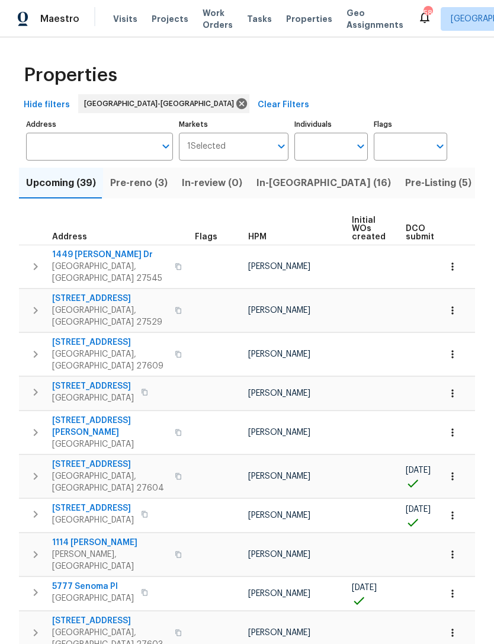
click at [81, 142] on input "Address" at bounding box center [90, 147] width 129 height 28
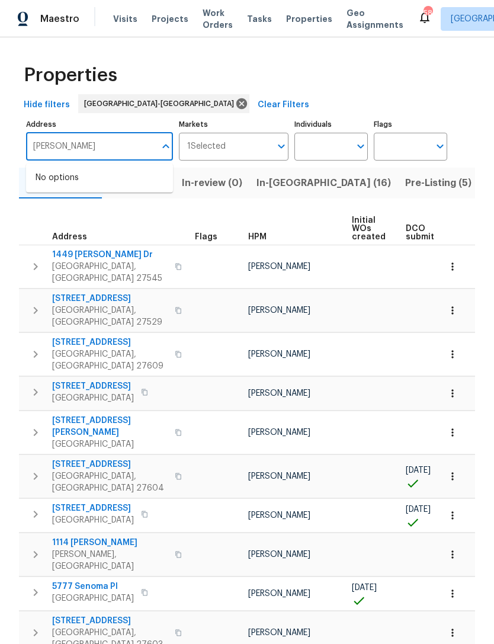
type input "[PERSON_NAME]"
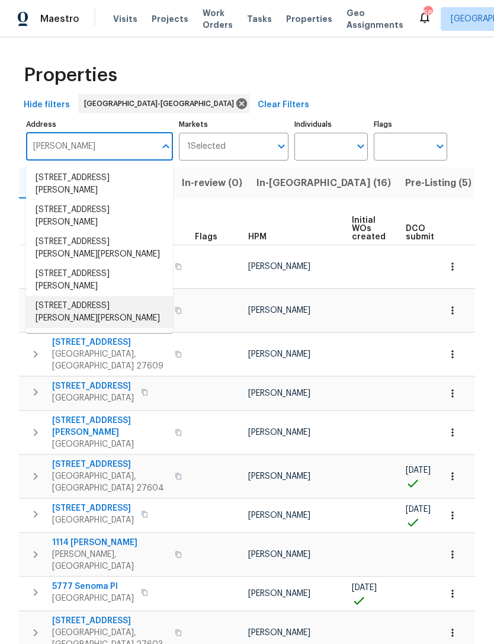
click at [113, 309] on li "[STREET_ADDRESS][PERSON_NAME][PERSON_NAME]" at bounding box center [99, 312] width 147 height 32
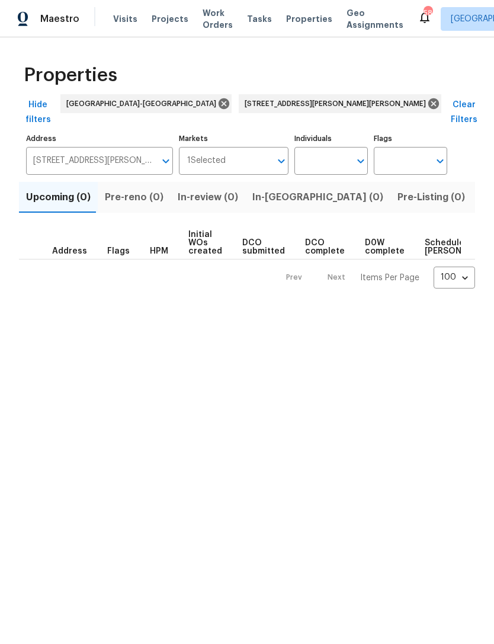
click at [479, 190] on span "Listed (1)" at bounding box center [500, 197] width 43 height 17
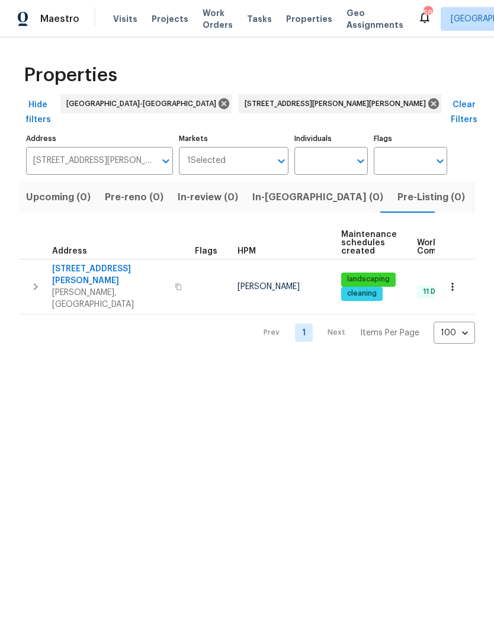
click at [97, 263] on span "[STREET_ADDRESS][PERSON_NAME]" at bounding box center [110, 275] width 116 height 24
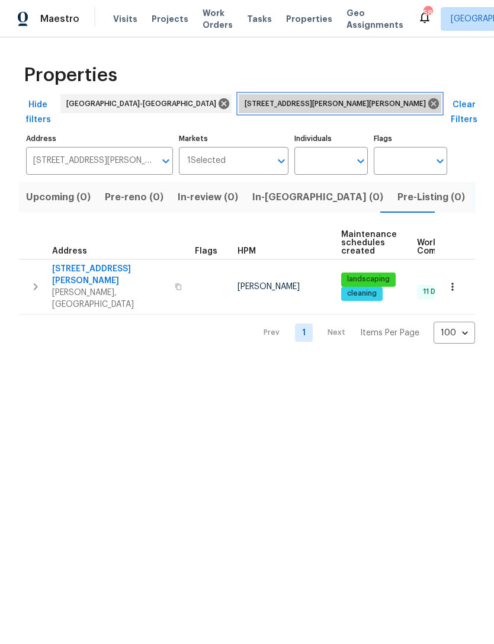
click at [428, 105] on icon at bounding box center [433, 103] width 11 height 11
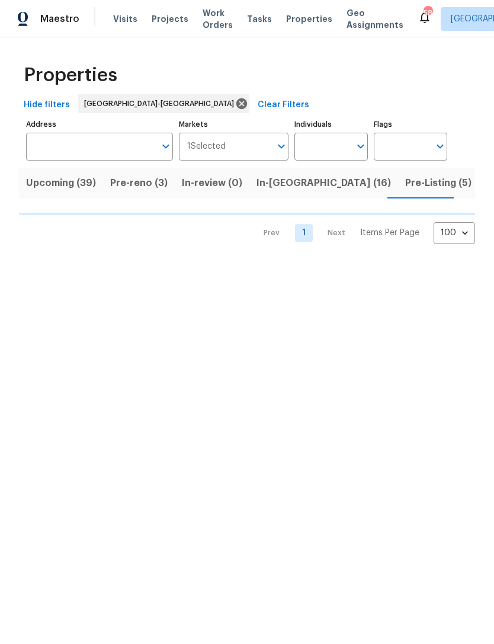
click at [320, 145] on input "Individuals" at bounding box center [322, 147] width 56 height 28
type input "[PERSON_NAME]"
click at [327, 176] on input "checkbox" at bounding box center [316, 184] width 25 height 25
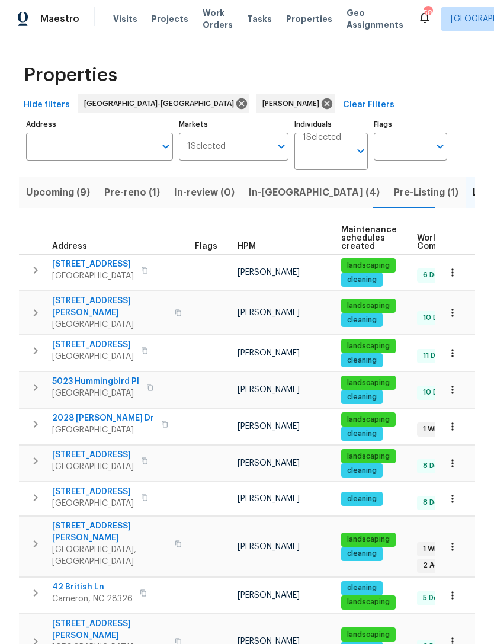
click at [48, 188] on span "Upcoming (9)" at bounding box center [58, 192] width 64 height 17
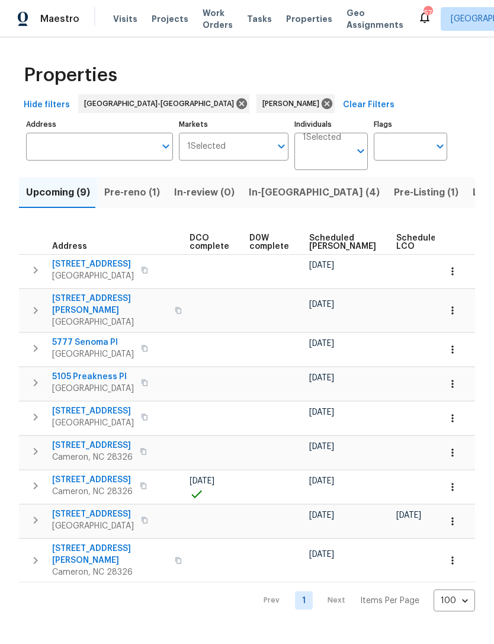
scroll to position [0, 269]
click at [322, 243] on span "Scheduled [PERSON_NAME]" at bounding box center [342, 242] width 67 height 17
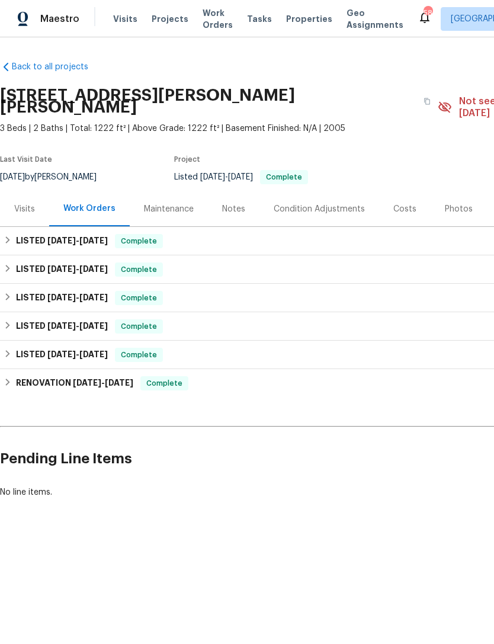
click at [447, 203] on div "Photos" at bounding box center [459, 209] width 28 height 12
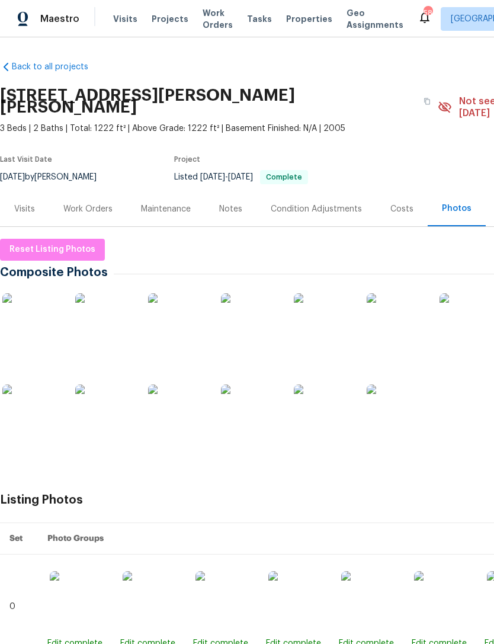
click at [44, 323] on img at bounding box center [31, 322] width 59 height 59
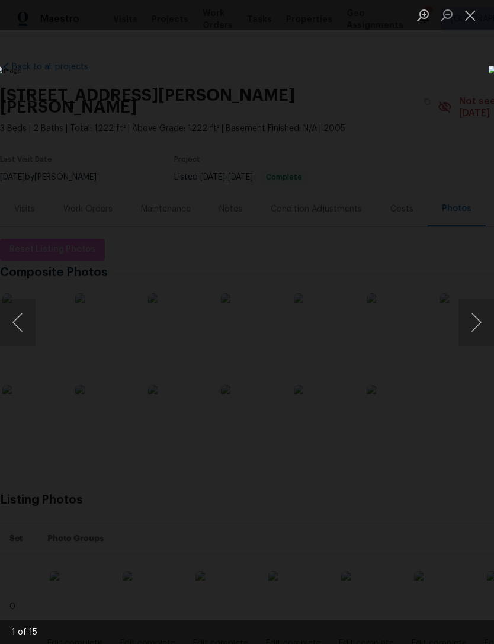
click at [480, 317] on button "Next image" at bounding box center [476, 322] width 36 height 47
click at [481, 316] on button "Next image" at bounding box center [476, 322] width 36 height 47
click at [480, 319] on button "Next image" at bounding box center [476, 322] width 36 height 47
click at [482, 321] on button "Next image" at bounding box center [476, 322] width 36 height 47
click at [481, 324] on button "Next image" at bounding box center [476, 322] width 36 height 47
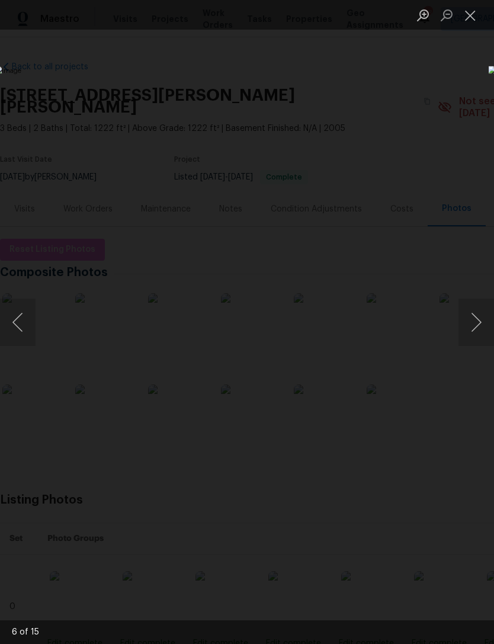
click at [482, 329] on button "Next image" at bounding box center [476, 322] width 36 height 47
click at [477, 322] on button "Next image" at bounding box center [476, 322] width 36 height 47
click at [475, 328] on button "Next image" at bounding box center [476, 322] width 36 height 47
click at [472, 326] on button "Next image" at bounding box center [476, 322] width 36 height 47
click at [467, 330] on button "Next image" at bounding box center [476, 322] width 36 height 47
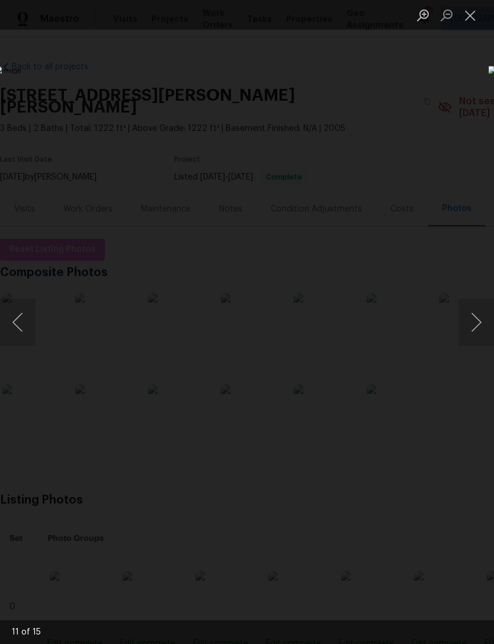
click at [473, 328] on button "Next image" at bounding box center [476, 322] width 36 height 47
click at [481, 315] on button "Next image" at bounding box center [476, 322] width 36 height 47
click at [482, 314] on button "Next image" at bounding box center [476, 322] width 36 height 47
click at [480, 317] on button "Next image" at bounding box center [476, 322] width 36 height 47
click at [477, 316] on button "Next image" at bounding box center [476, 322] width 36 height 47
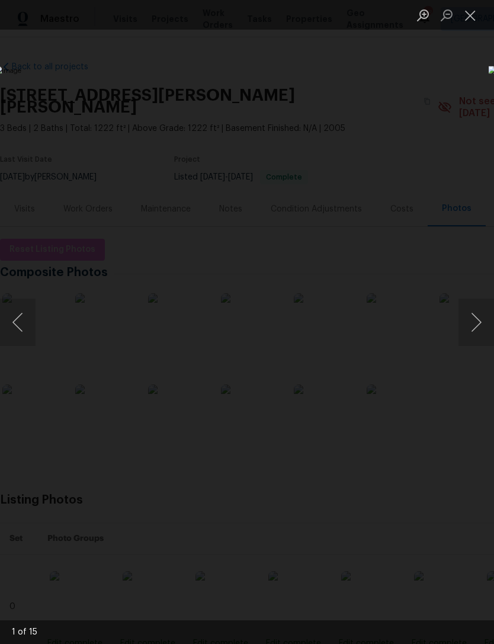
click at [475, 318] on button "Next image" at bounding box center [476, 322] width 36 height 47
click at [477, 317] on button "Next image" at bounding box center [476, 322] width 36 height 47
click at [472, 327] on button "Next image" at bounding box center [476, 322] width 36 height 47
click at [478, 321] on button "Next image" at bounding box center [476, 322] width 36 height 47
click at [479, 322] on button "Next image" at bounding box center [476, 322] width 36 height 47
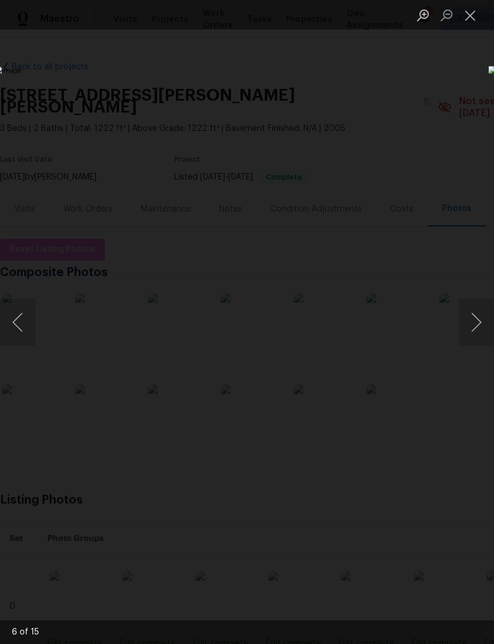
click at [480, 13] on button "Close lightbox" at bounding box center [470, 15] width 24 height 21
